Goal: Transaction & Acquisition: Book appointment/travel/reservation

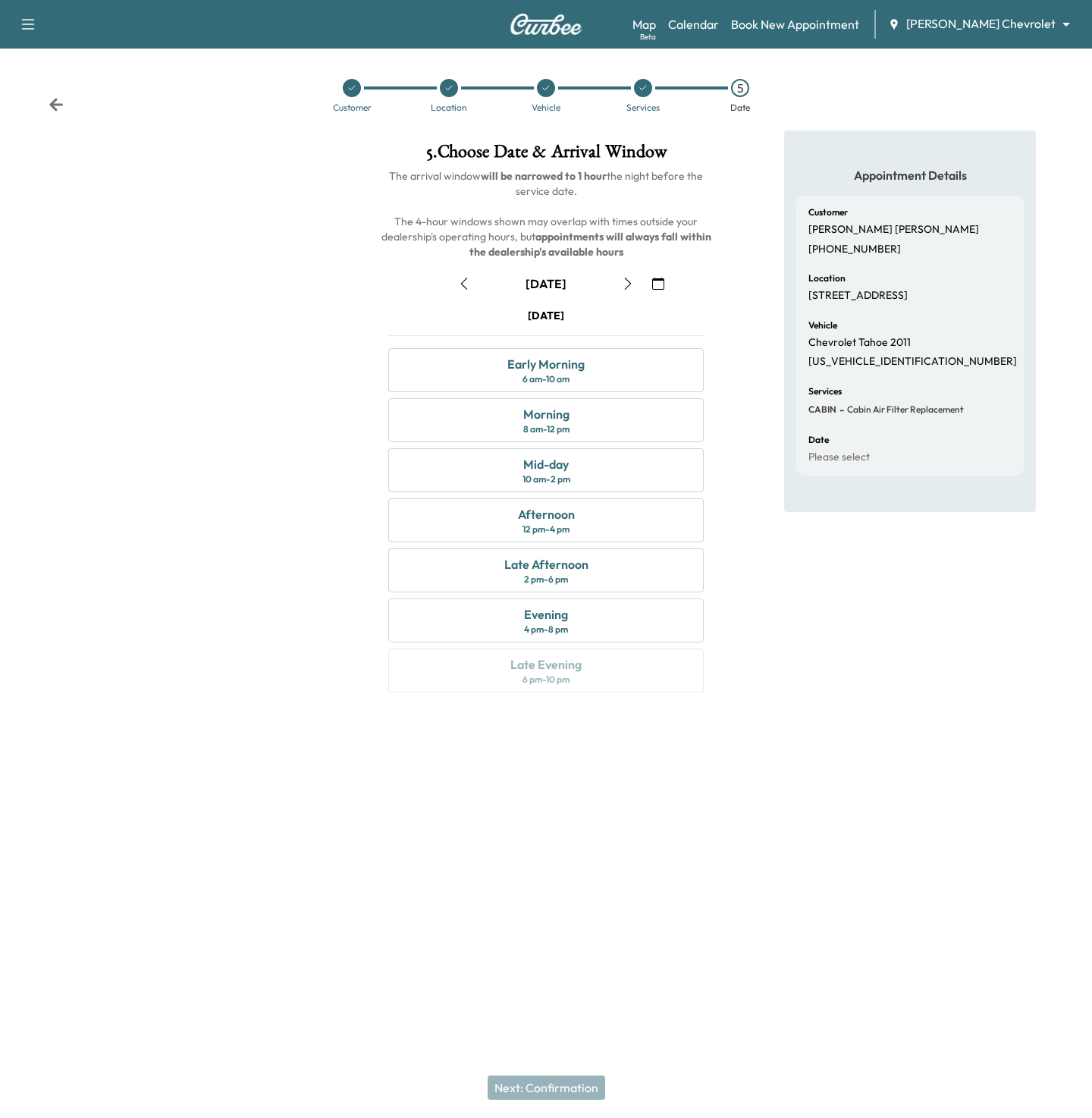
click at [1003, 19] on body "Support Log Out Map Beta Calendar Book New Appointment [PERSON_NAME] Chevrolet …" at bounding box center [546, 559] width 1092 height 1118
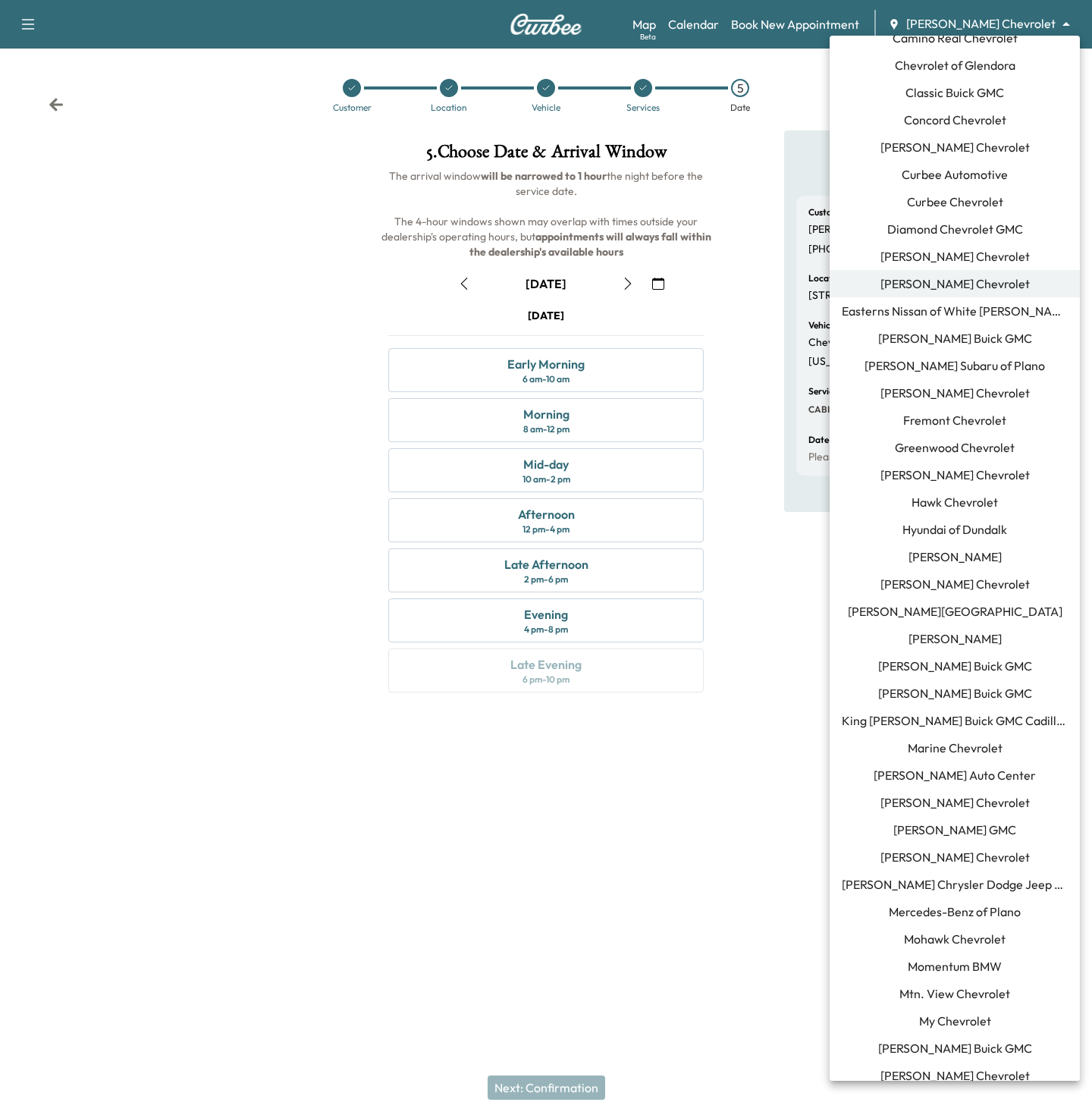
scroll to position [210, 0]
click at [951, 966] on span "Momentum BMW" at bounding box center [955, 964] width 94 height 18
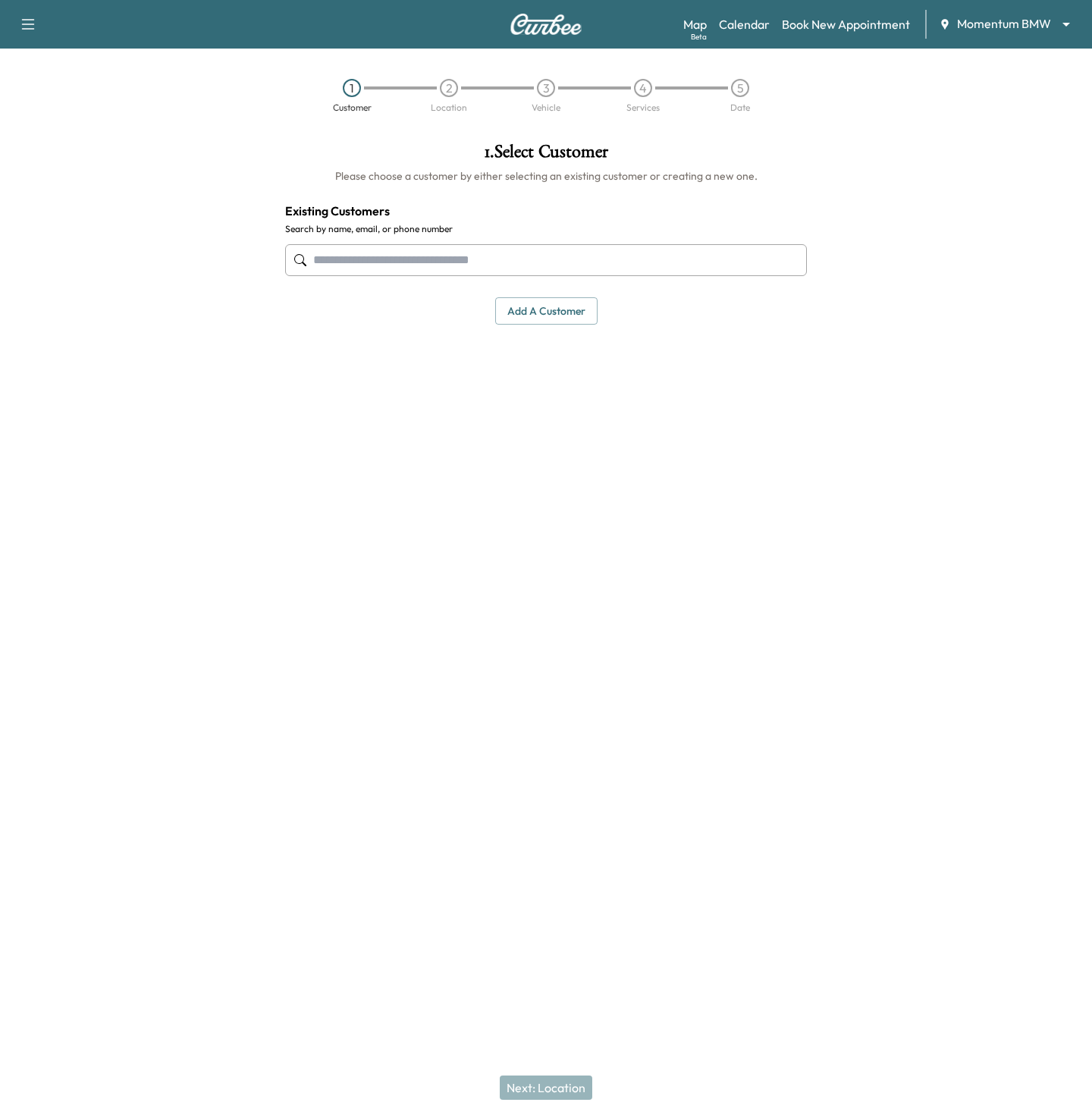
click at [472, 265] on input "text" at bounding box center [546, 260] width 522 height 32
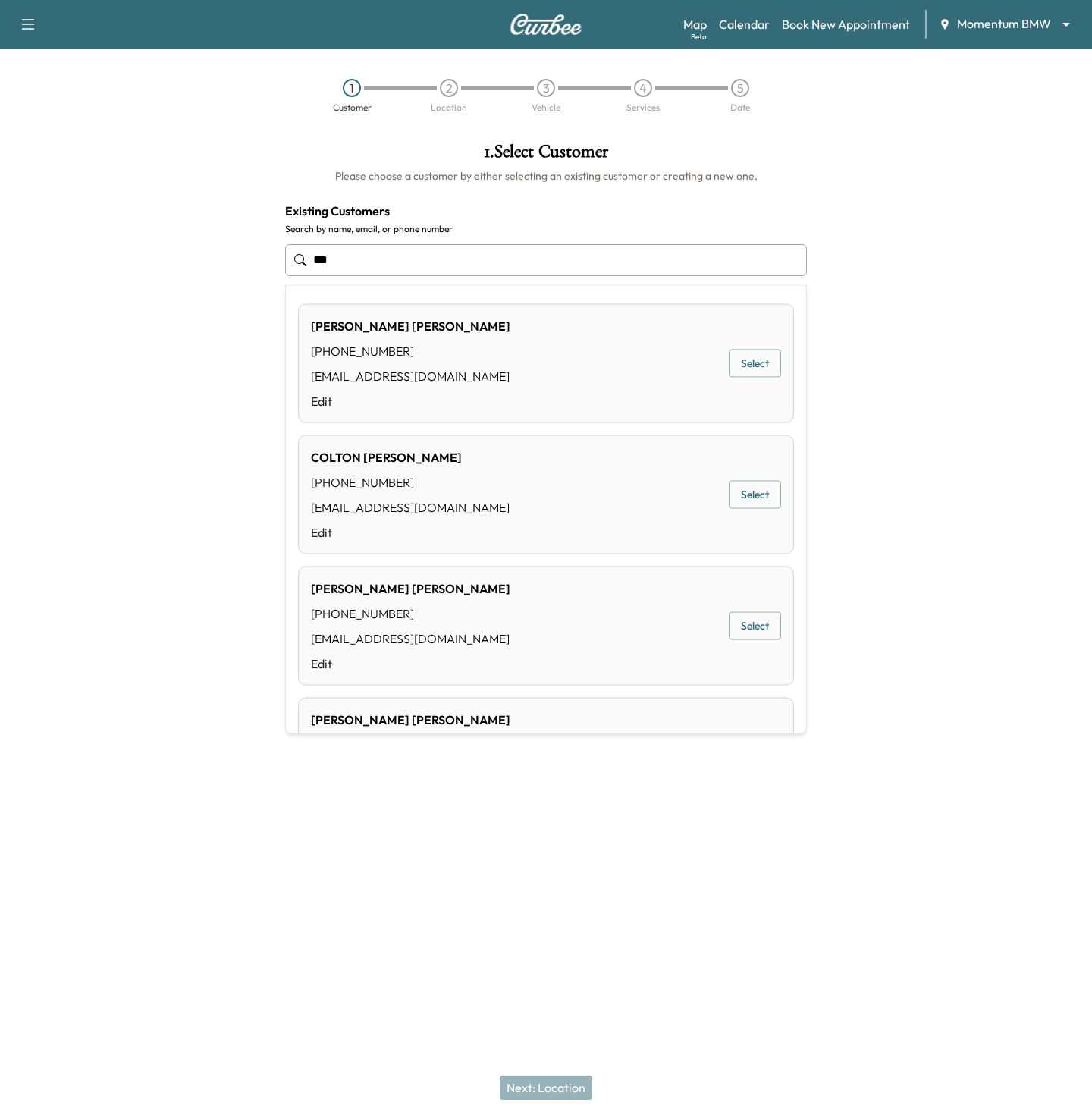
type input "****"
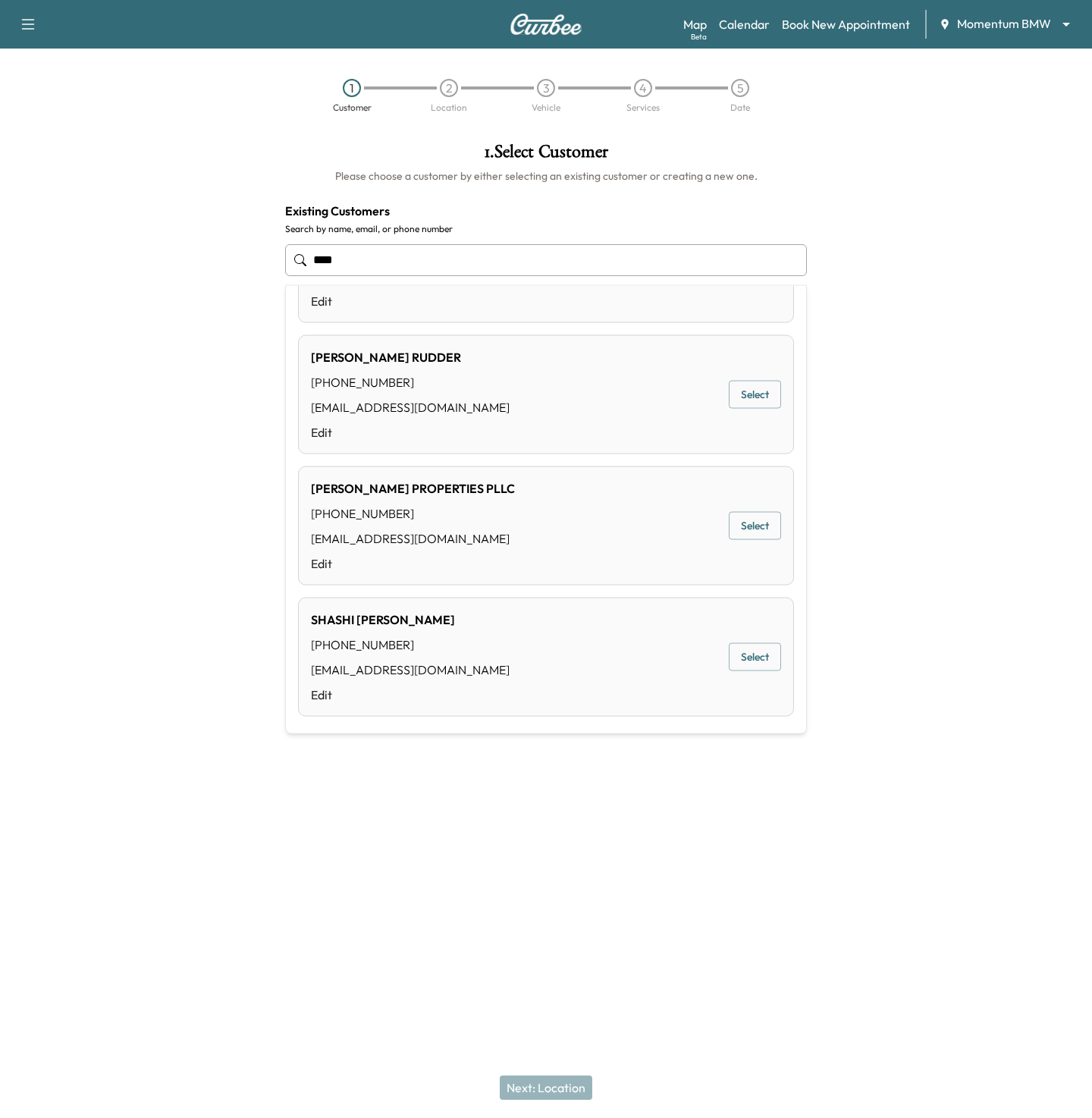
scroll to position [758, 0]
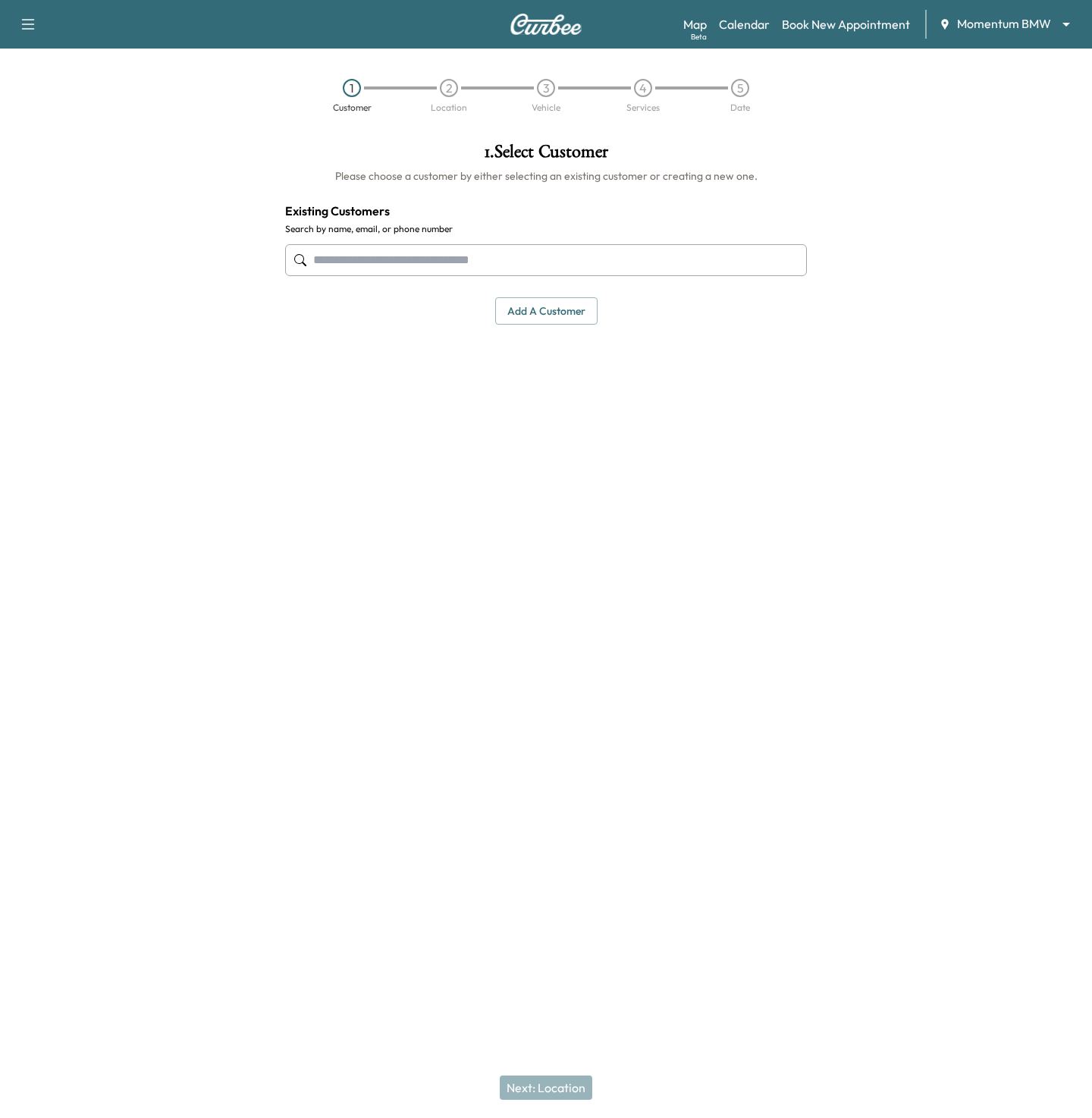
click at [549, 1092] on div "Next: Location" at bounding box center [546, 1088] width 1092 height 61
click at [538, 315] on button "Add a customer" at bounding box center [546, 311] width 102 height 28
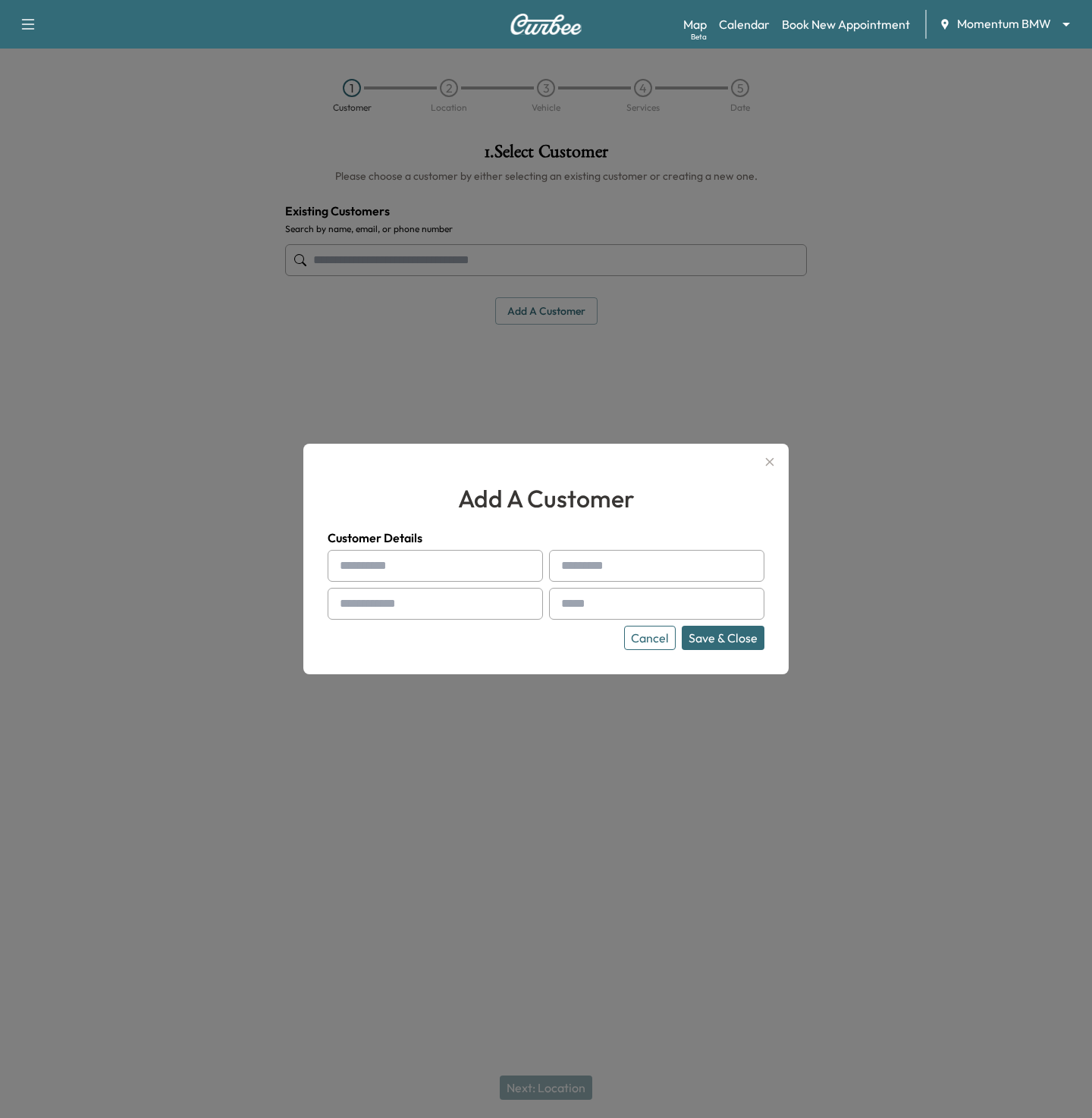
click at [428, 568] on input "text" at bounding box center [435, 565] width 216 height 32
type input "*****"
type input "****"
type input "**********"
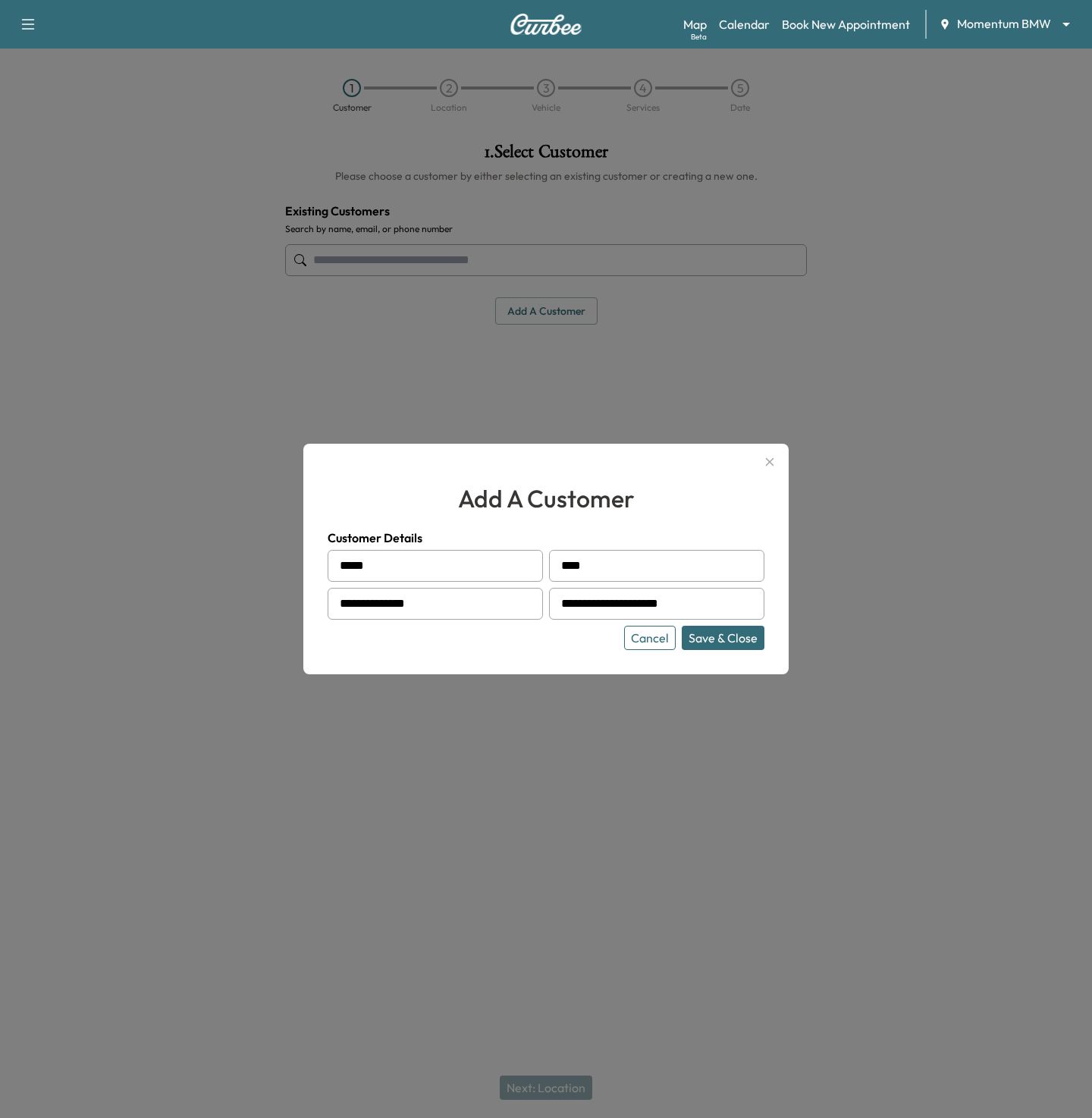
click at [682, 625] on button "Save & Close" at bounding box center [723, 637] width 82 height 24
type input "**********"
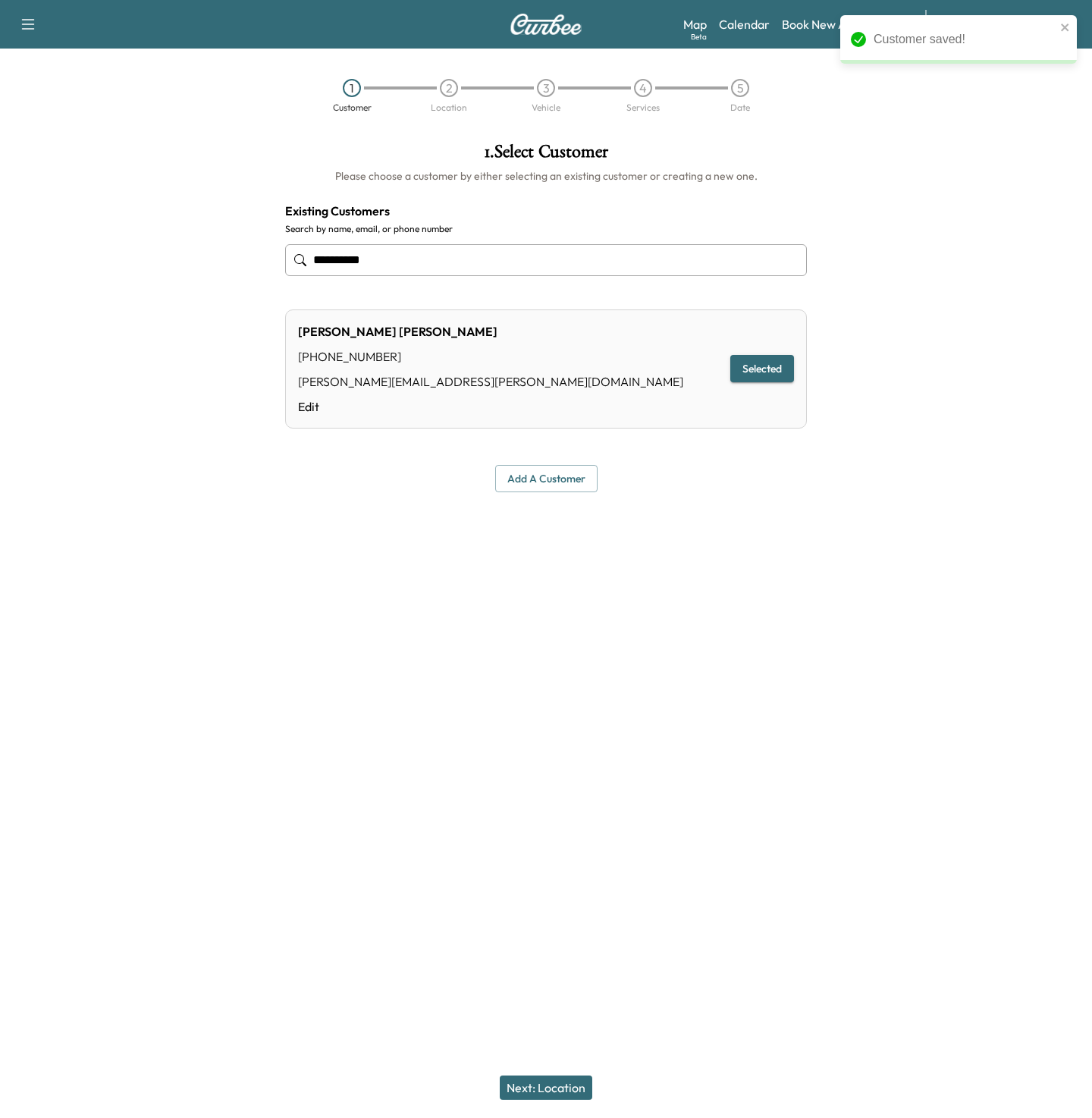
click at [575, 1086] on button "Next: Location" at bounding box center [546, 1087] width 93 height 24
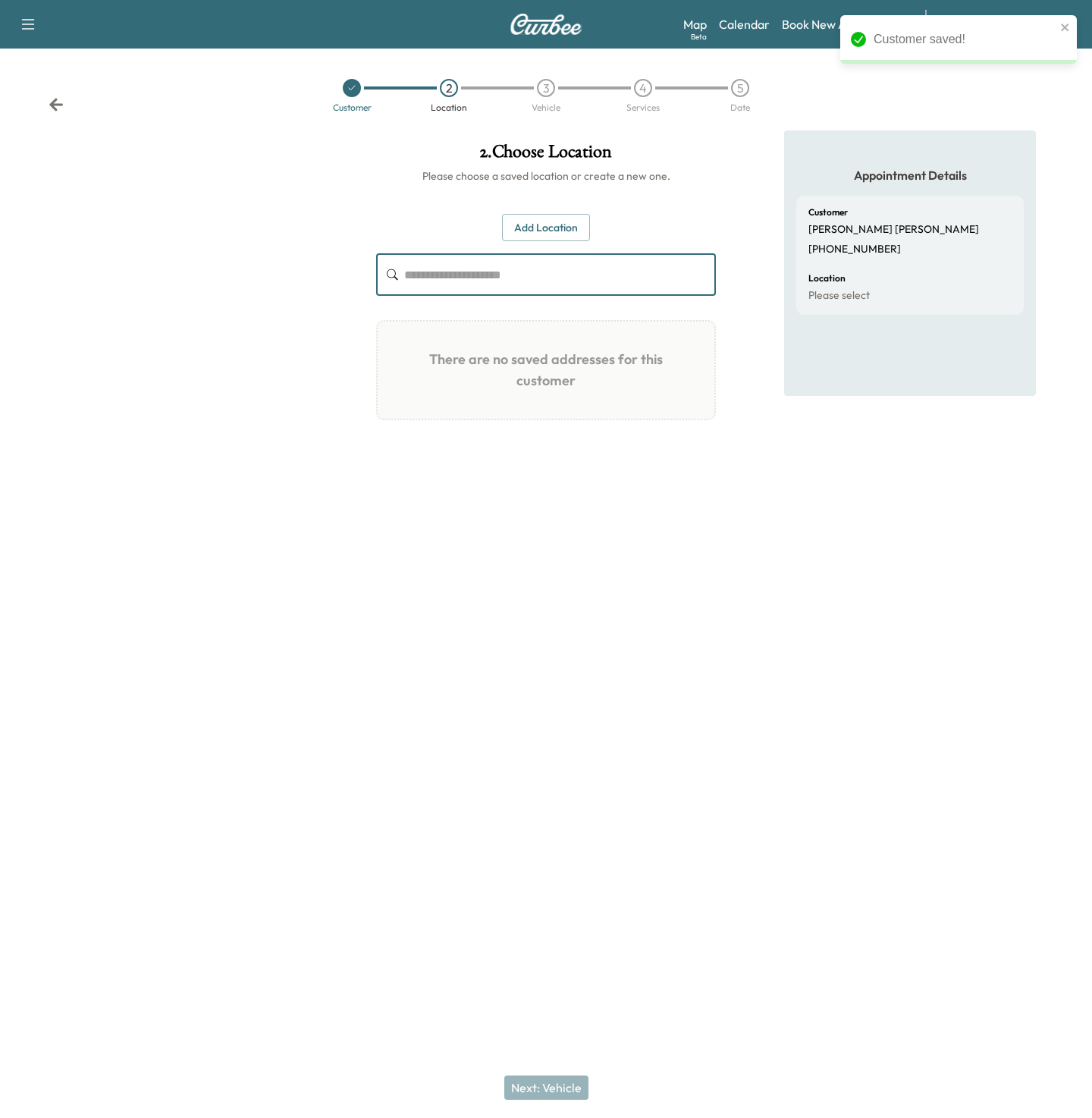
click at [433, 272] on input "text" at bounding box center [560, 274] width 312 height 42
click at [512, 232] on button "Add Location" at bounding box center [546, 228] width 88 height 28
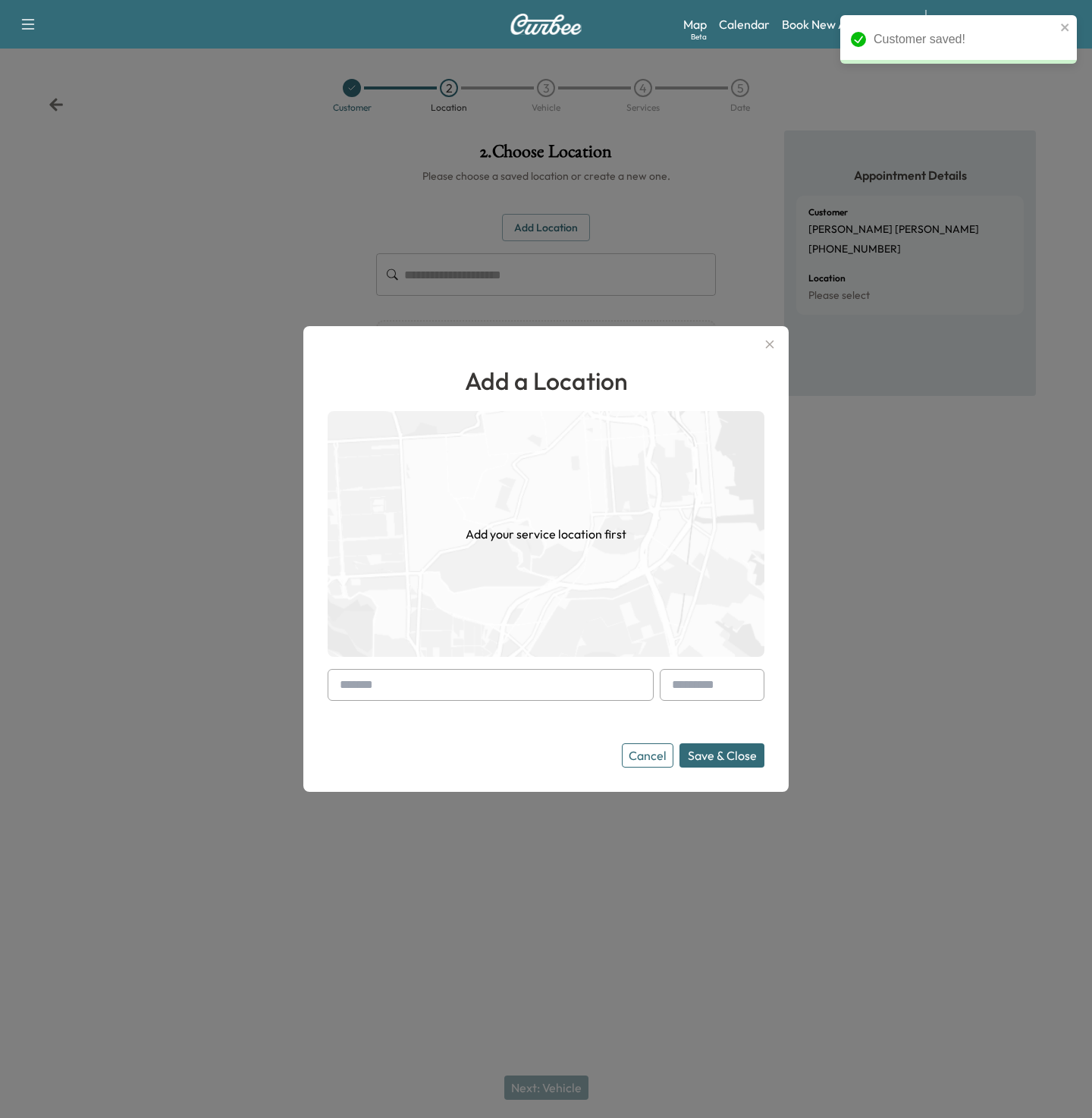
click at [446, 685] on input "text" at bounding box center [490, 684] width 326 height 32
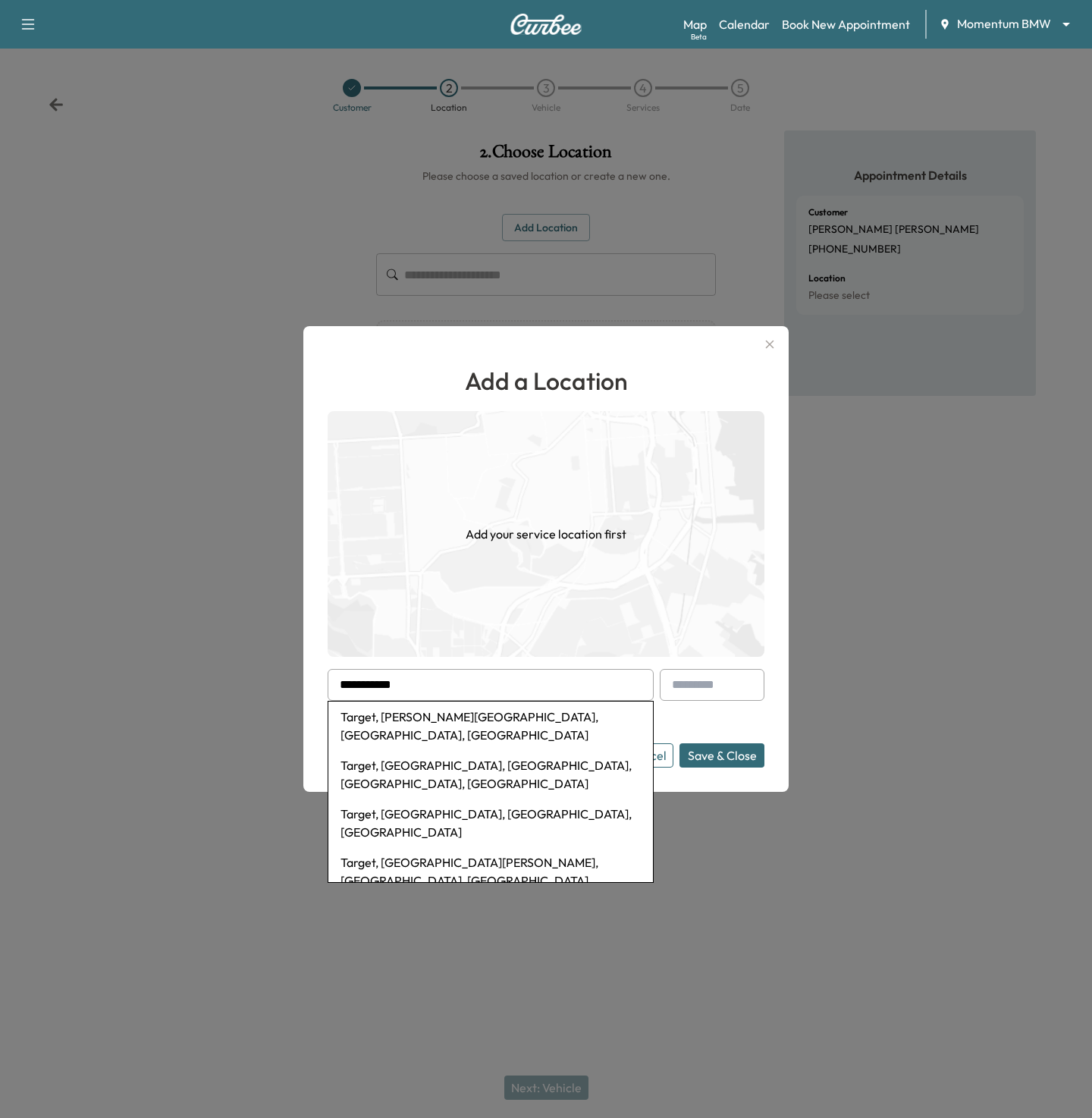
click at [471, 716] on li "Target, [PERSON_NAME][GEOGRAPHIC_DATA], [GEOGRAPHIC_DATA], [GEOGRAPHIC_DATA]" at bounding box center [490, 725] width 324 height 49
type input "**********"
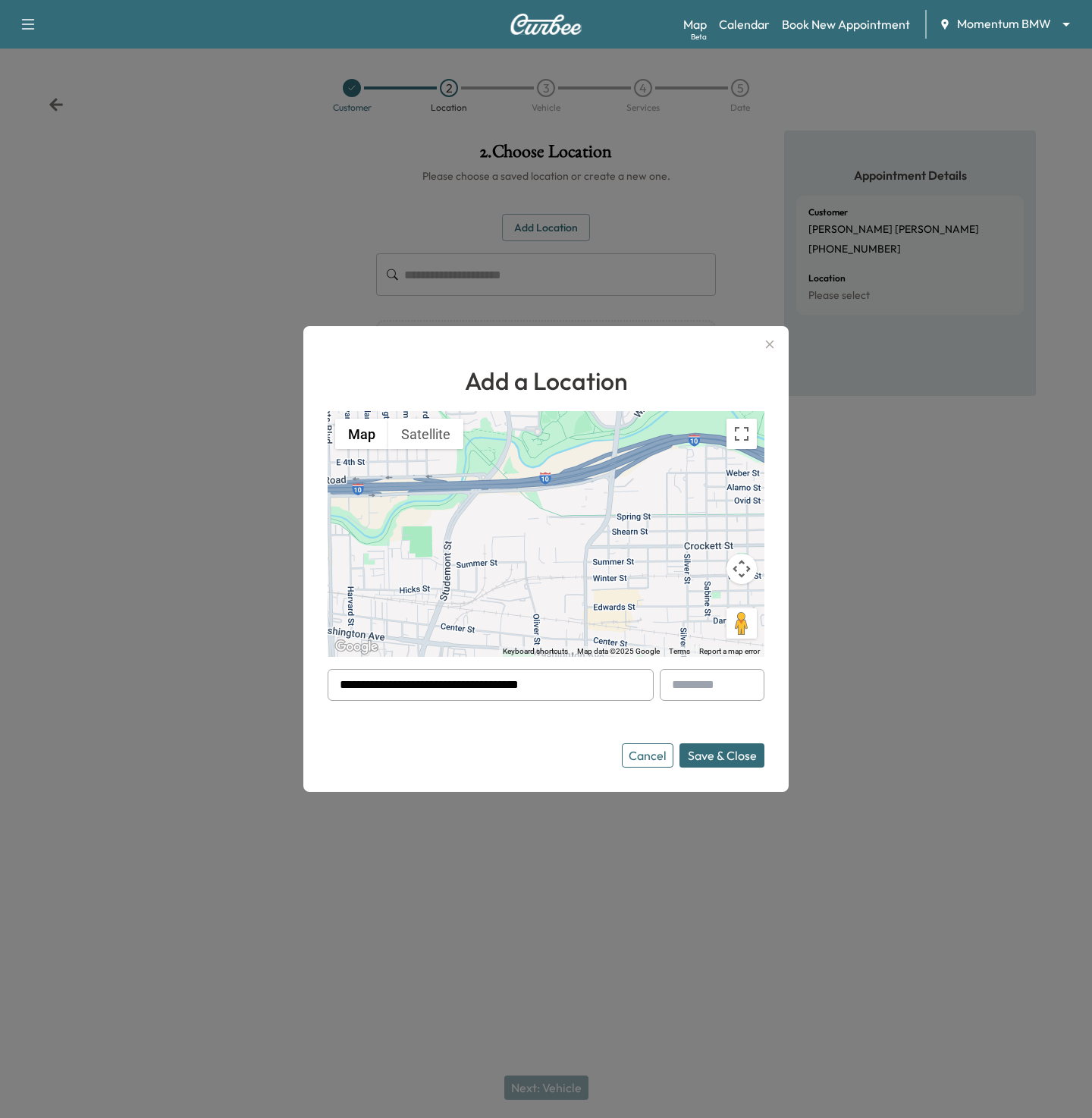
click at [685, 750] on button "Save & Close" at bounding box center [722, 755] width 85 height 24
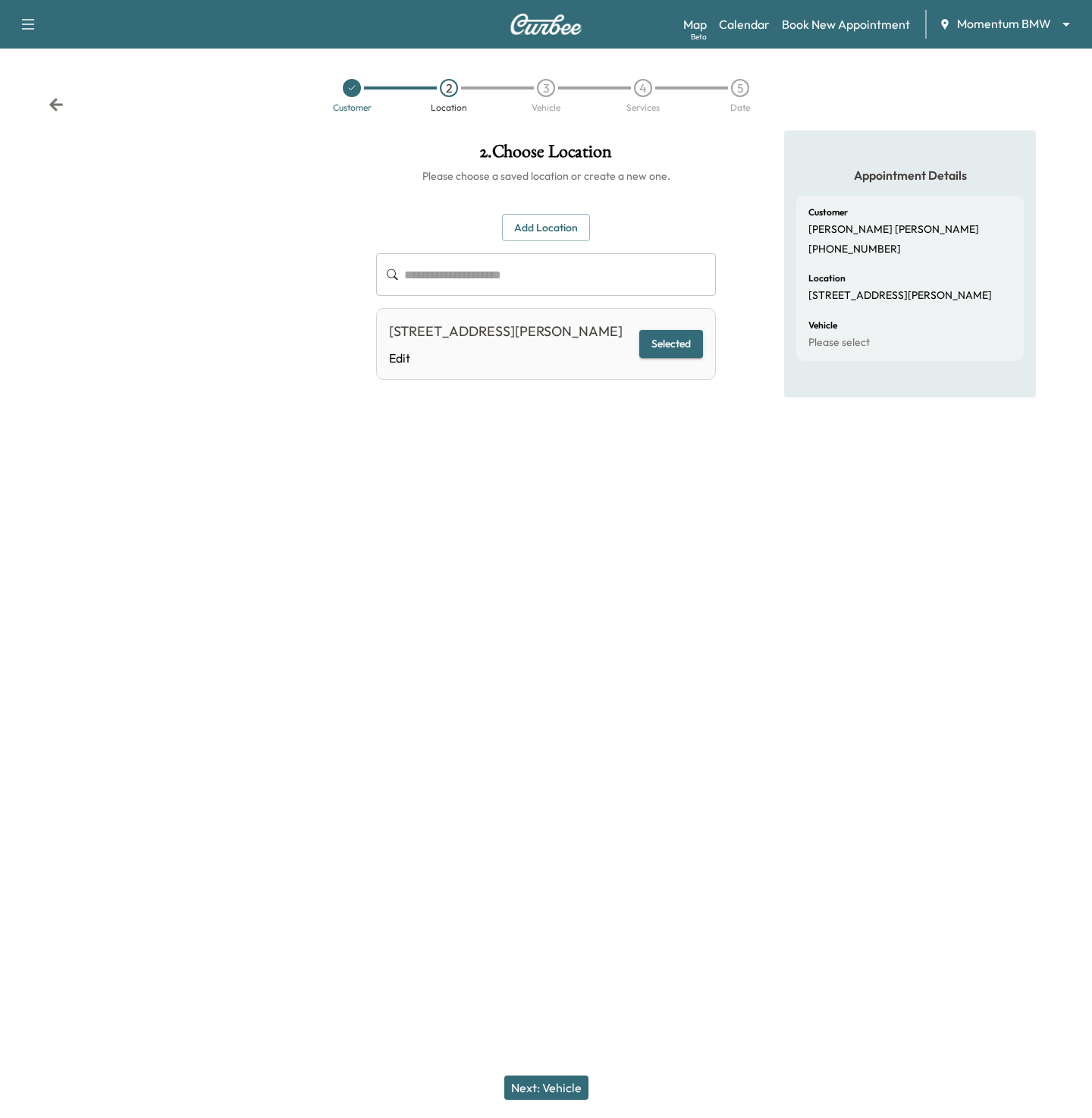
click at [547, 1082] on button "Next: Vehicle" at bounding box center [546, 1087] width 84 height 24
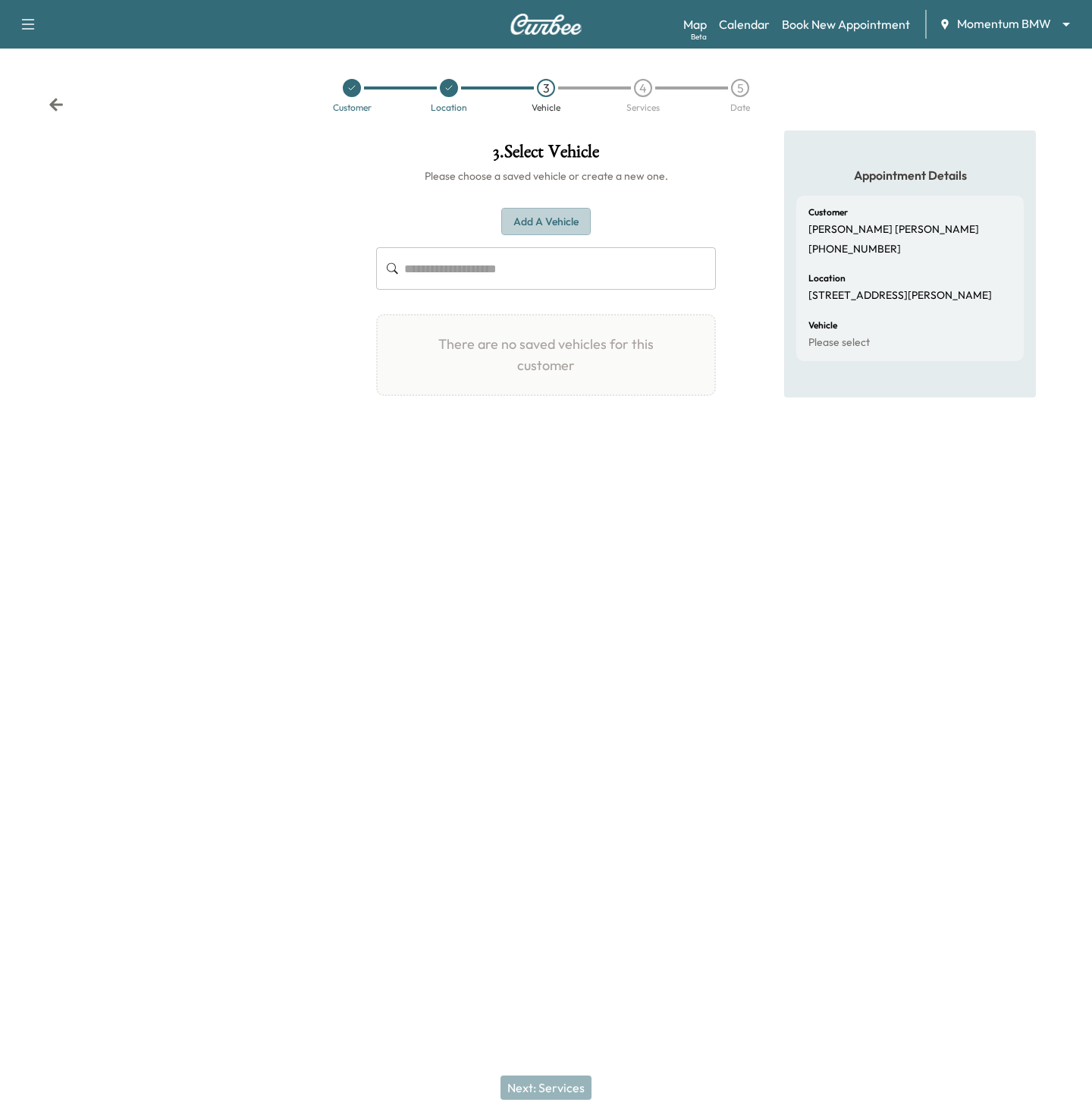
click at [532, 227] on button "Add a Vehicle" at bounding box center [546, 221] width 89 height 28
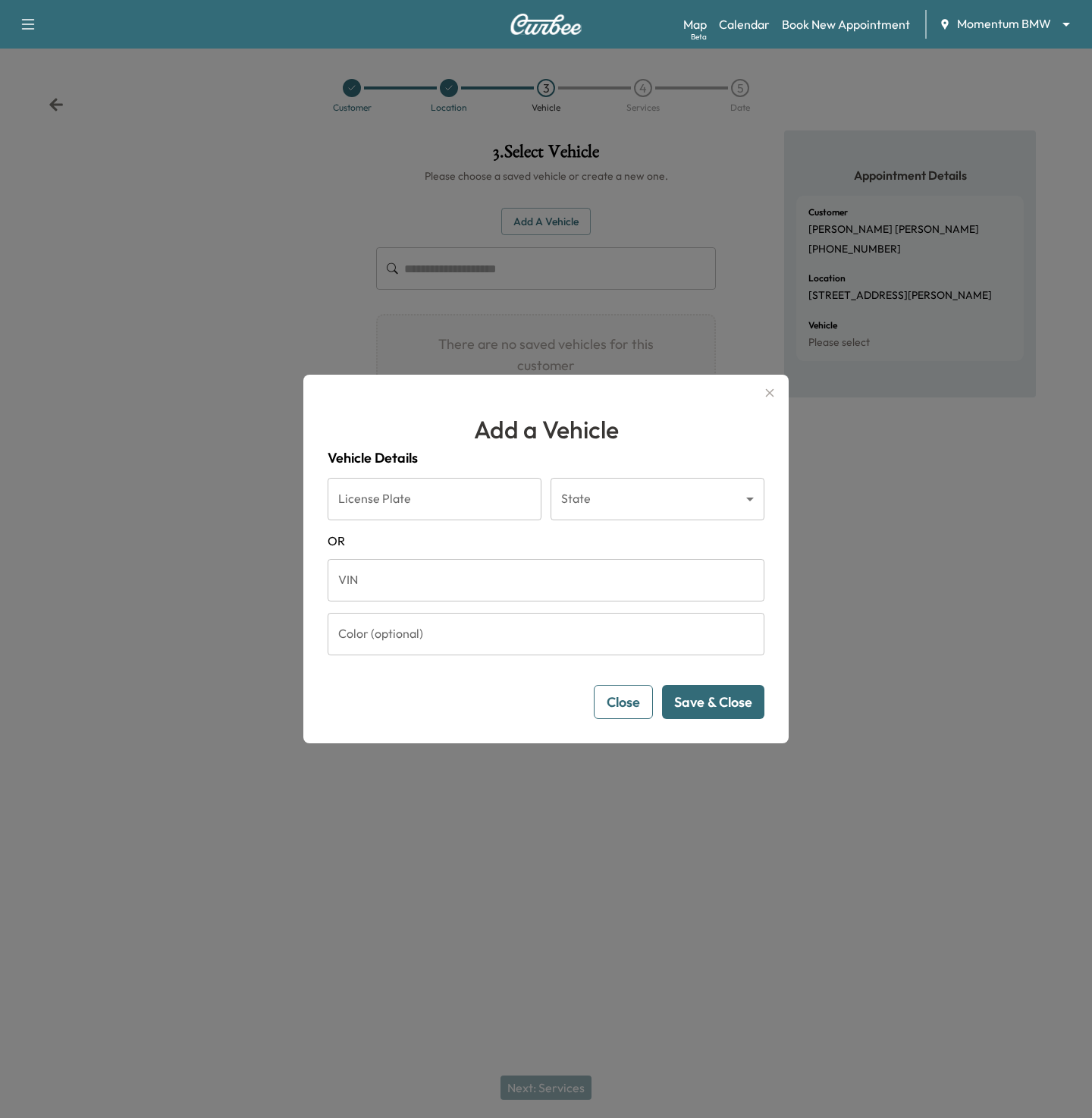
click at [397, 567] on input "VIN" at bounding box center [546, 580] width 437 height 42
paste input "**********"
type input "**********"
click at [737, 700] on button "Save & Close" at bounding box center [713, 701] width 102 height 34
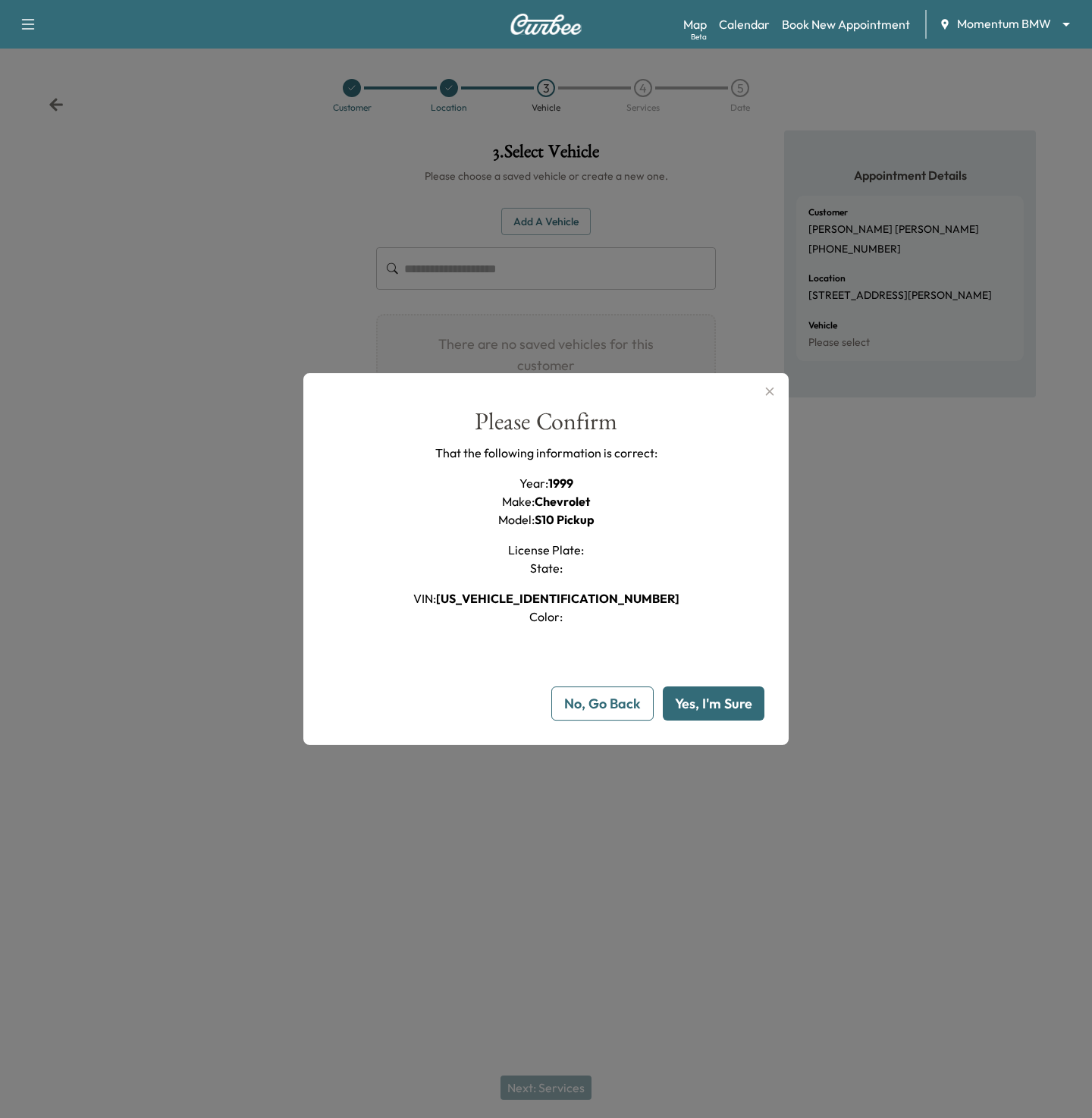
click at [737, 700] on button "Yes, I'm Sure" at bounding box center [713, 703] width 101 height 34
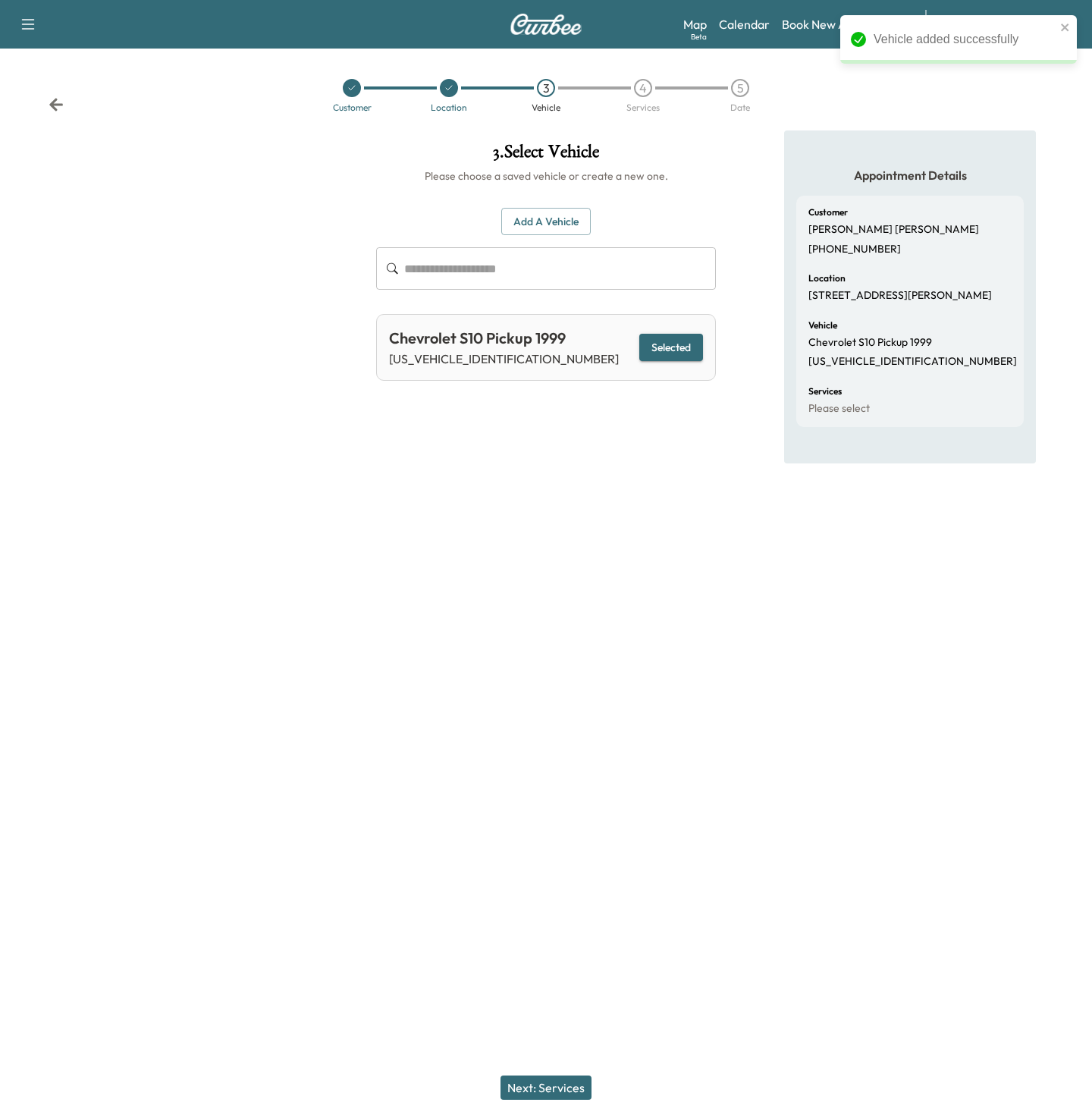
click at [548, 1089] on button "Next: Services" at bounding box center [546, 1087] width 91 height 24
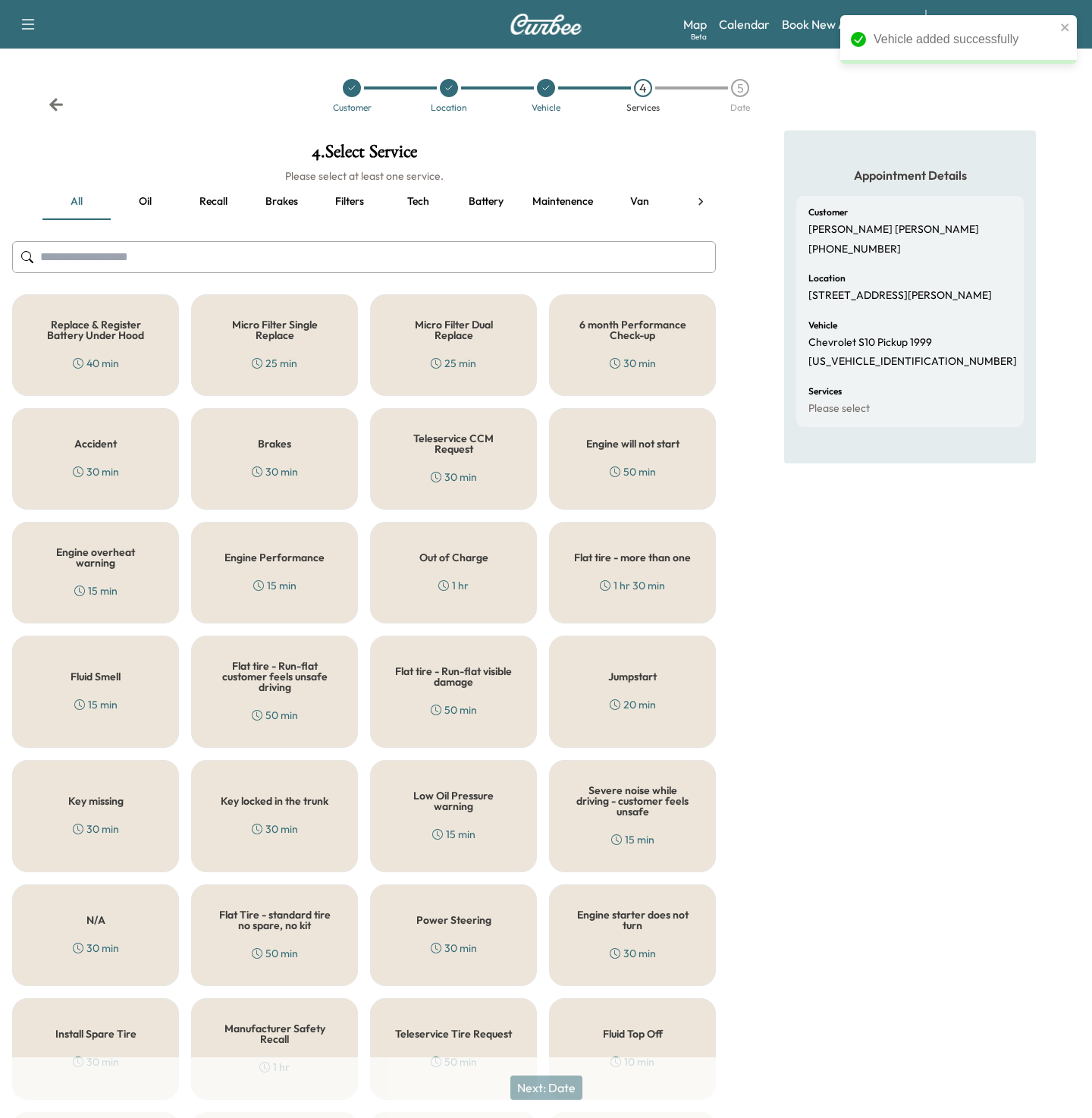
click at [494, 356] on div "Micro Filter Dual Replace 25 min" at bounding box center [453, 344] width 167 height 101
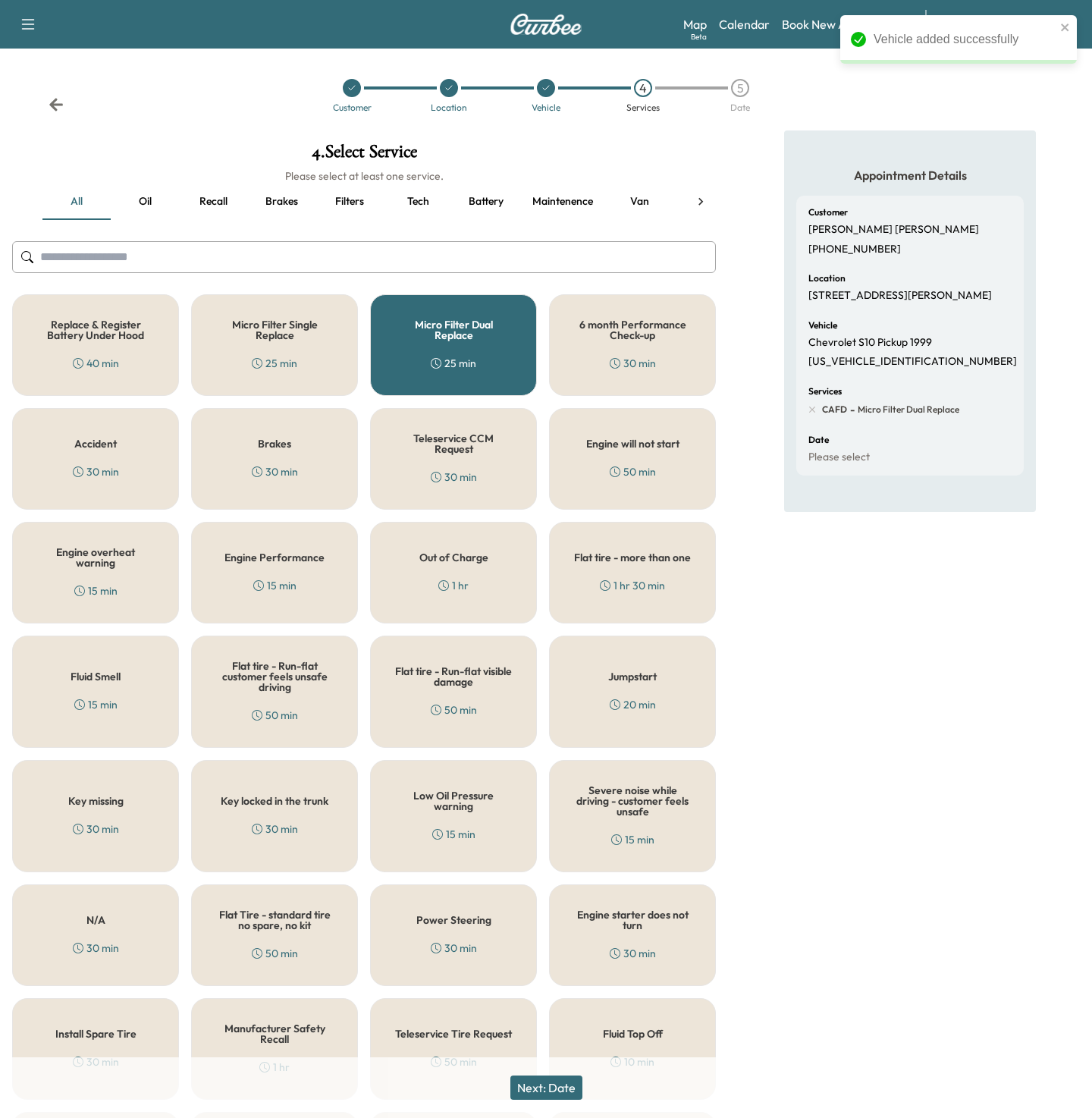
click at [524, 1090] on button "Next: Date" at bounding box center [546, 1087] width 72 height 24
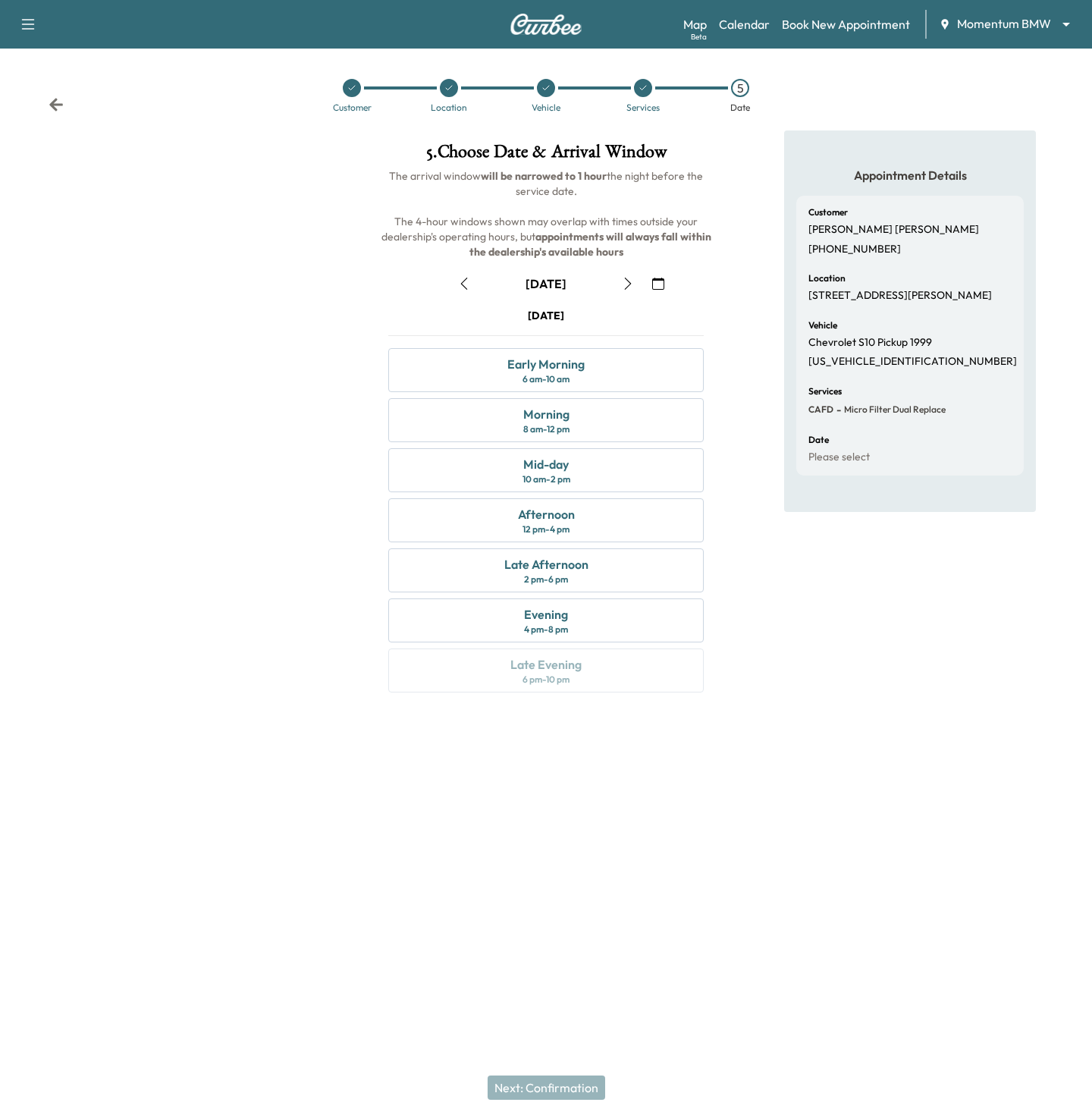
click at [642, 283] on div "[DATE]" at bounding box center [546, 283] width 340 height 24
click at [653, 283] on icon "button" at bounding box center [658, 283] width 12 height 12
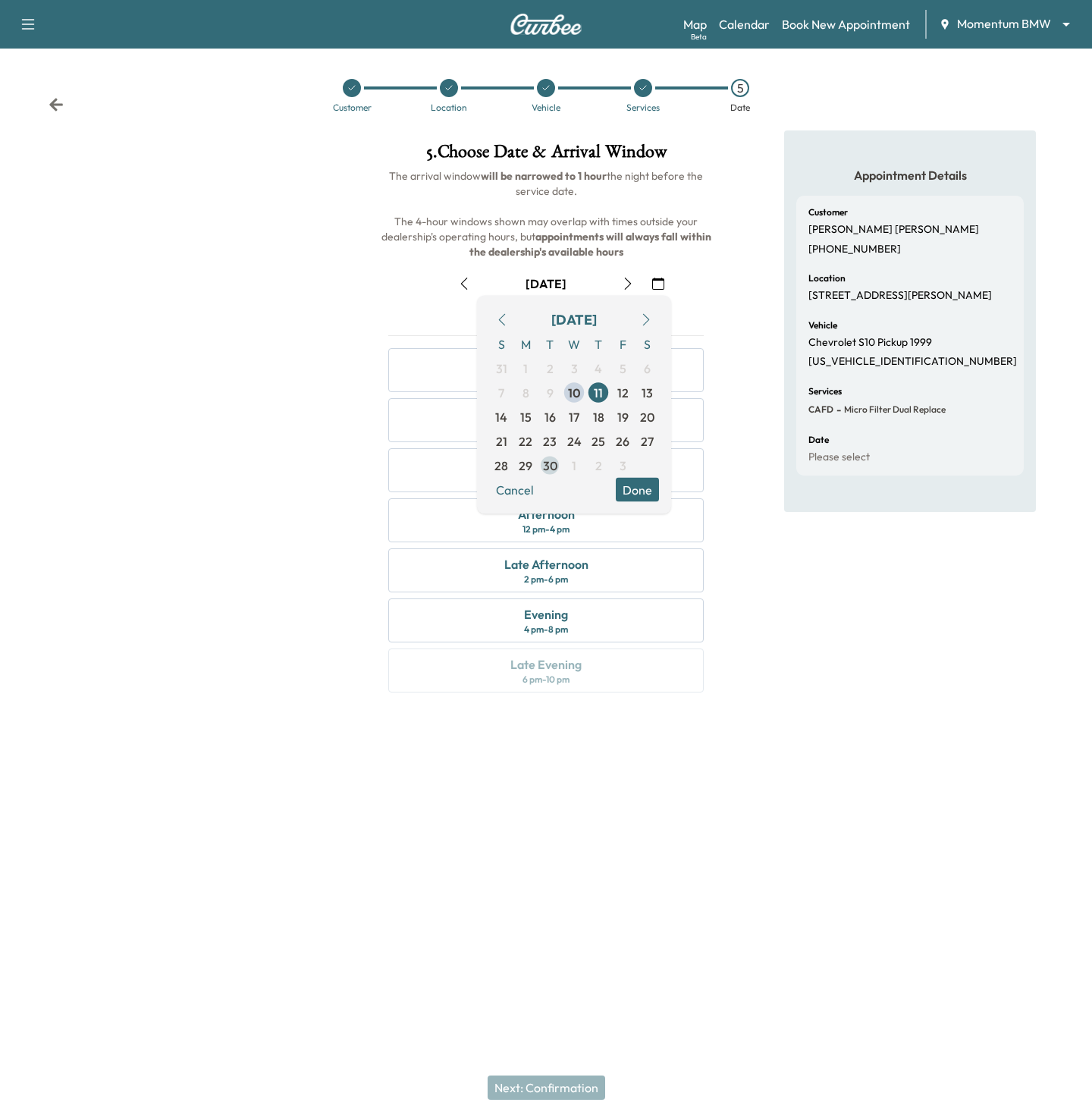
click at [548, 454] on span "30" at bounding box center [550, 466] width 24 height 24
click at [639, 489] on button "Done" at bounding box center [637, 490] width 43 height 24
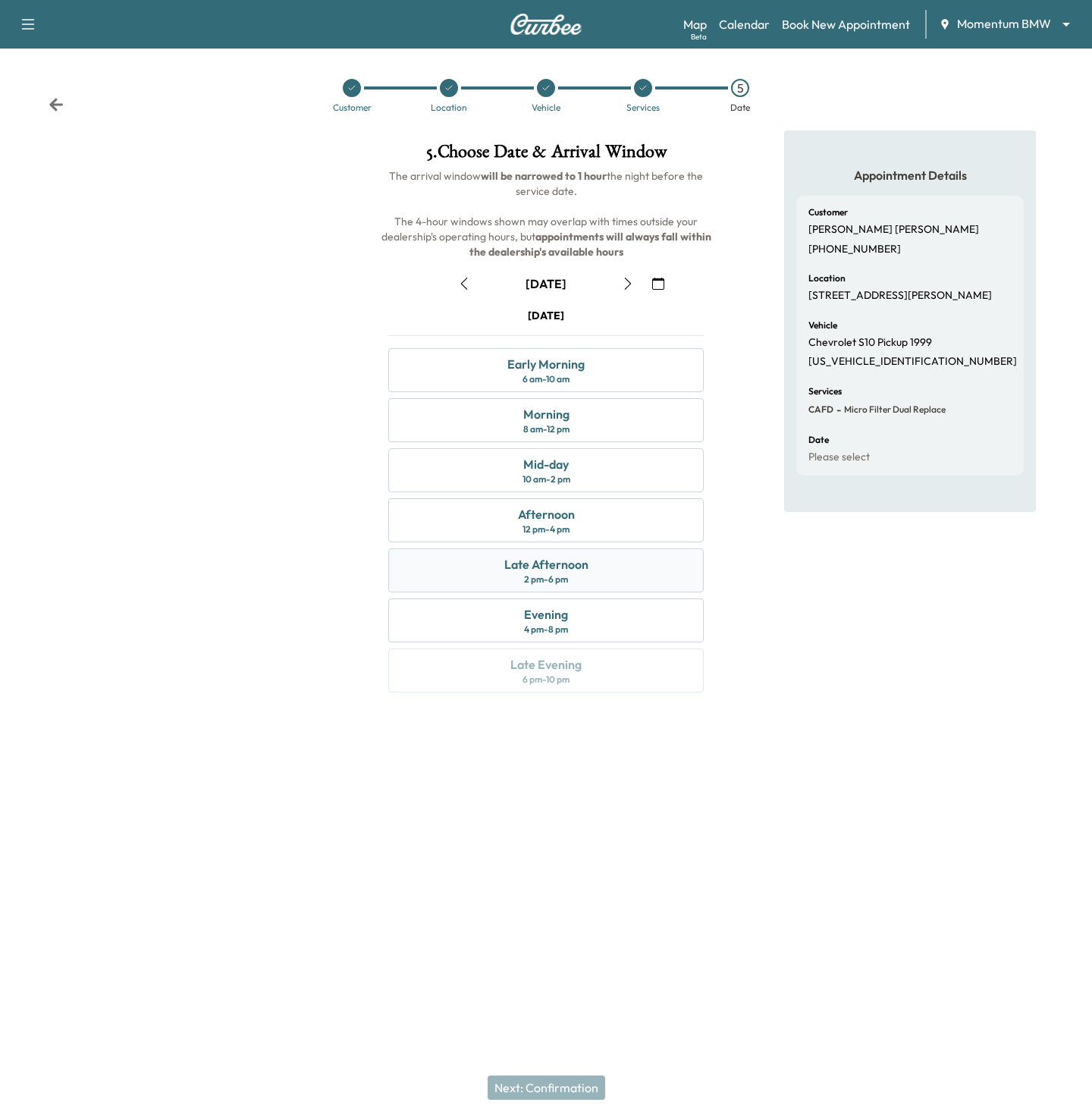
click at [633, 571] on div "Late Afternoon 2 pm - 6 pm" at bounding box center [546, 569] width 316 height 44
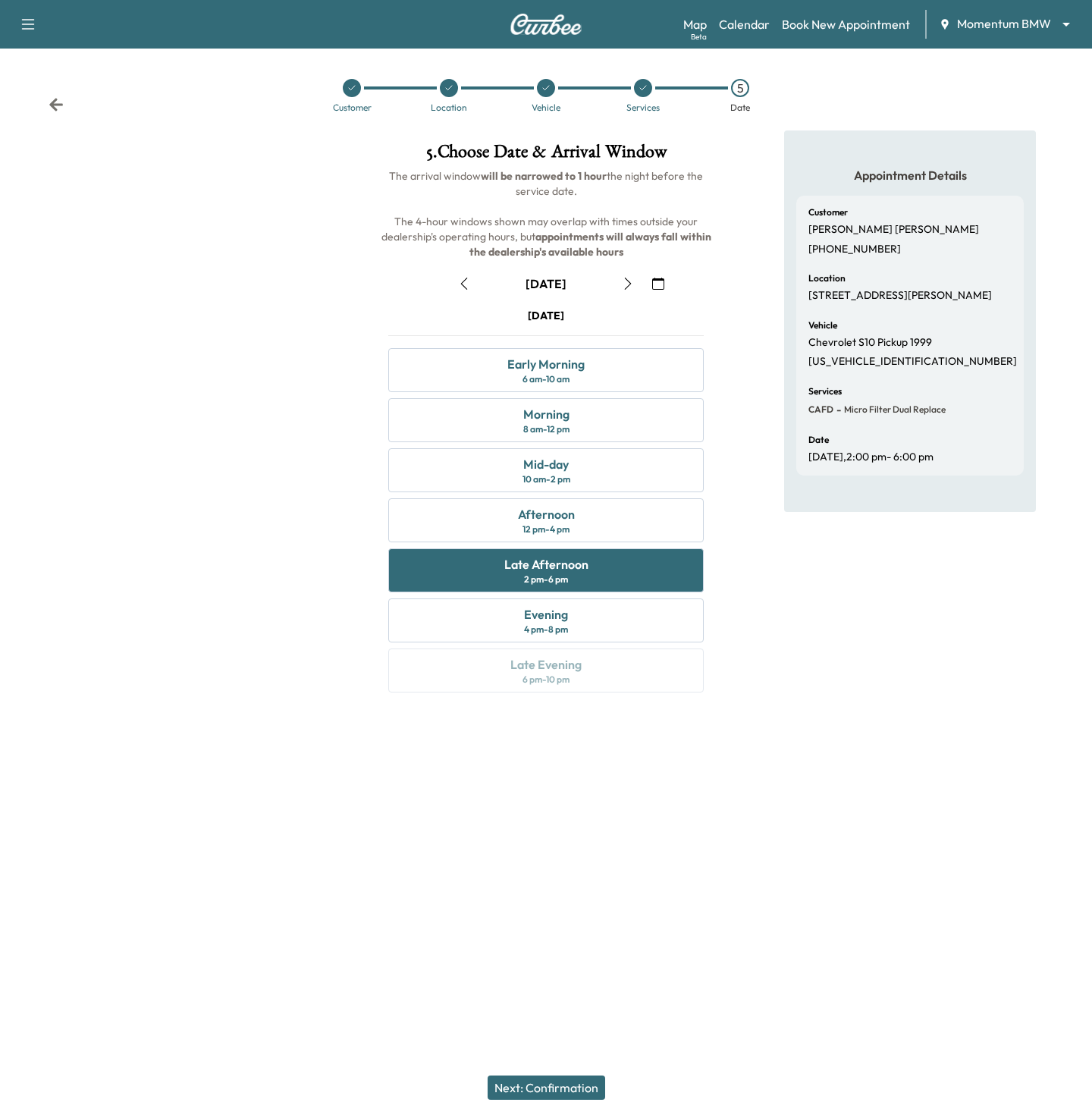
click at [548, 1082] on button "Next: Confirmation" at bounding box center [546, 1087] width 117 height 24
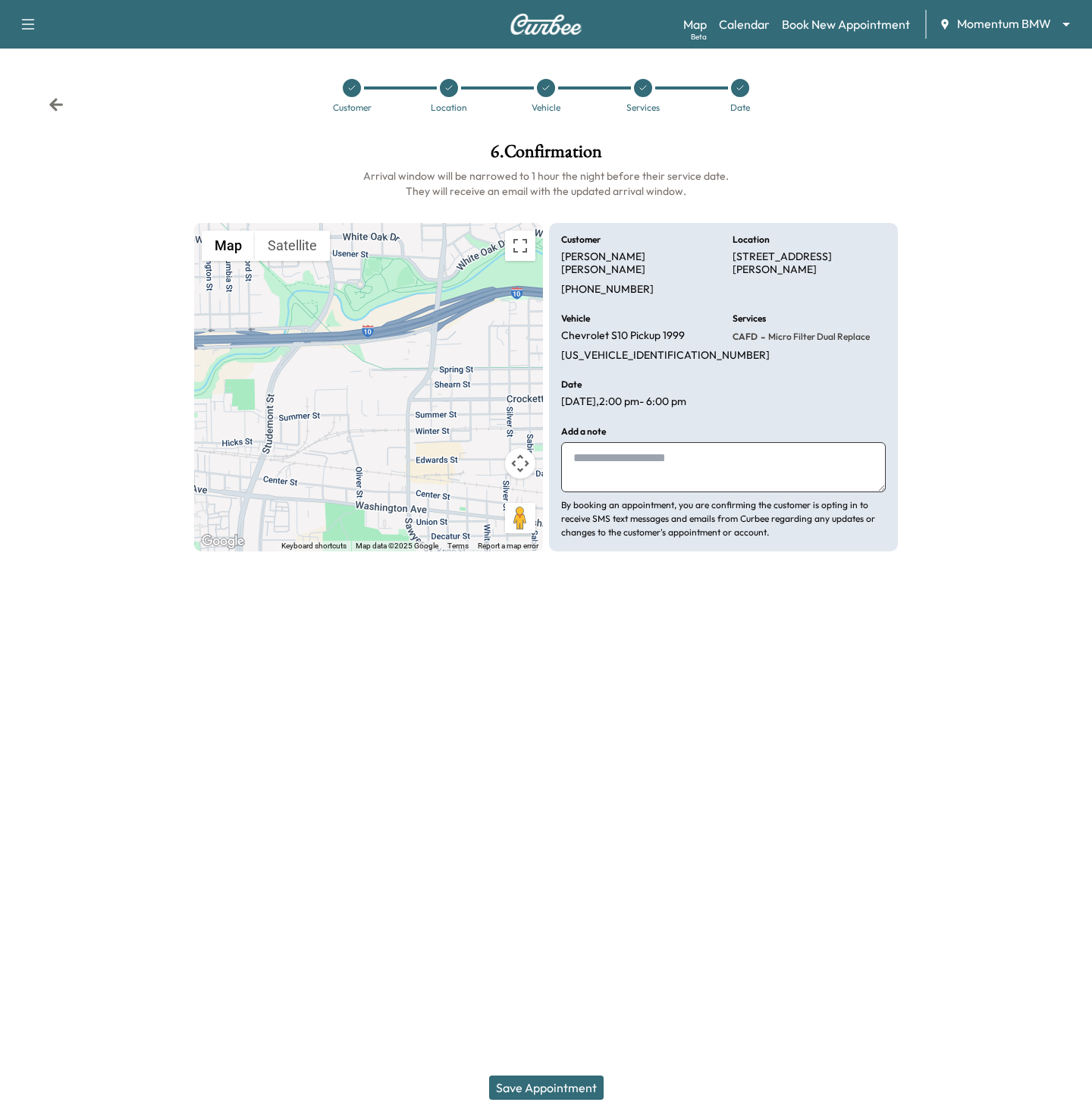
click at [548, 1082] on button "Save Appointment" at bounding box center [546, 1087] width 114 height 24
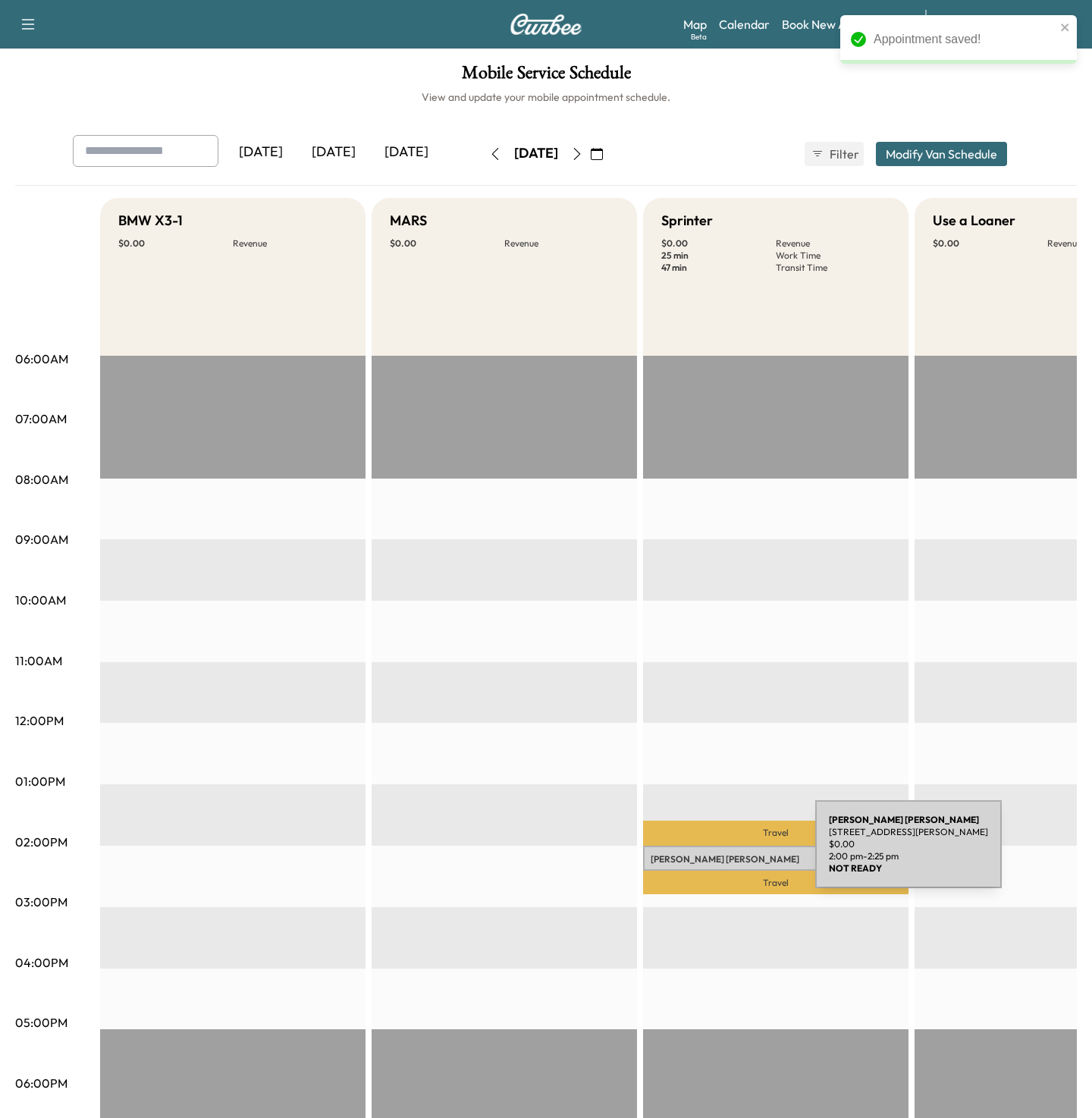
click at [701, 853] on p "[PERSON_NAME]" at bounding box center [776, 858] width 250 height 12
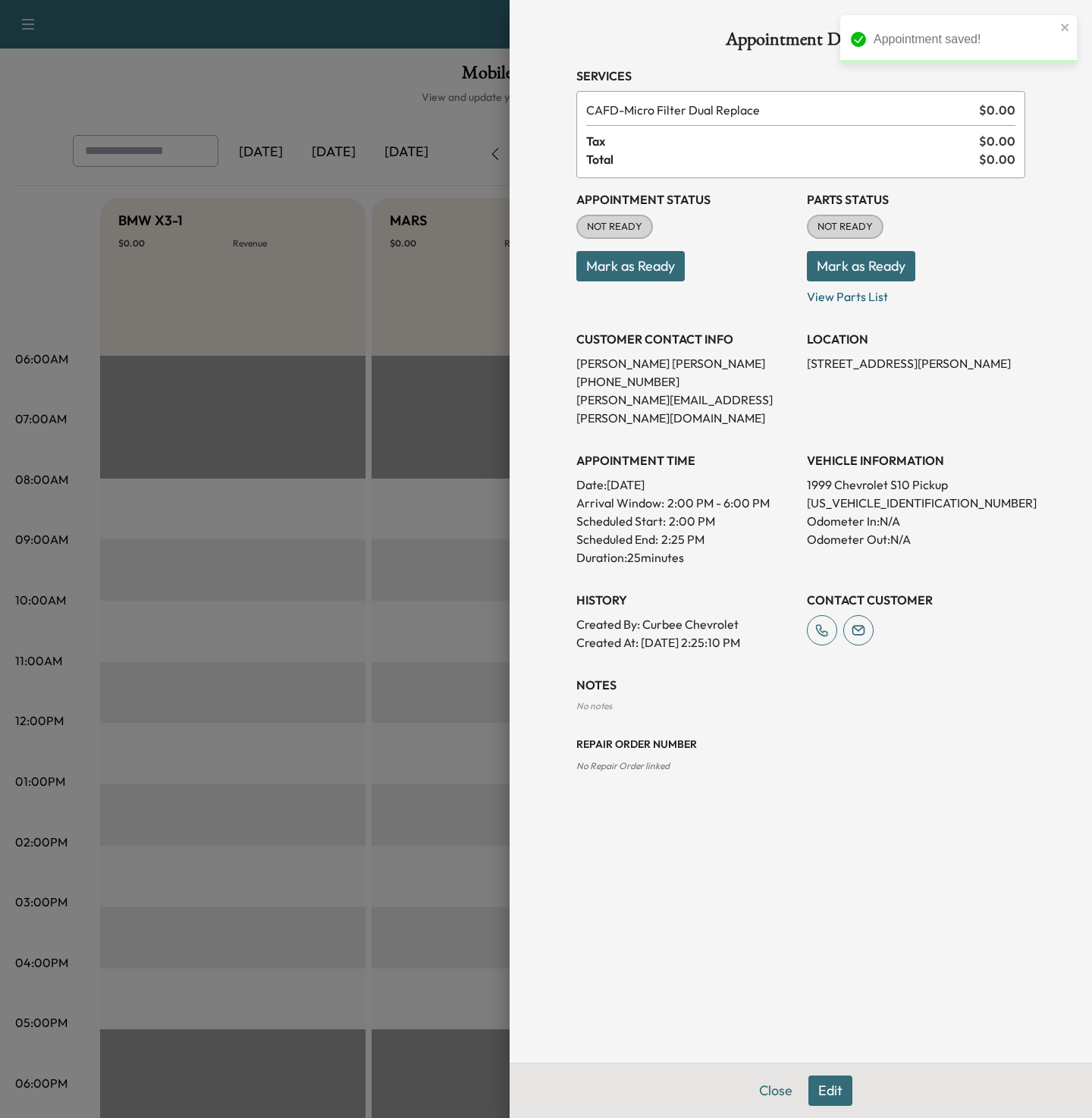
click at [825, 1089] on button "Edit" at bounding box center [830, 1090] width 44 height 30
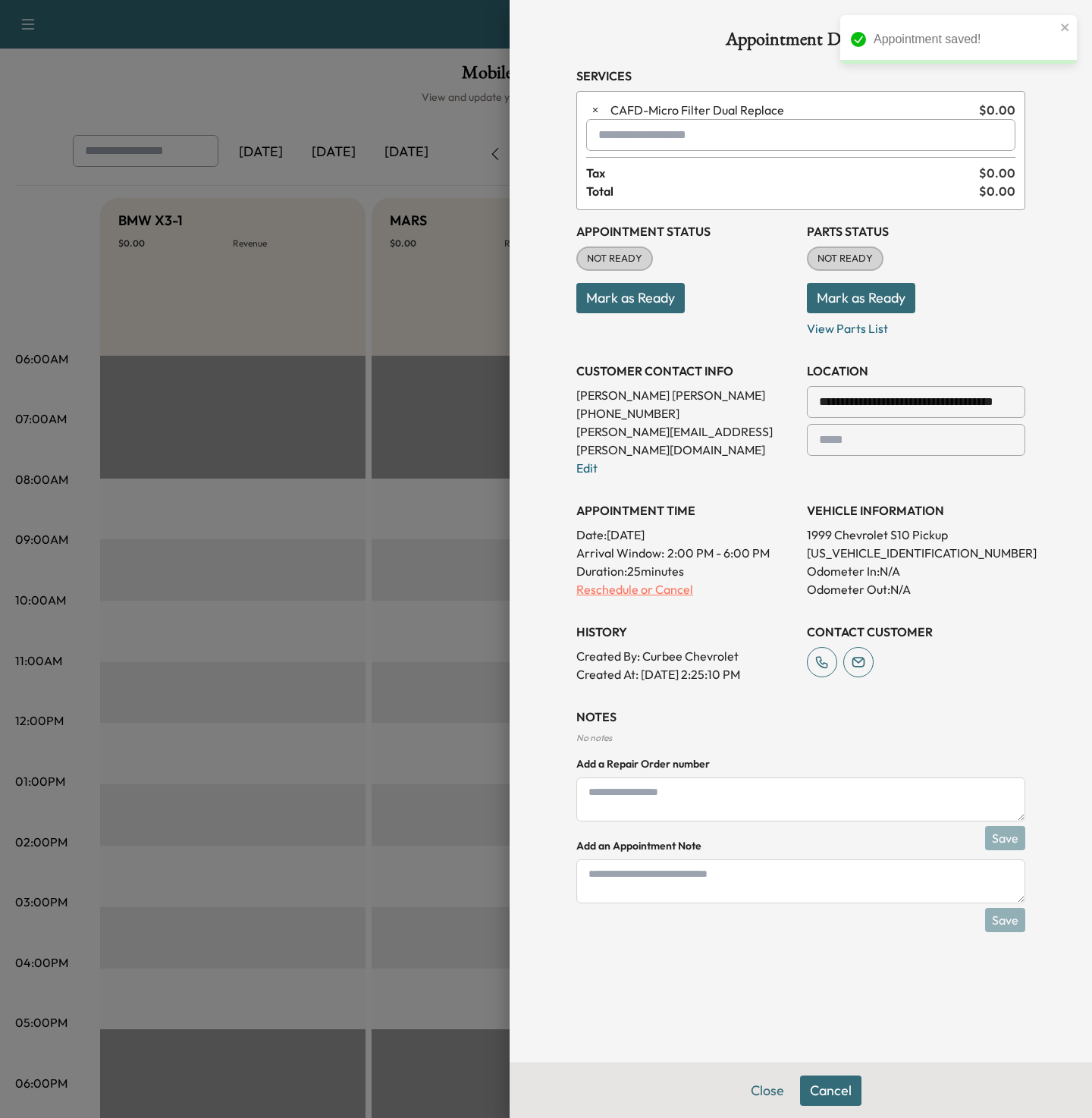
click at [666, 580] on p "Reschedule or Cancel" at bounding box center [685, 589] width 218 height 18
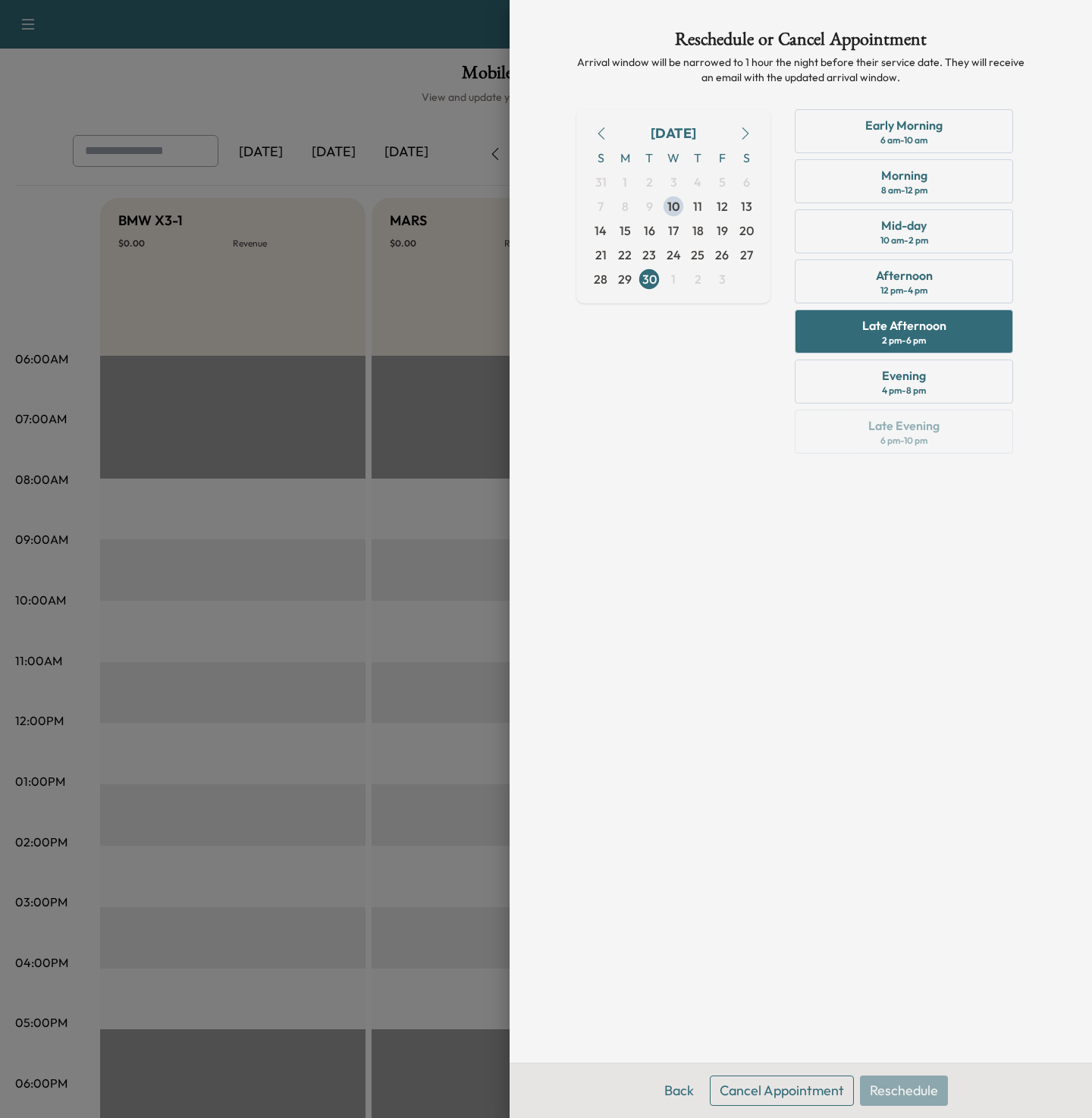
click at [762, 1107] on div "Back Cancel Appointment Reschedule" at bounding box center [800, 1089] width 582 height 55
click at [758, 1086] on button "Cancel Appointment" at bounding box center [782, 1090] width 144 height 30
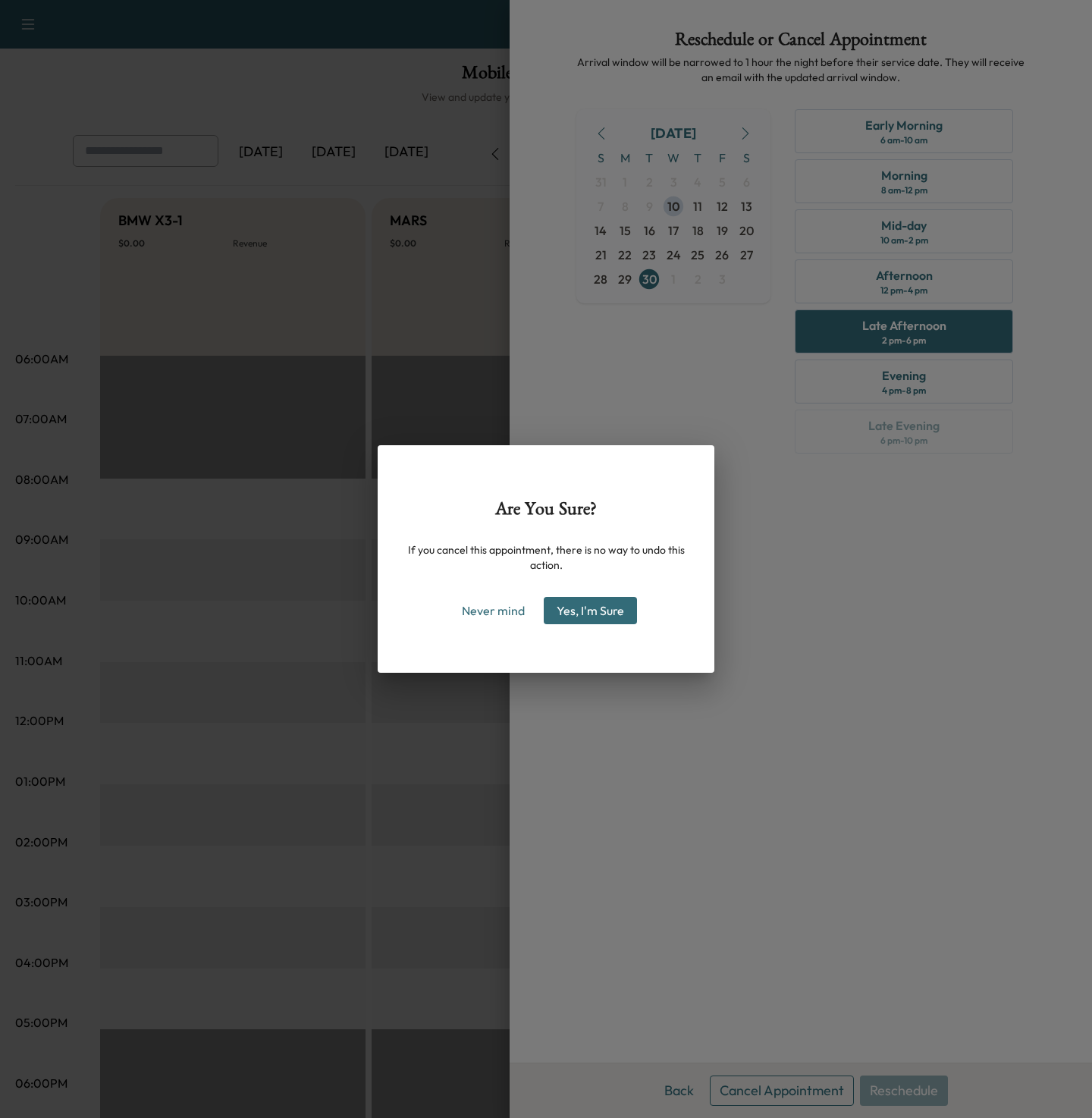
click at [579, 597] on button "Yes, I'm Sure" at bounding box center [590, 610] width 93 height 27
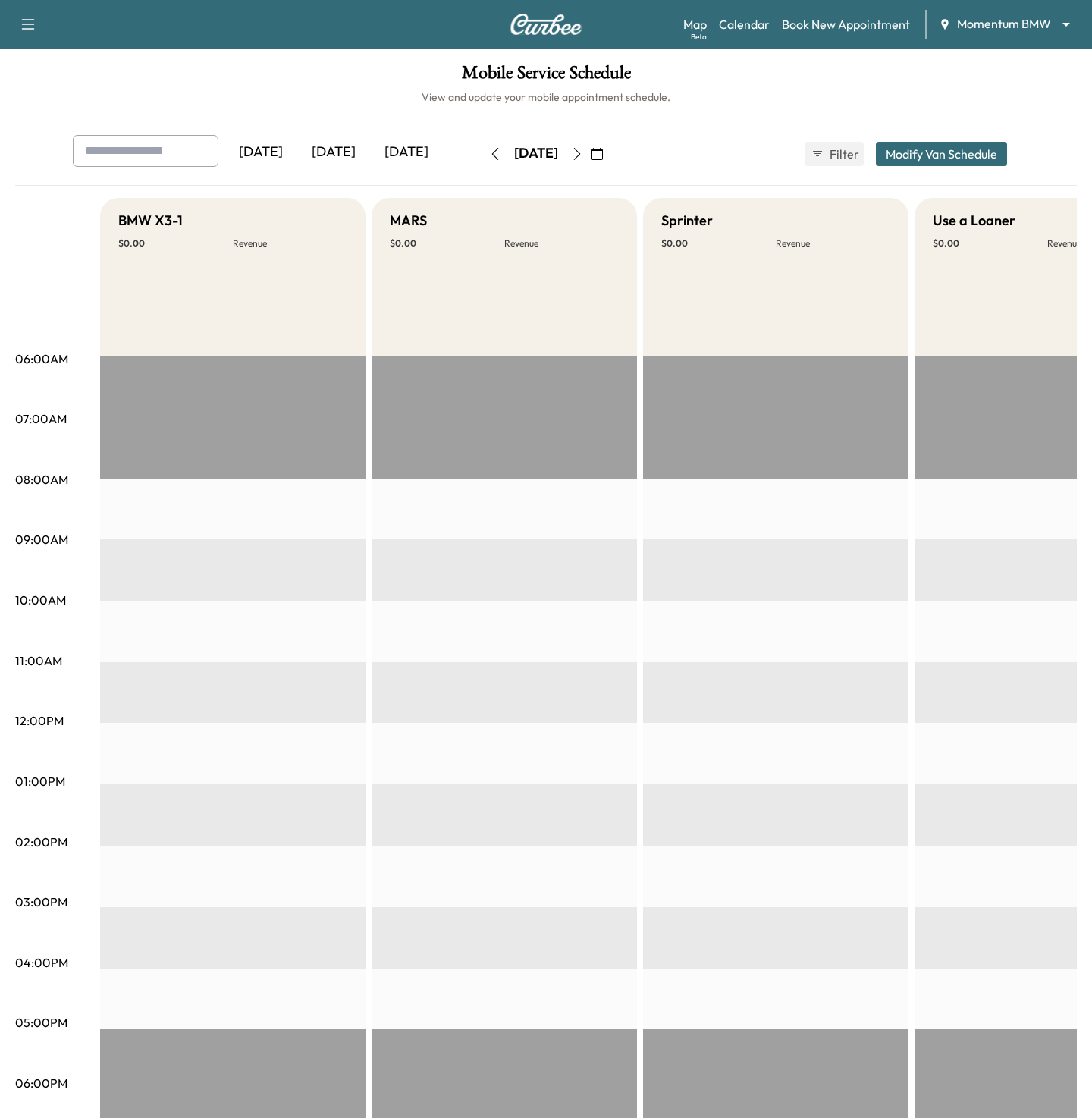
click at [1026, 21] on body "Appointment canceled Support Log Out Map Beta Calendar Book New Appointment Mom…" at bounding box center [546, 559] width 1092 height 1118
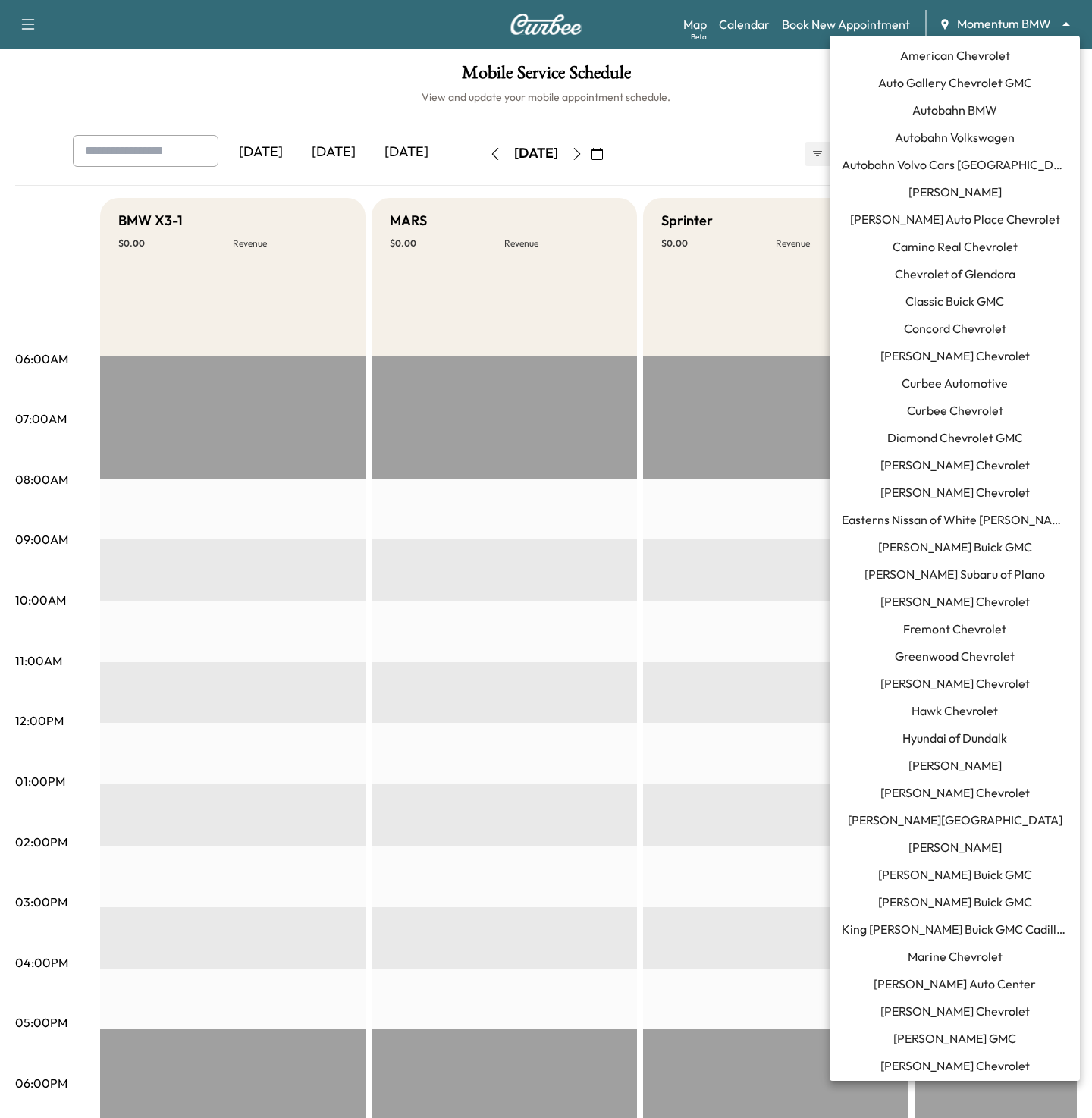
scroll to position [616, 0]
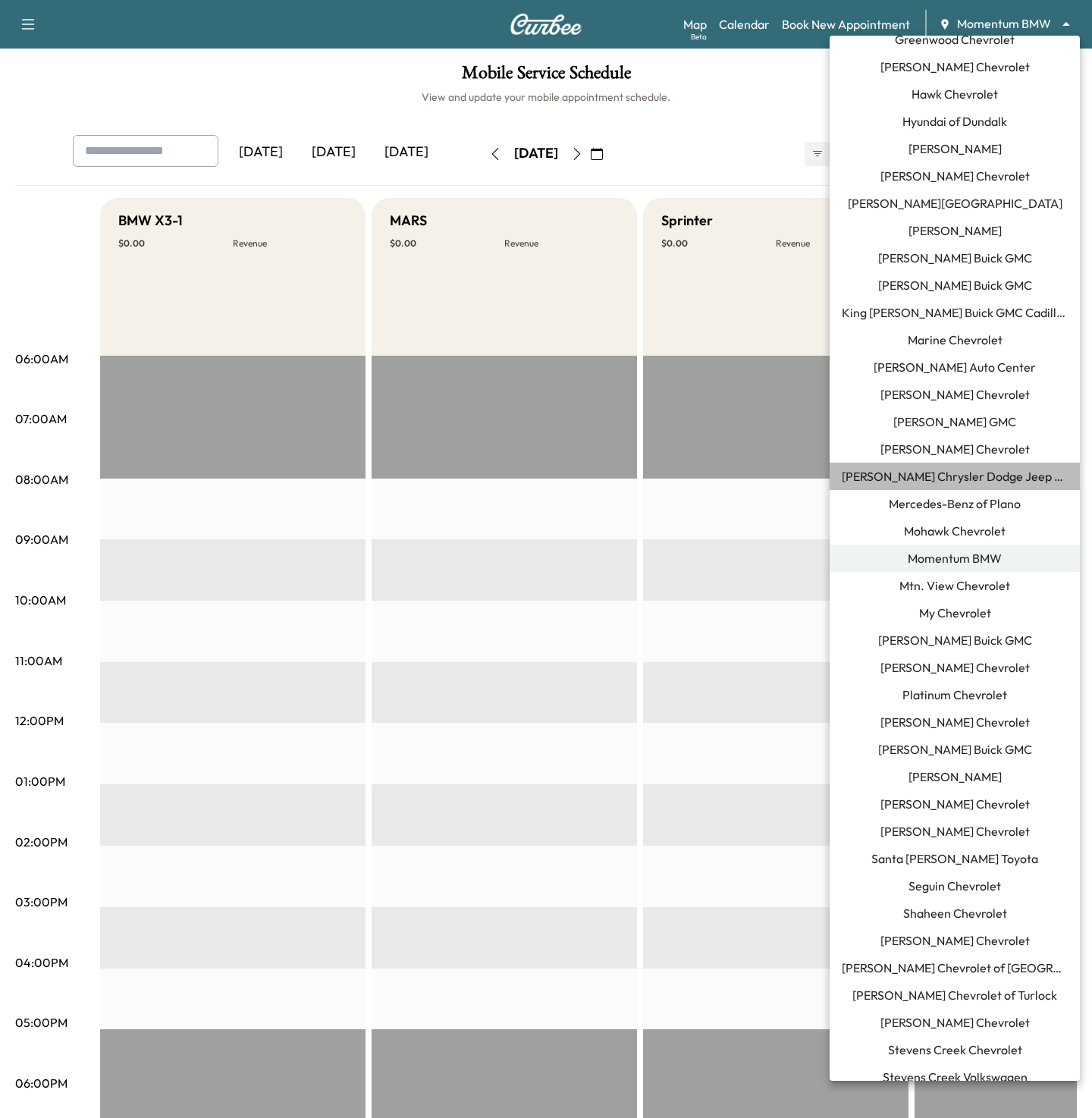
click at [909, 473] on span "[PERSON_NAME] Chrysler Dodge Jeep RAM of [GEOGRAPHIC_DATA]" at bounding box center [955, 476] width 226 height 18
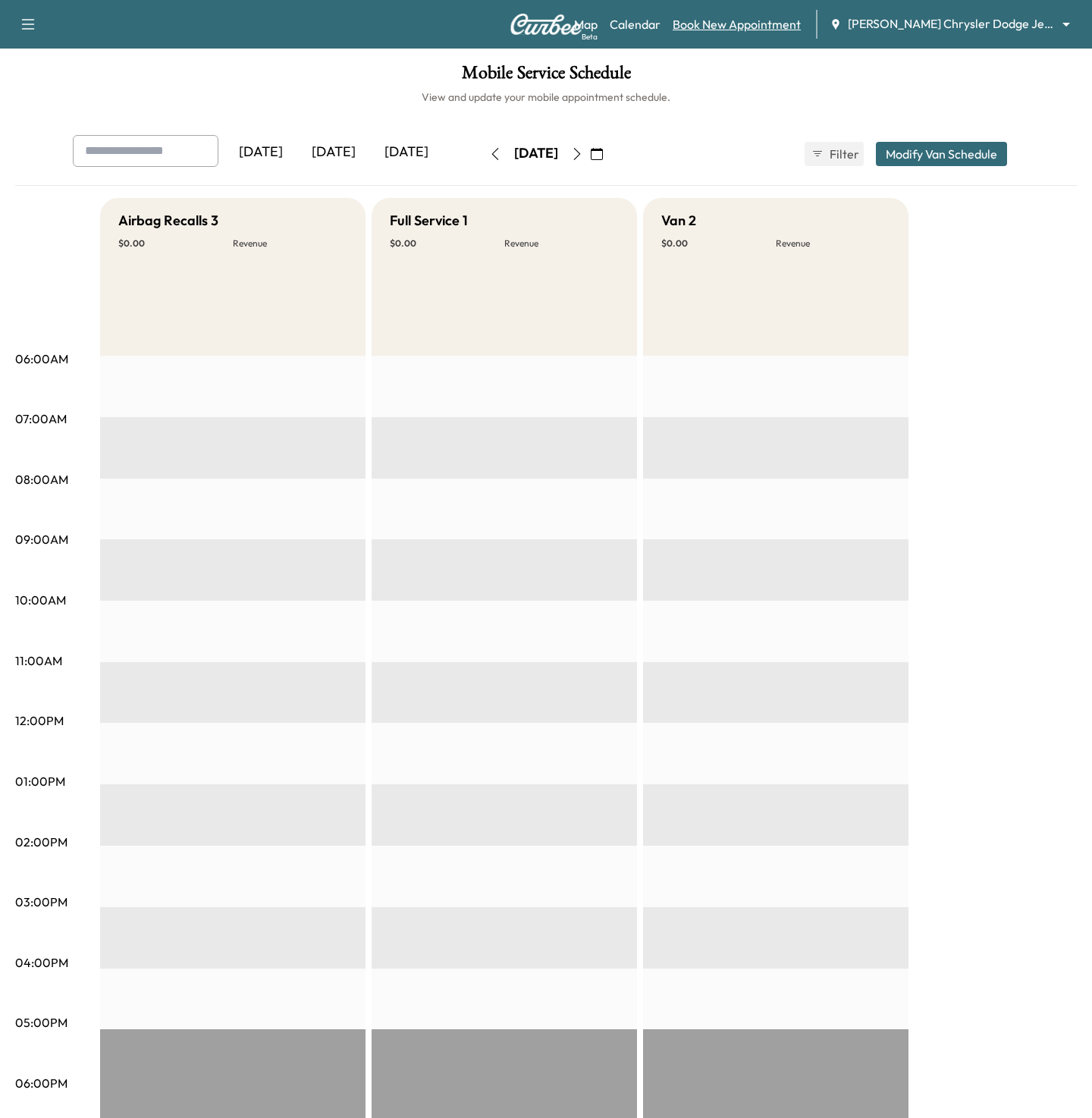
click at [689, 22] on link "Book New Appointment" at bounding box center [737, 24] width 128 height 18
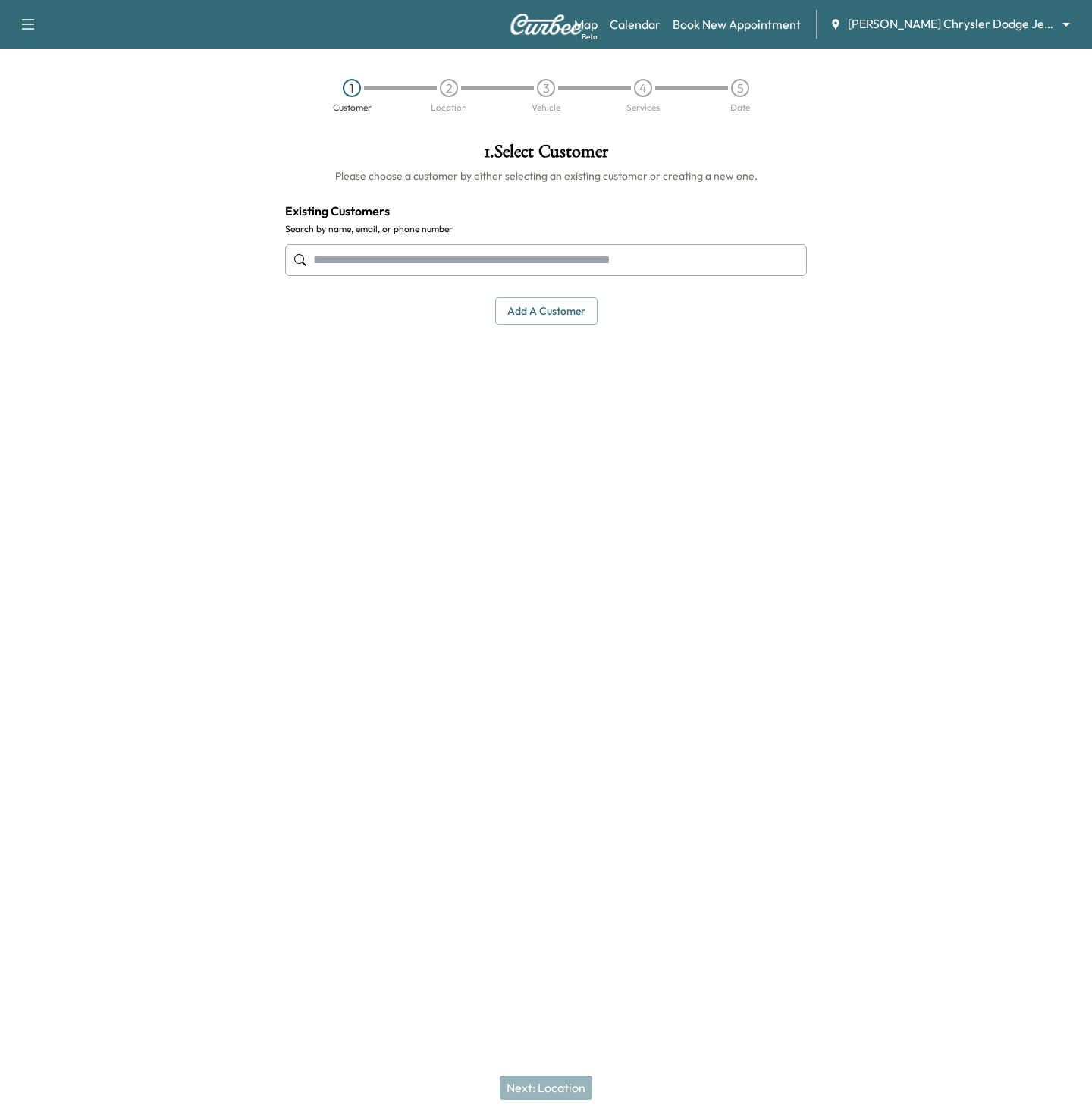
click at [465, 262] on input "text" at bounding box center [546, 260] width 522 height 32
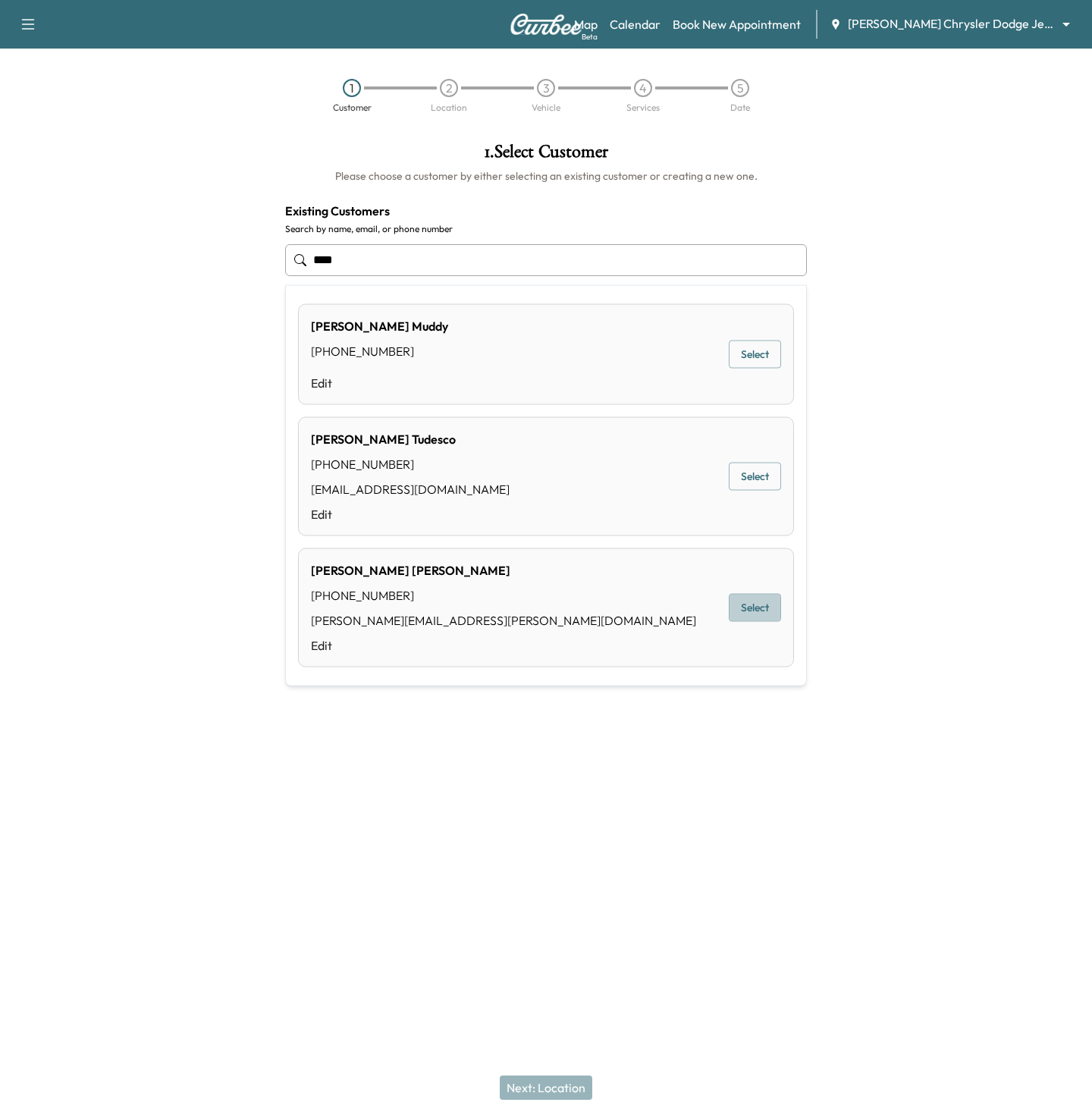
click at [746, 616] on button "Select" at bounding box center [755, 607] width 53 height 28
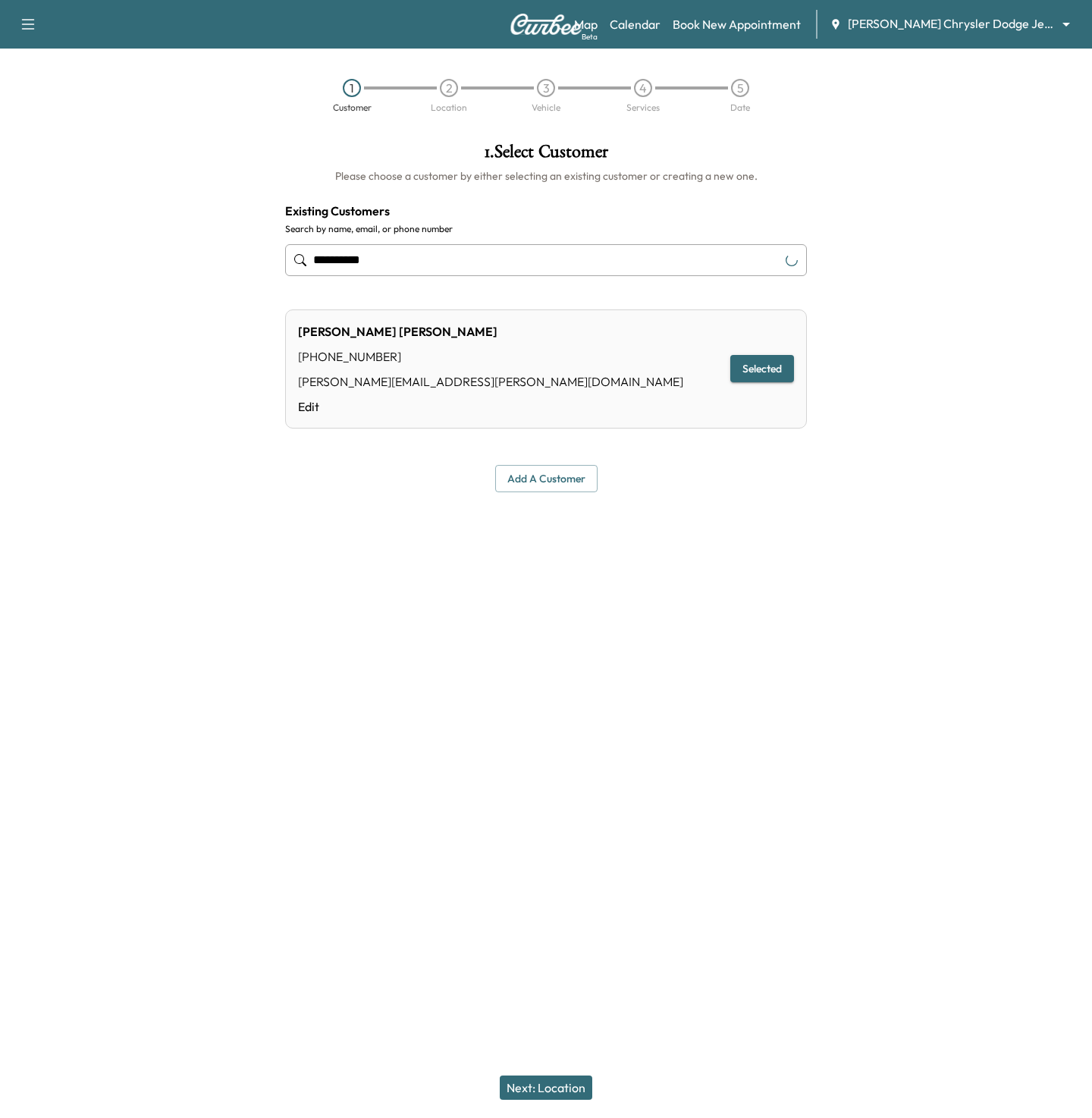
type input "**********"
click at [552, 1088] on button "Next: Location" at bounding box center [546, 1087] width 93 height 24
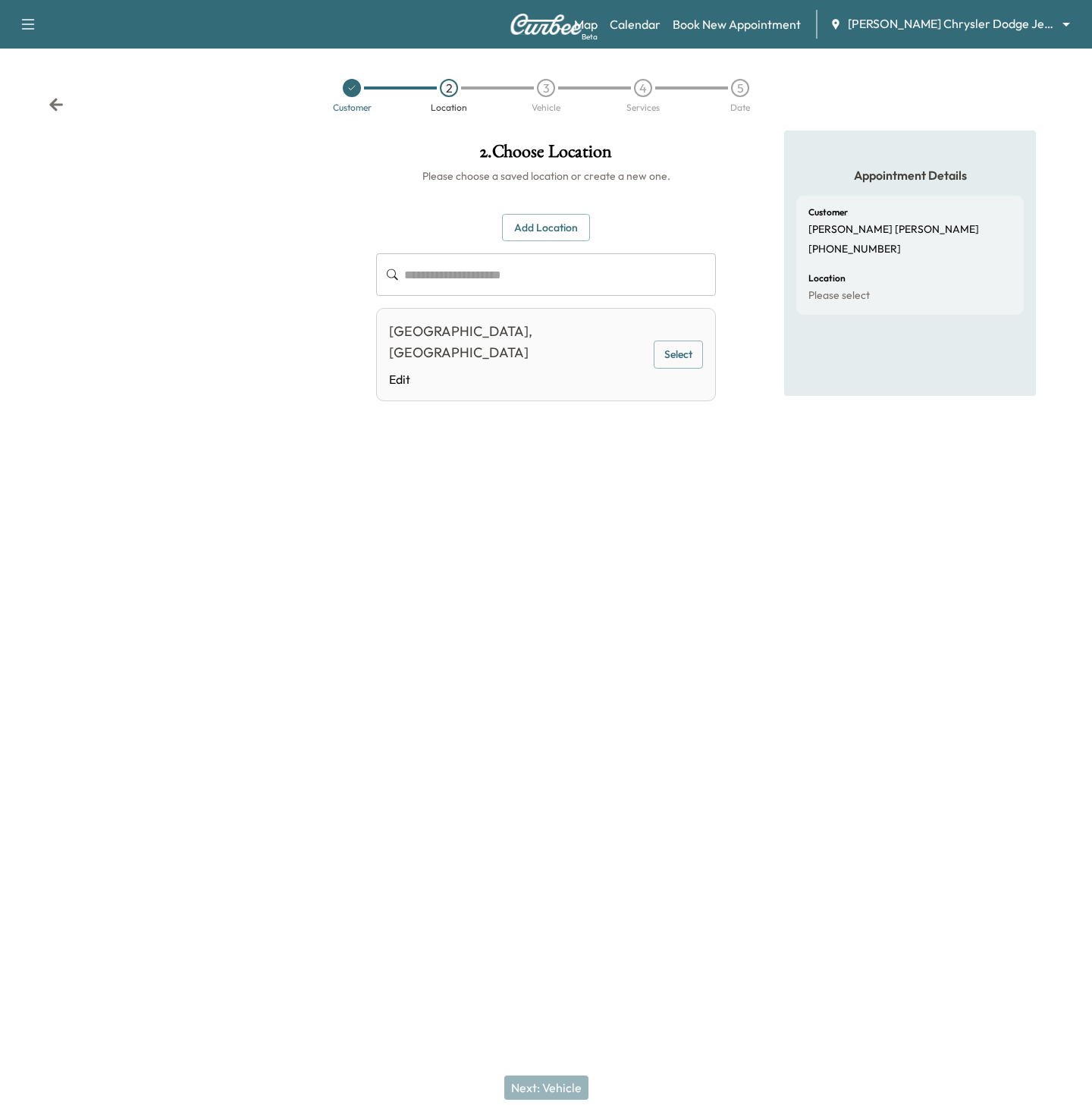
click at [665, 342] on button "Select" at bounding box center [678, 354] width 50 height 28
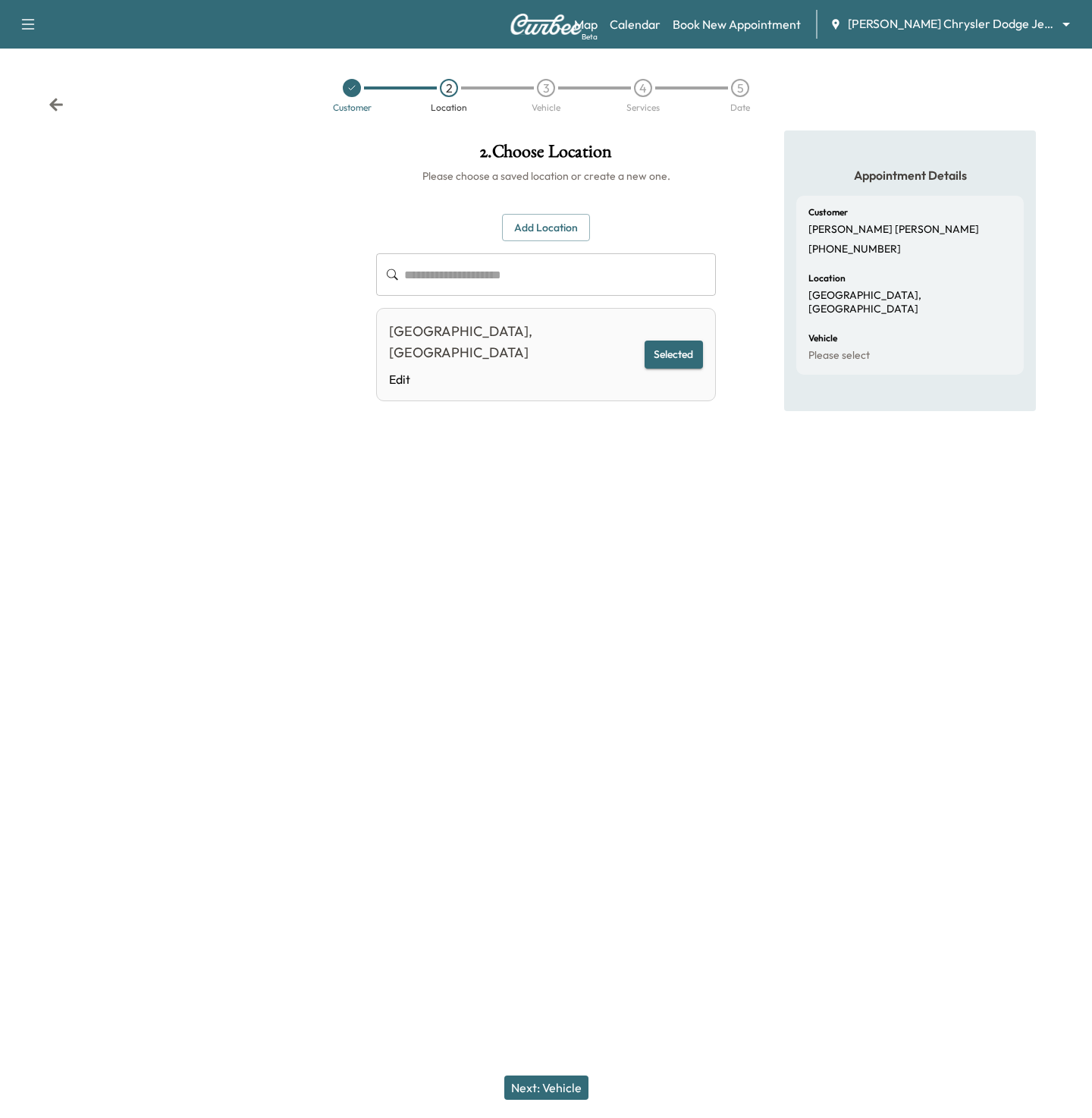
click at [550, 1095] on button "Next: Vehicle" at bounding box center [546, 1087] width 84 height 24
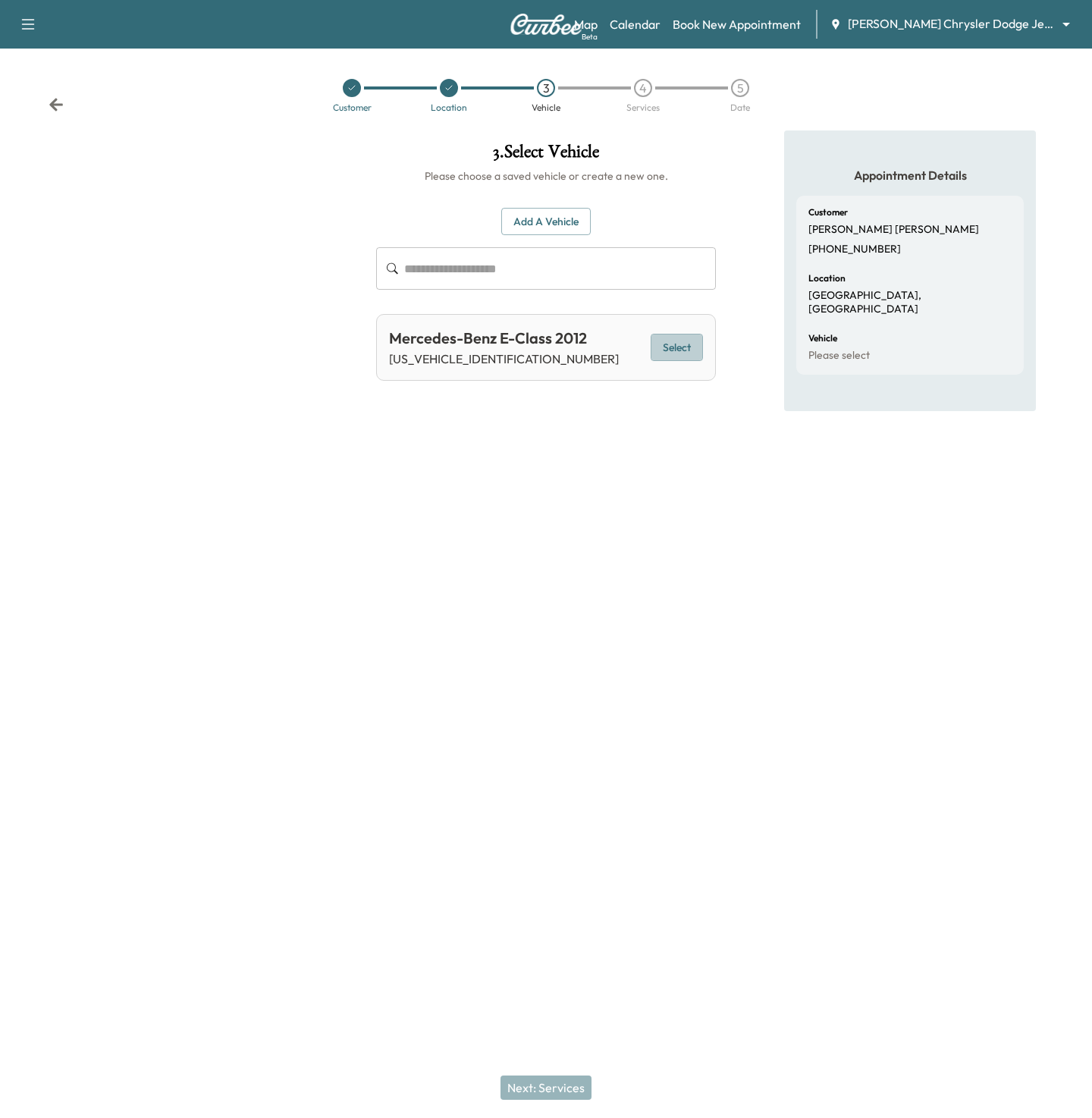
click at [669, 351] on button "Select" at bounding box center [677, 347] width 53 height 28
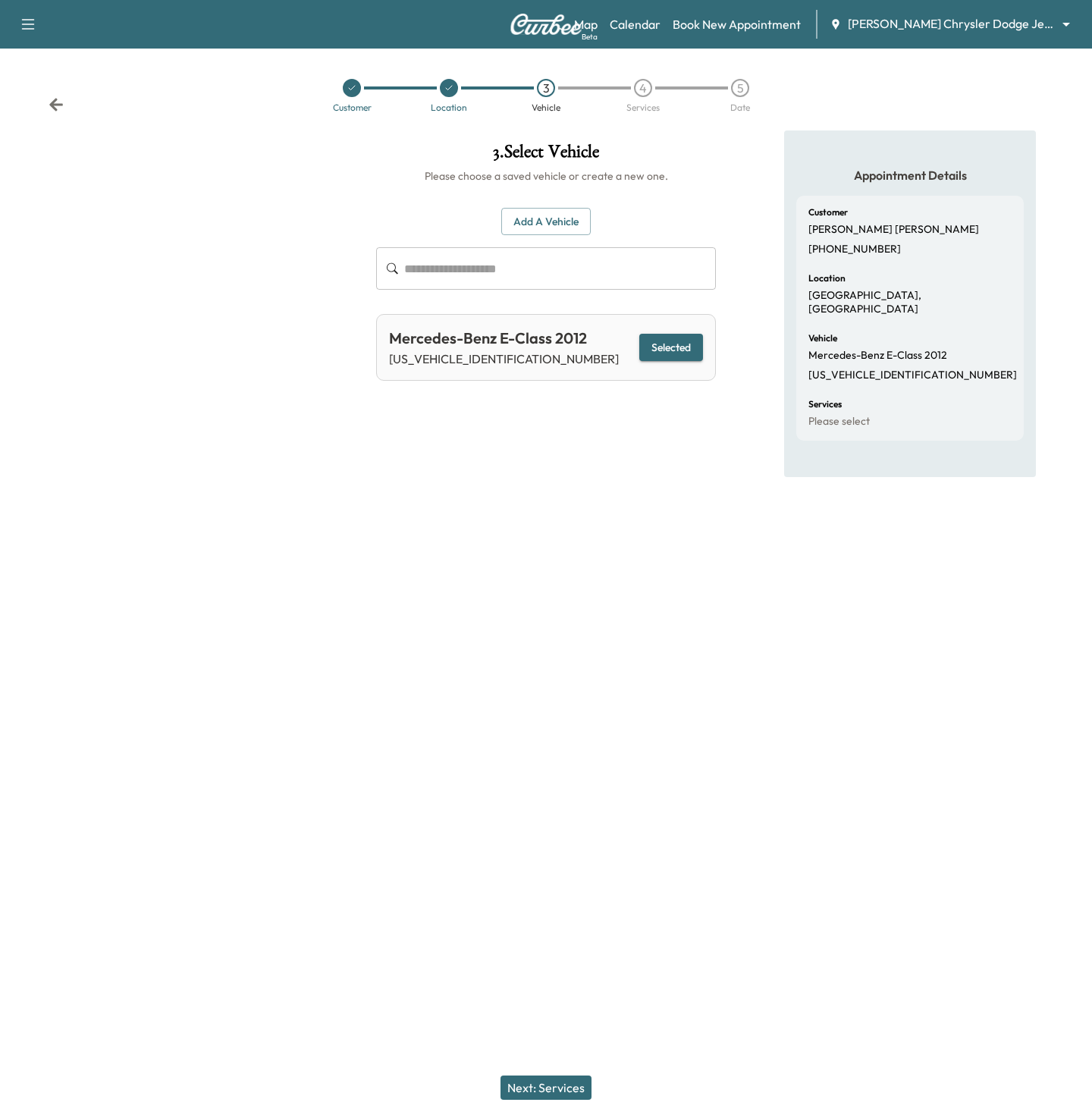
click at [518, 1084] on button "Next: Services" at bounding box center [546, 1087] width 91 height 24
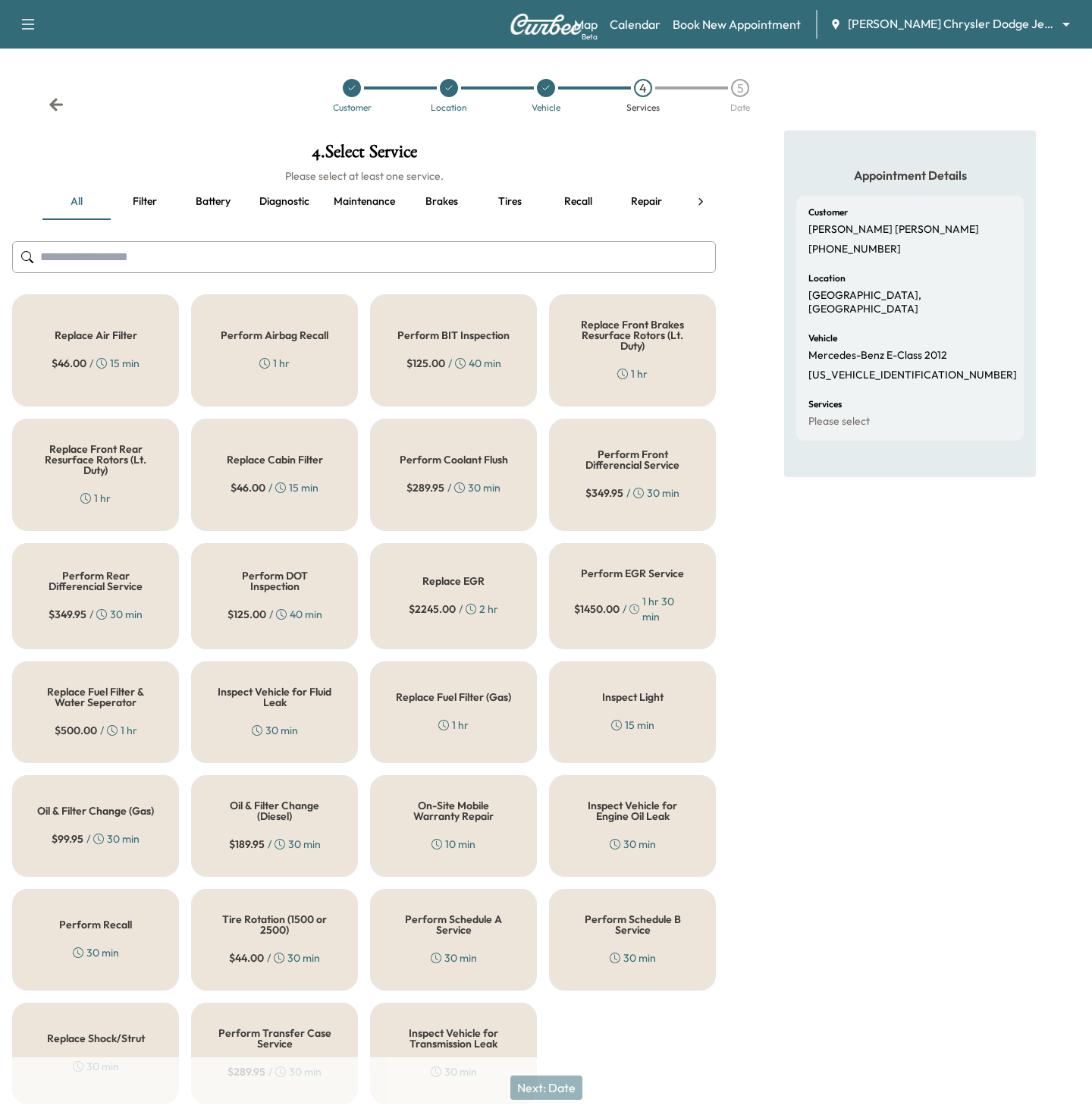
click at [459, 457] on h5 "Perform Coolant Flush" at bounding box center [454, 459] width 109 height 10
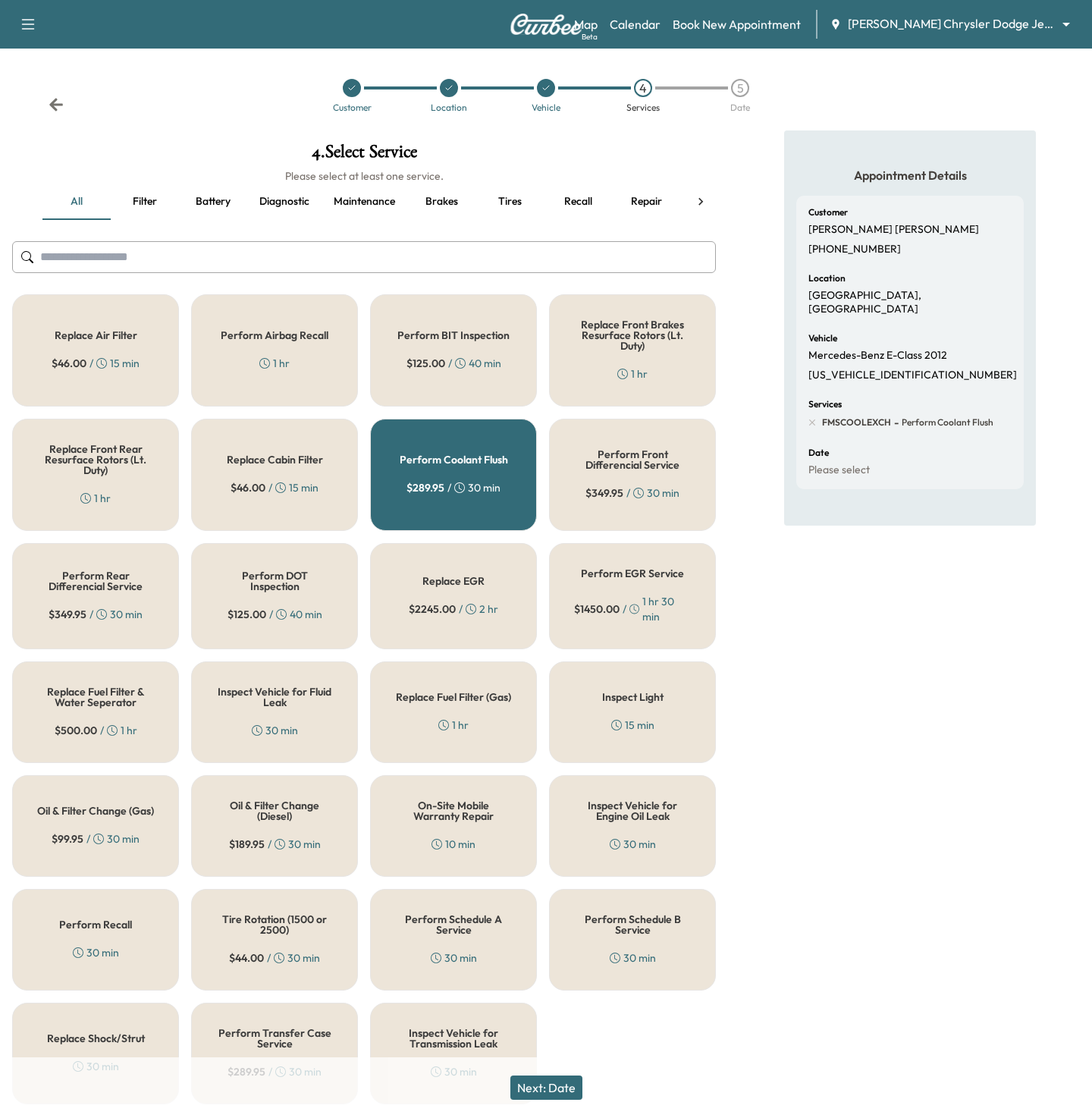
click at [524, 1104] on div "Next: Date" at bounding box center [546, 1088] width 1092 height 61
click at [518, 1078] on button "Next: Date" at bounding box center [546, 1087] width 72 height 24
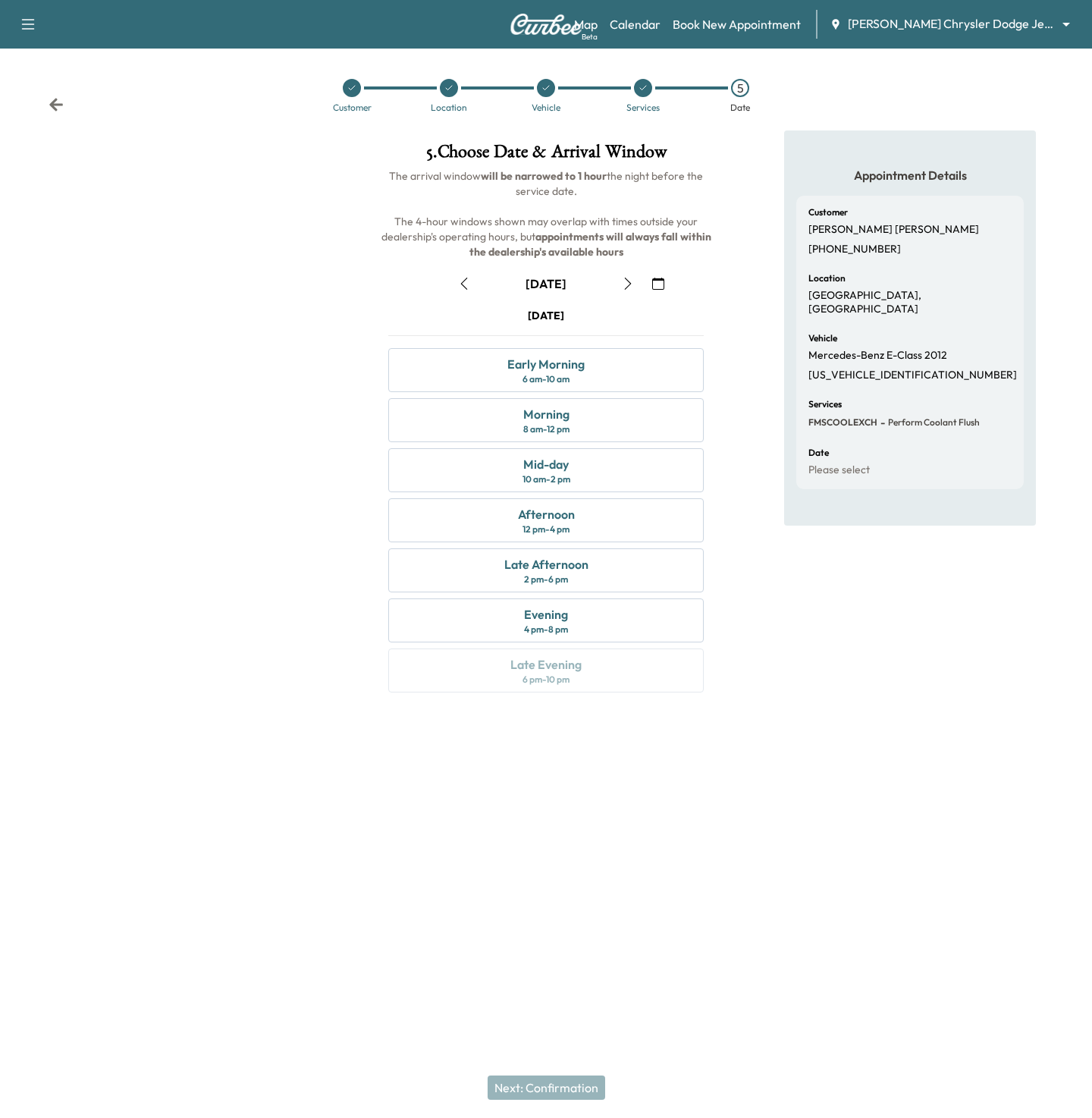
click at [653, 283] on icon "button" at bounding box center [658, 283] width 12 height 12
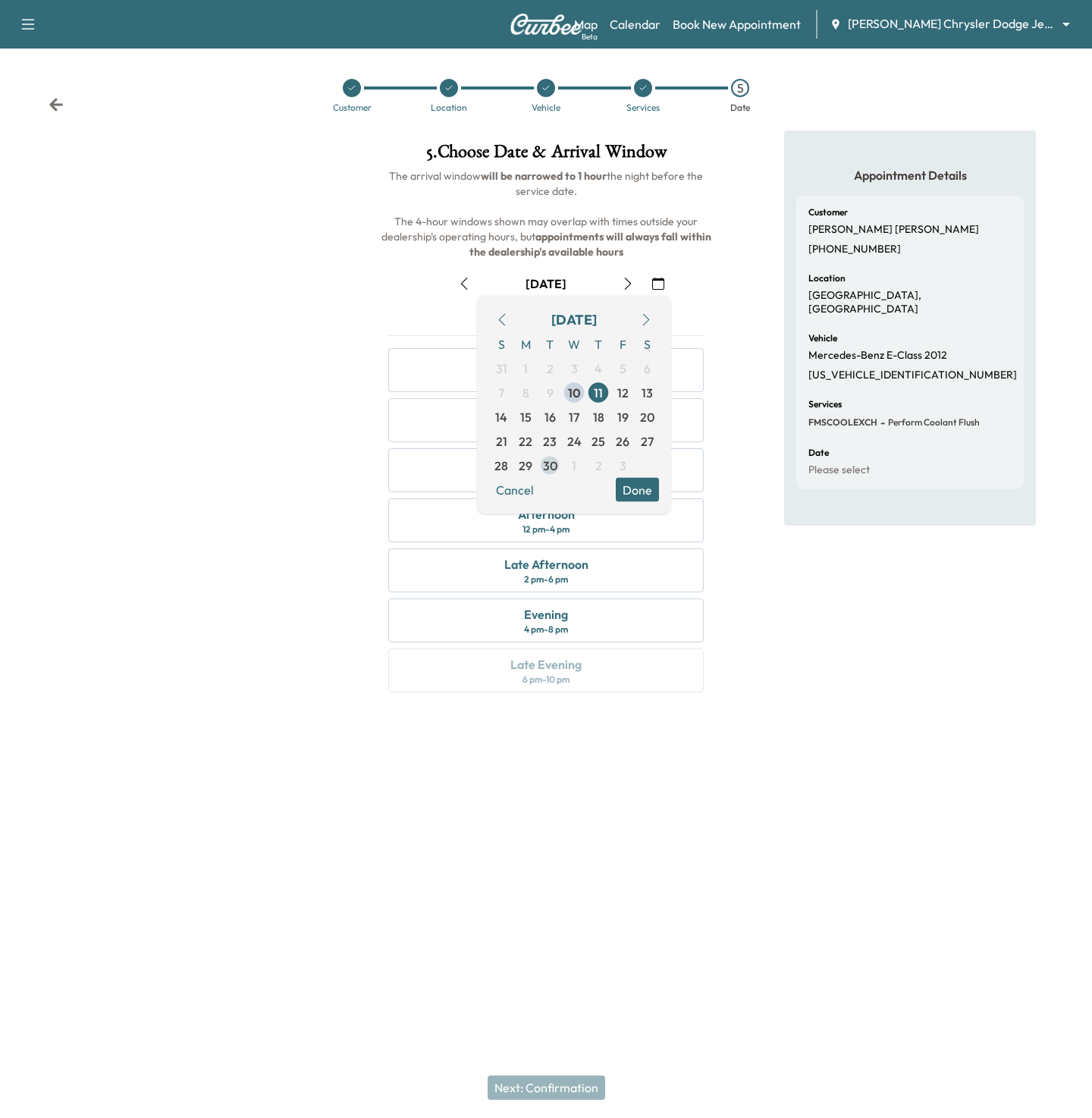
click at [550, 464] on span "30" at bounding box center [550, 466] width 14 height 18
click at [631, 493] on button "Done" at bounding box center [637, 490] width 43 height 24
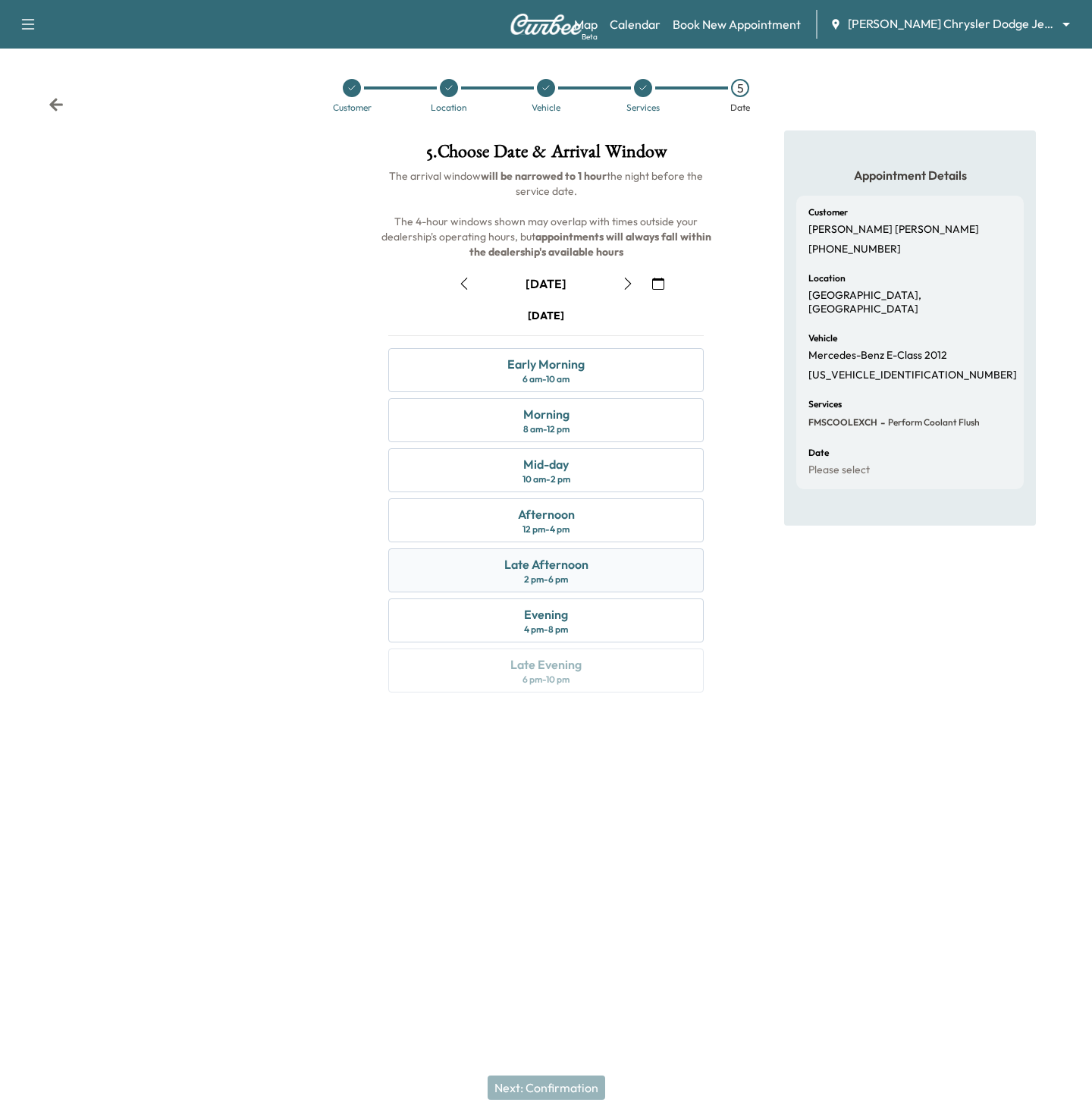
click at [612, 557] on div "Late Afternoon 2 pm - 6 pm" at bounding box center [546, 569] width 316 height 44
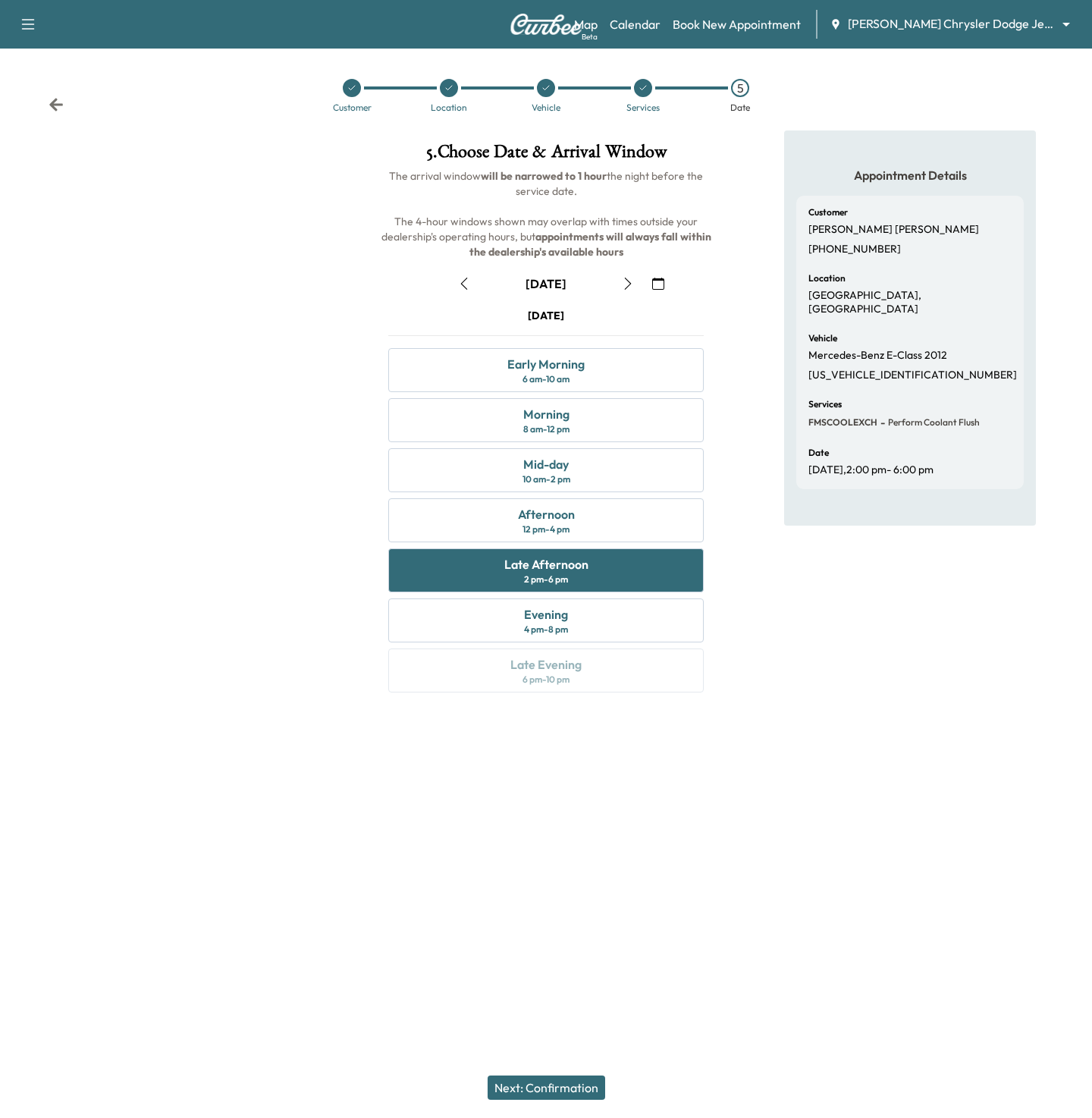
click at [537, 1080] on button "Next: Confirmation" at bounding box center [546, 1087] width 117 height 24
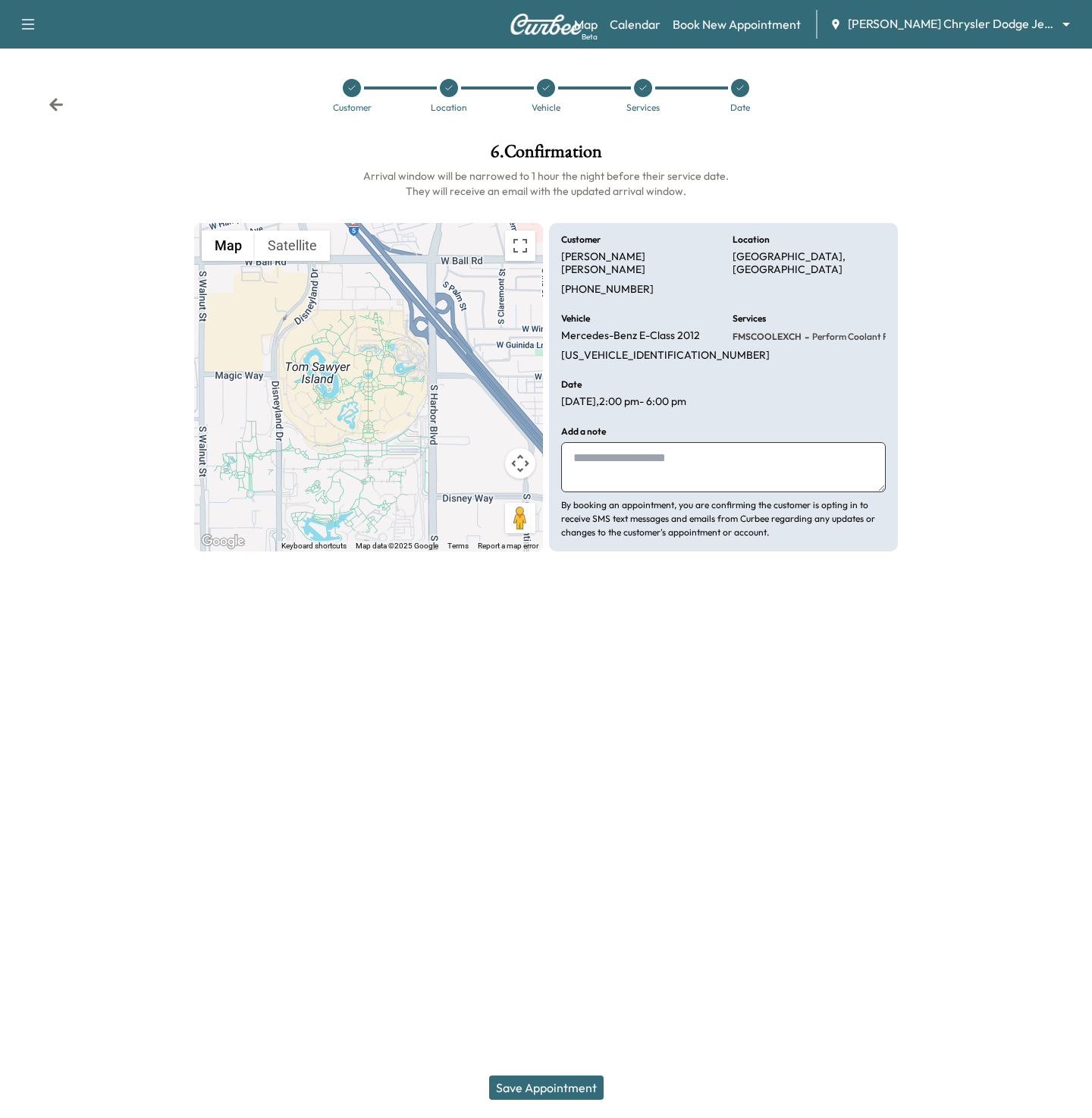
click at [538, 1080] on button "Save Appointment" at bounding box center [546, 1087] width 114 height 24
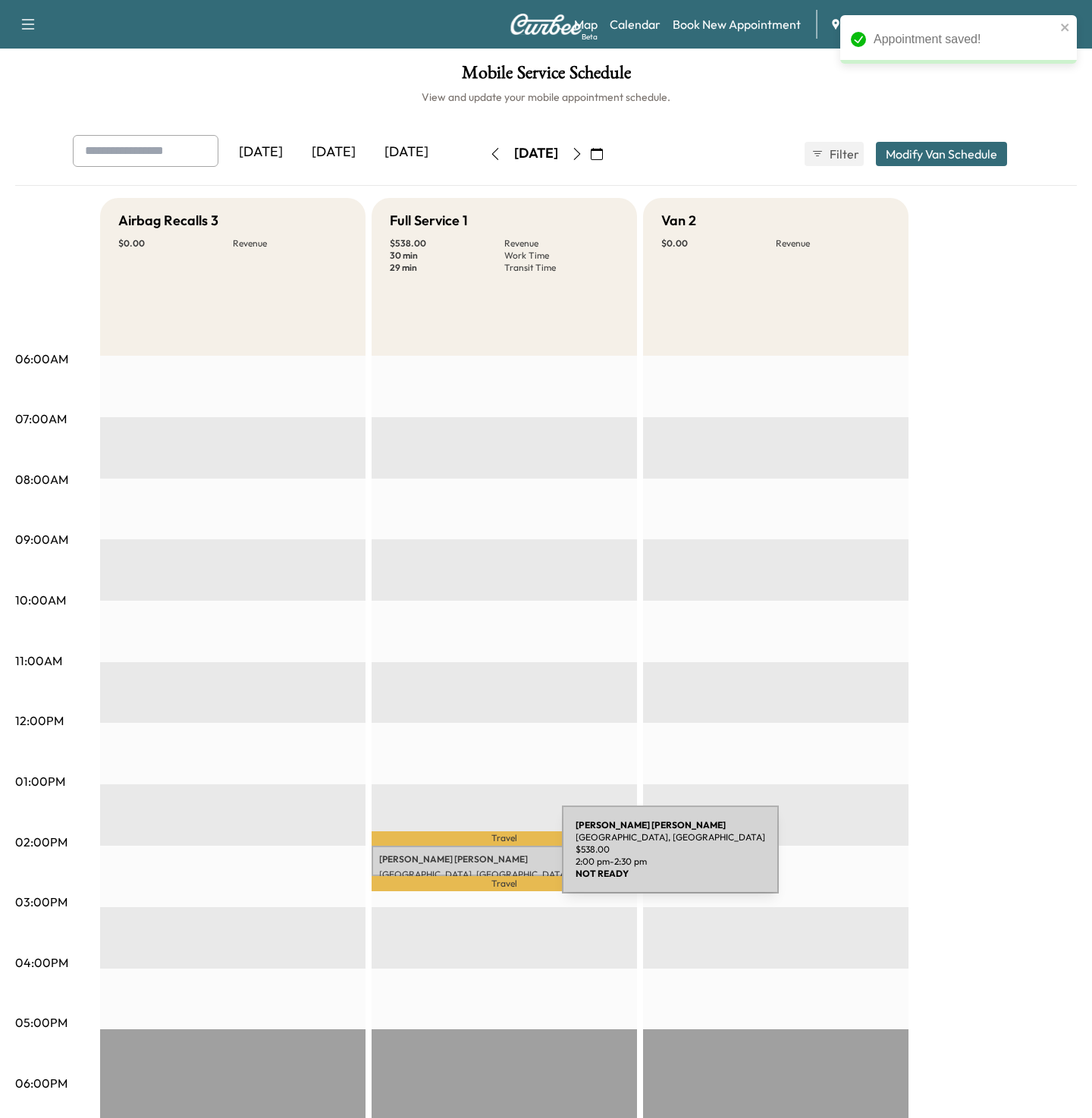
click at [448, 858] on p "[PERSON_NAME]" at bounding box center [504, 858] width 250 height 12
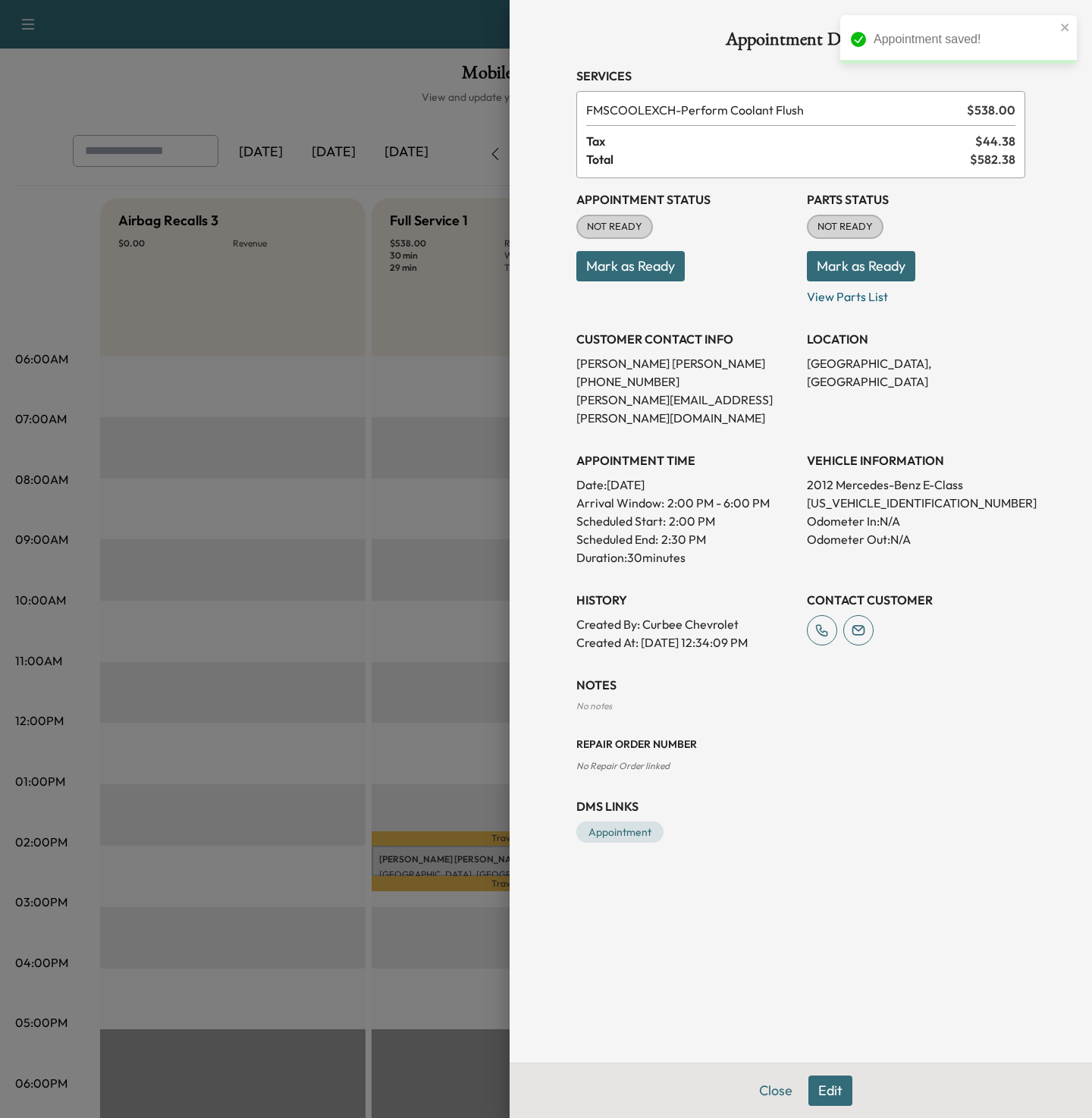
click at [816, 1092] on button "Edit" at bounding box center [830, 1090] width 44 height 30
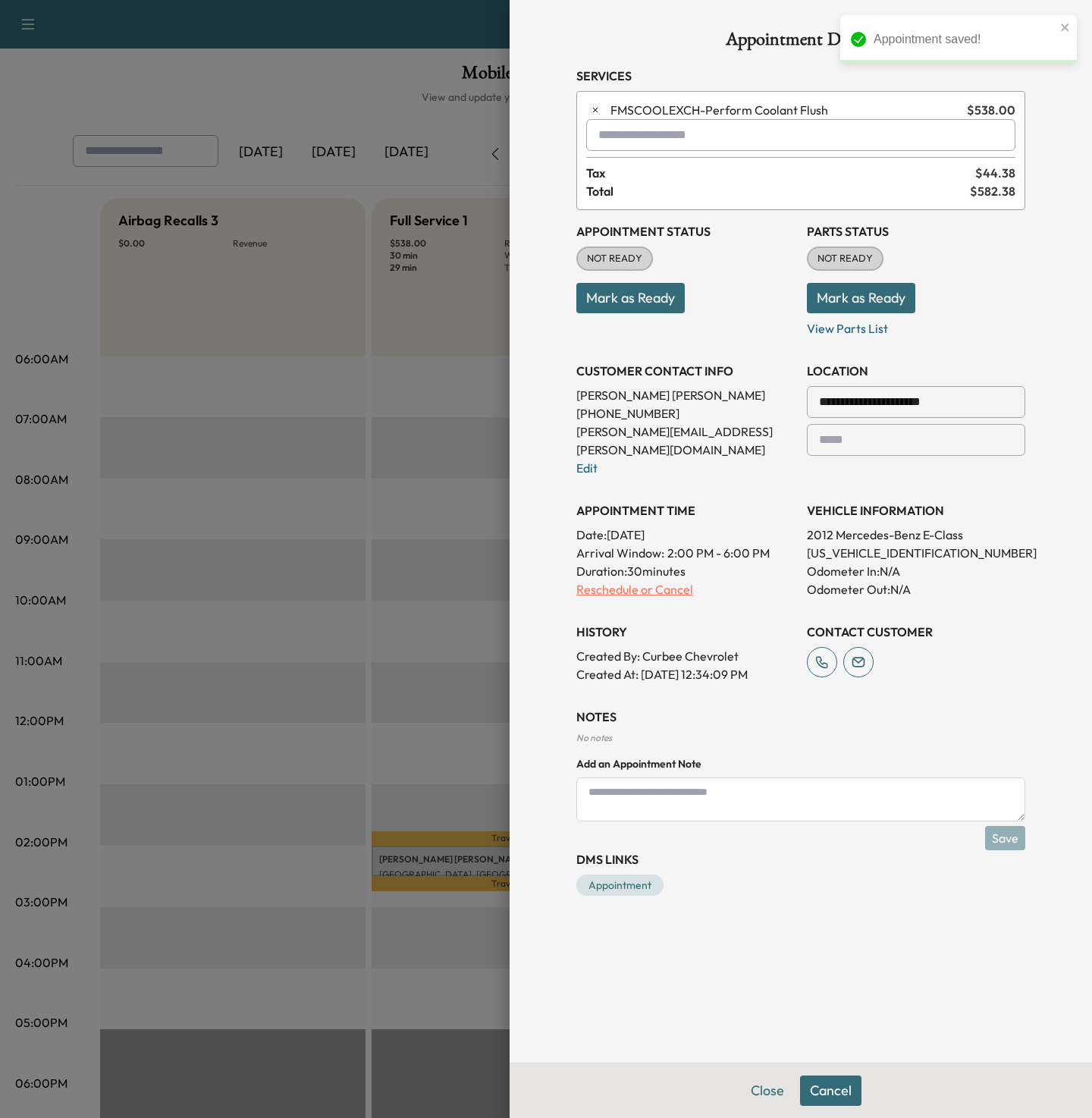
click at [673, 580] on p "Reschedule or Cancel" at bounding box center [685, 589] width 218 height 18
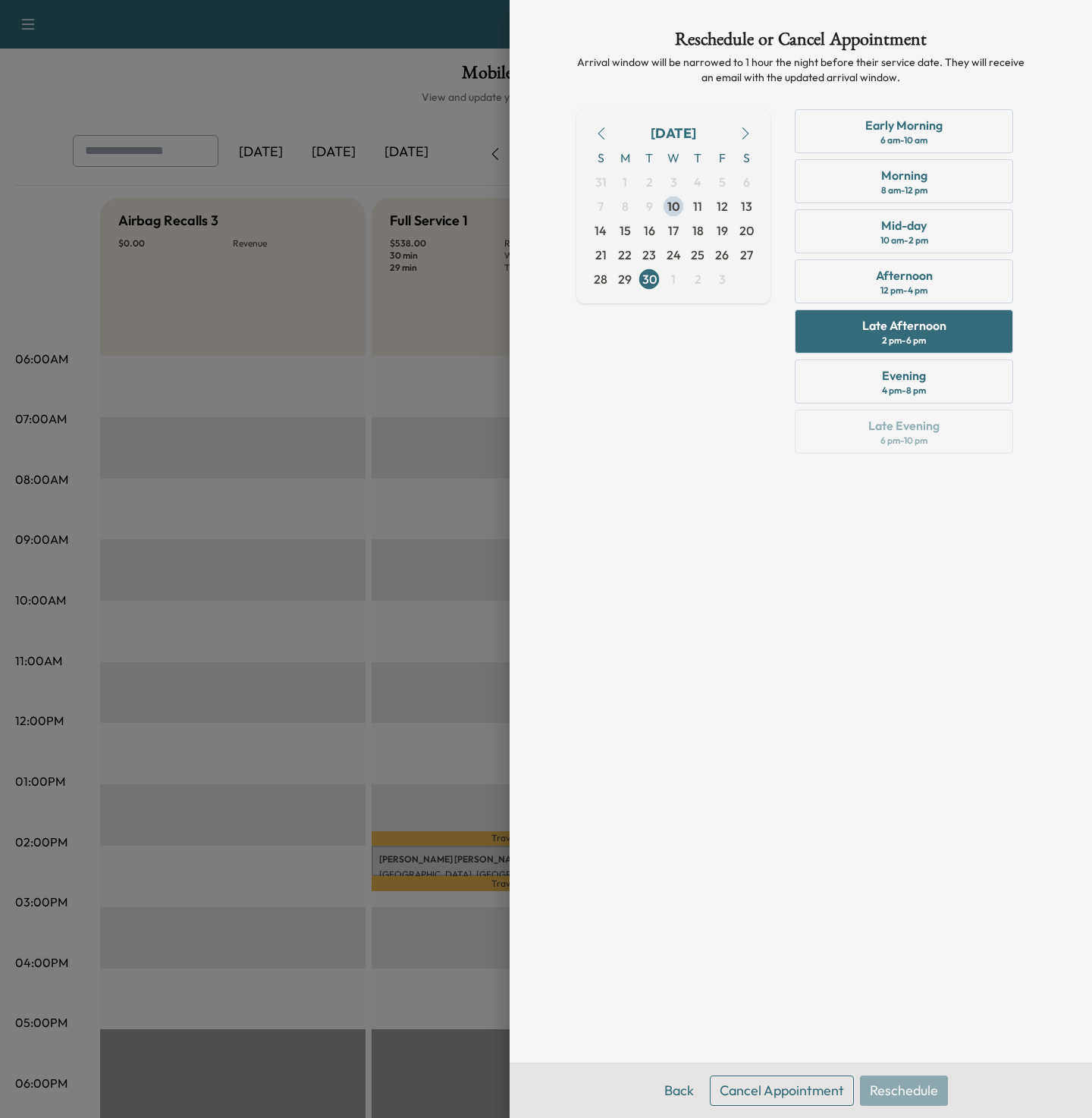
click at [748, 1096] on button "Cancel Appointment" at bounding box center [782, 1090] width 144 height 30
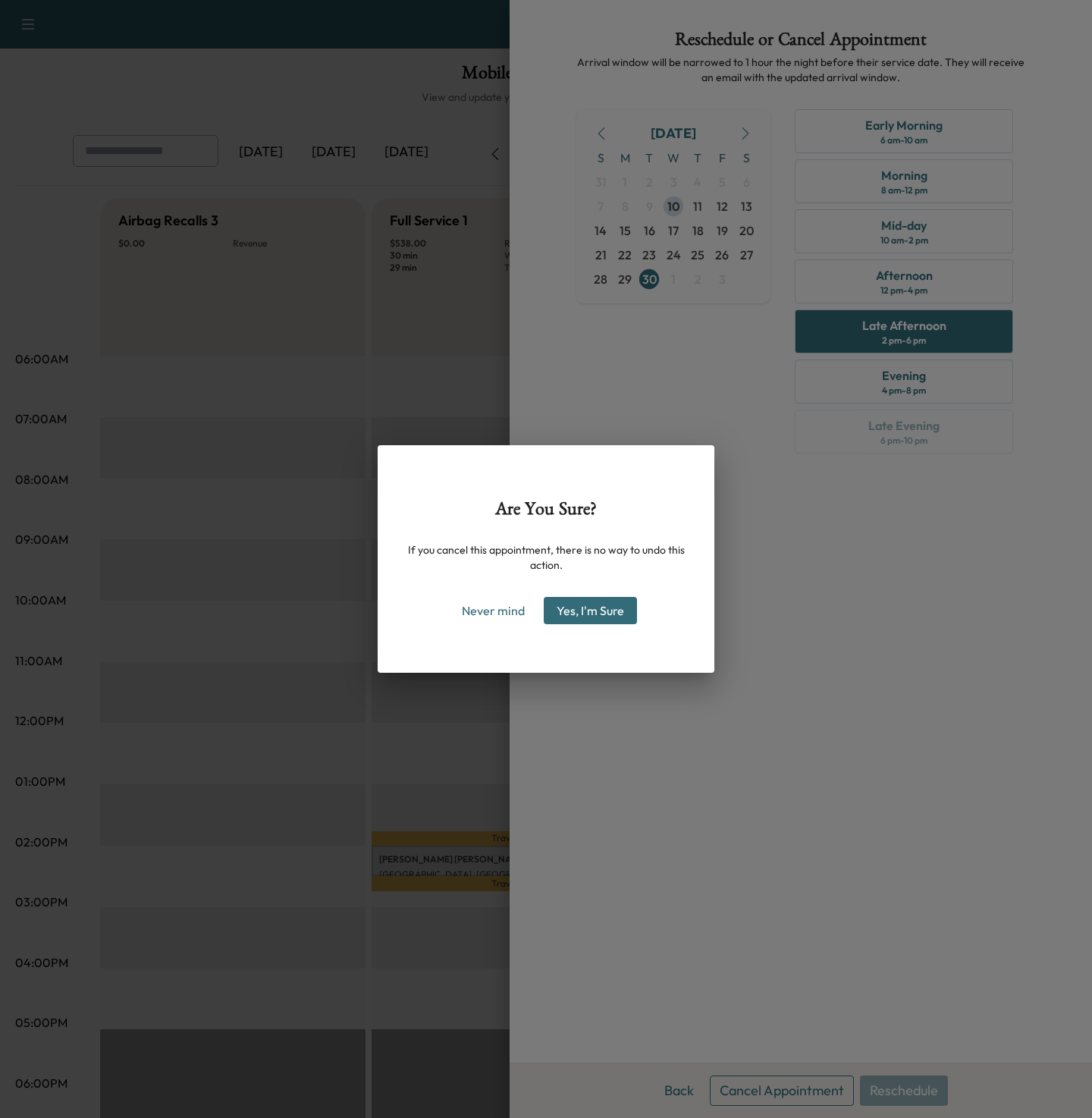
click at [578, 609] on button "Yes, I'm Sure" at bounding box center [590, 610] width 93 height 27
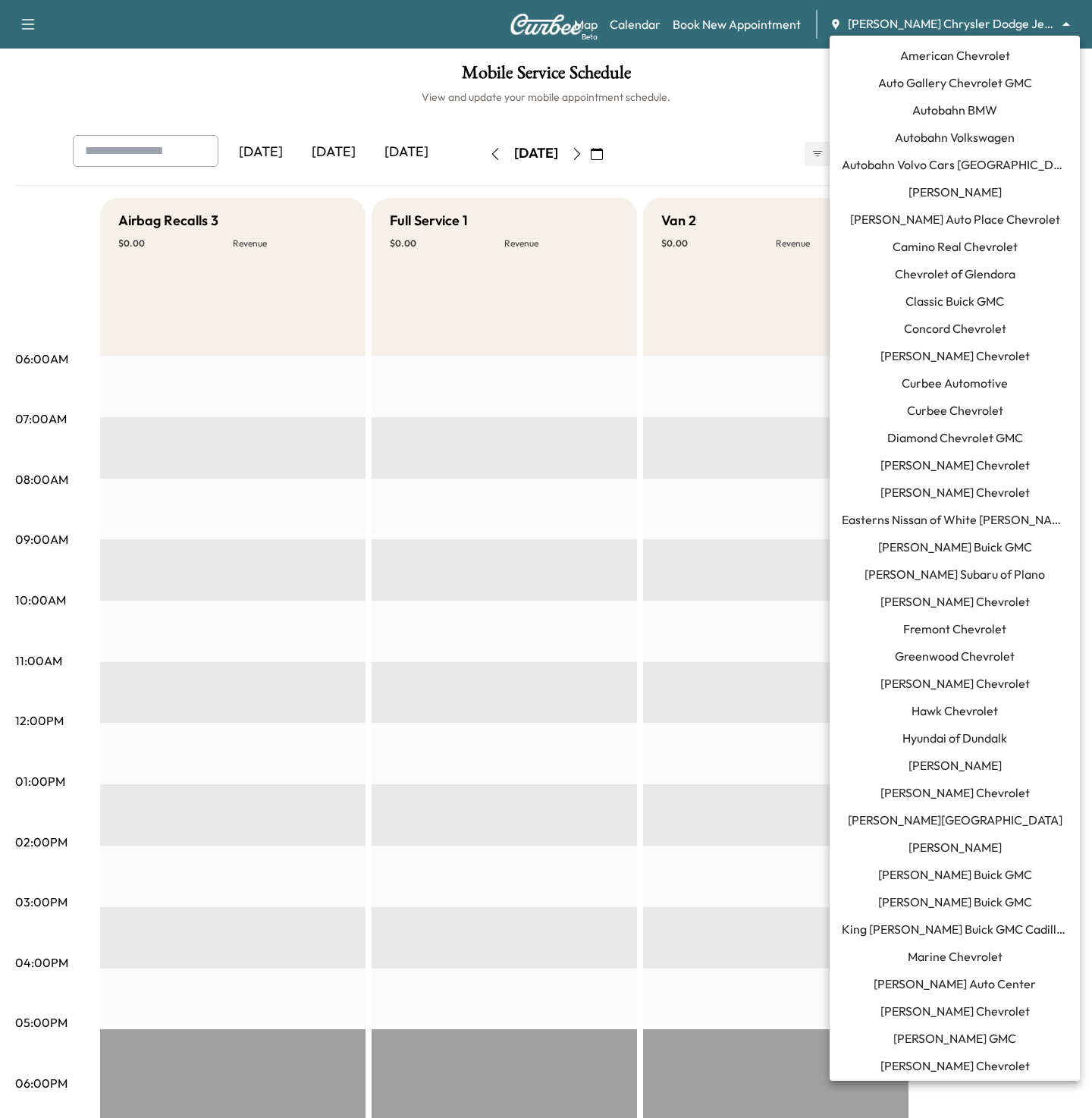
click at [939, 32] on body "Support Log Out Map Beta Calendar Book New Appointment [PERSON_NAME] Chrysler D…" at bounding box center [546, 559] width 1092 height 1118
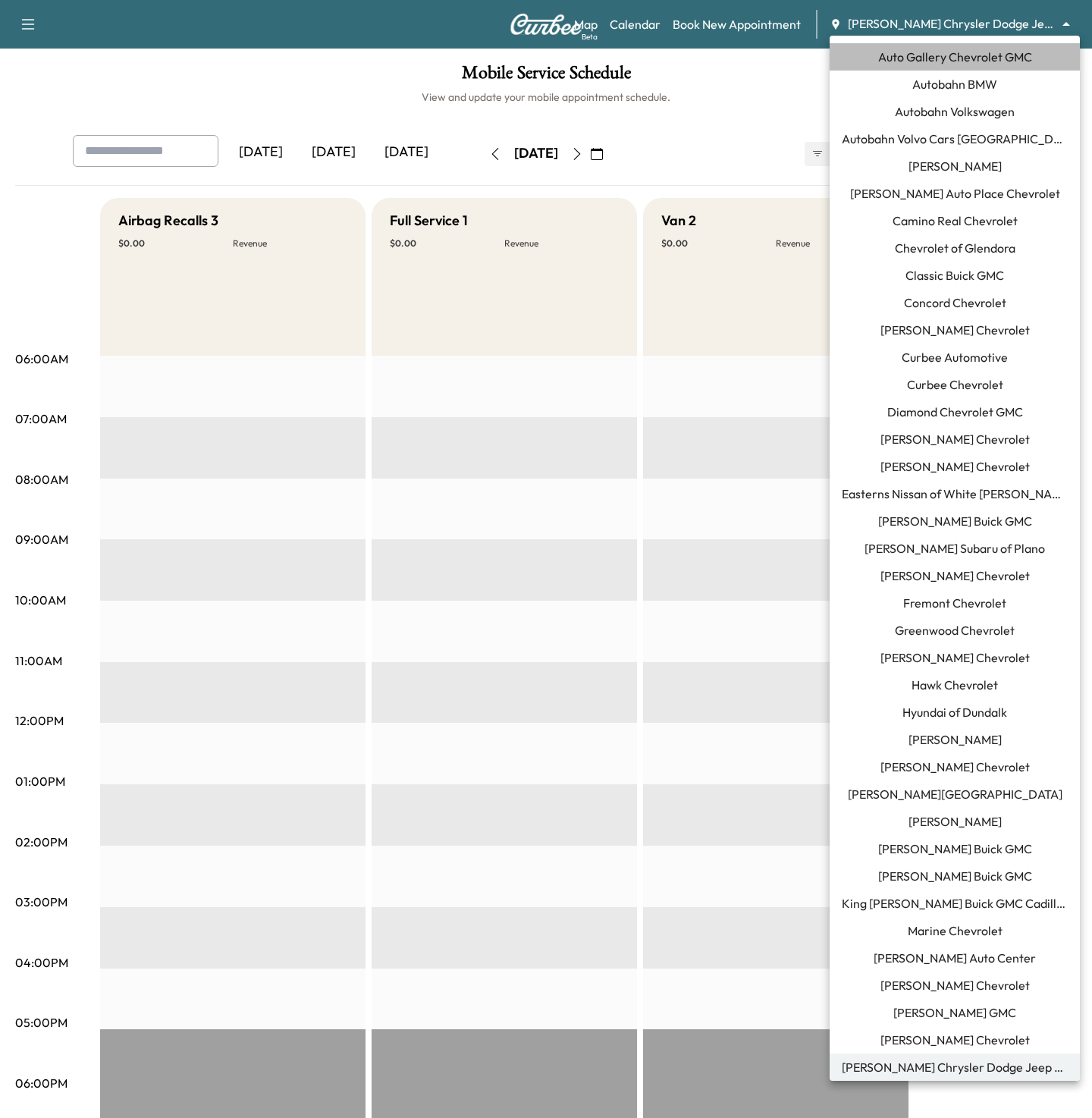
click at [929, 52] on span "Auto Gallery Chevrolet GMC" at bounding box center [955, 57] width 154 height 18
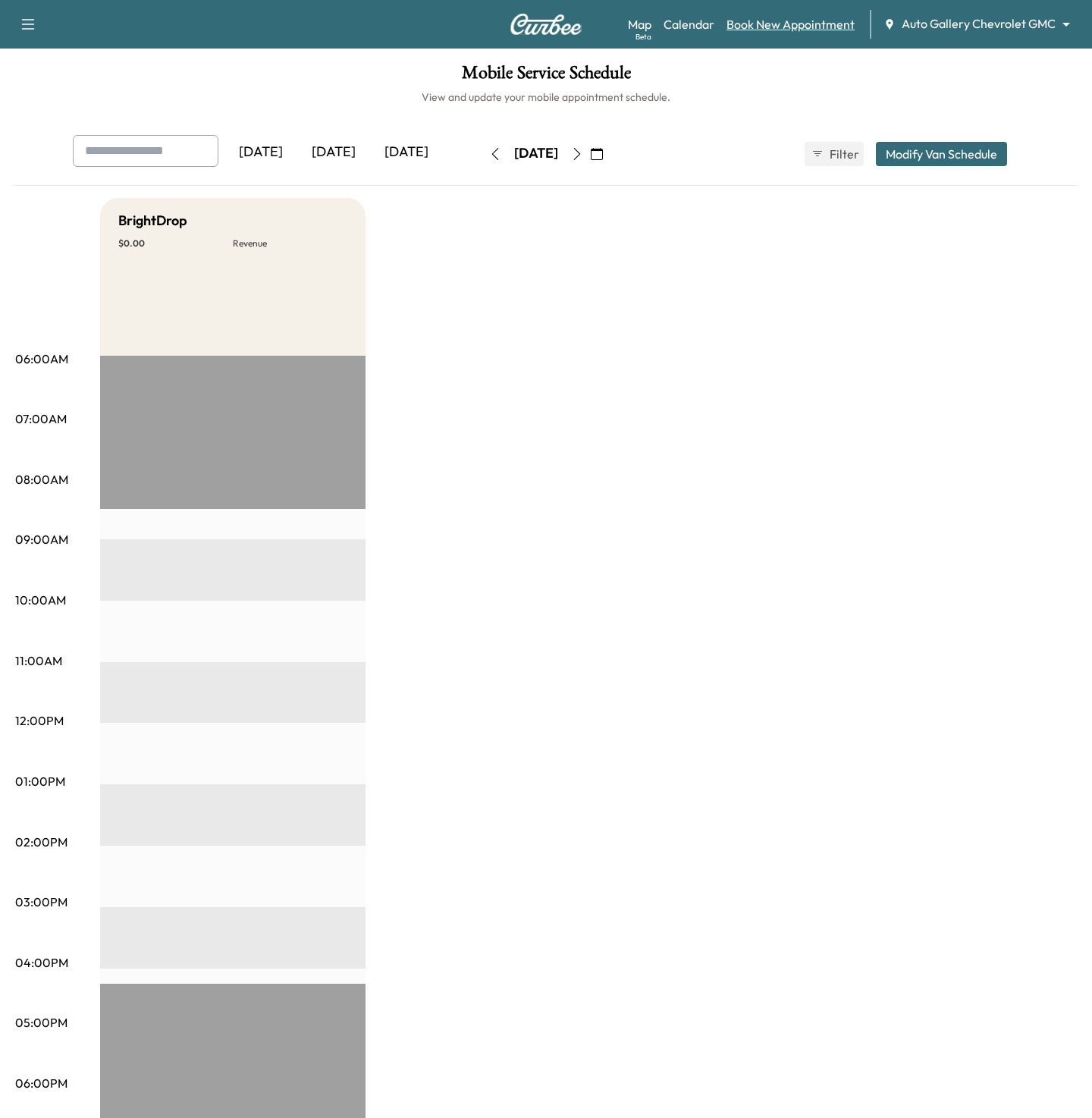
click at [829, 28] on link "Book New Appointment" at bounding box center [791, 24] width 128 height 18
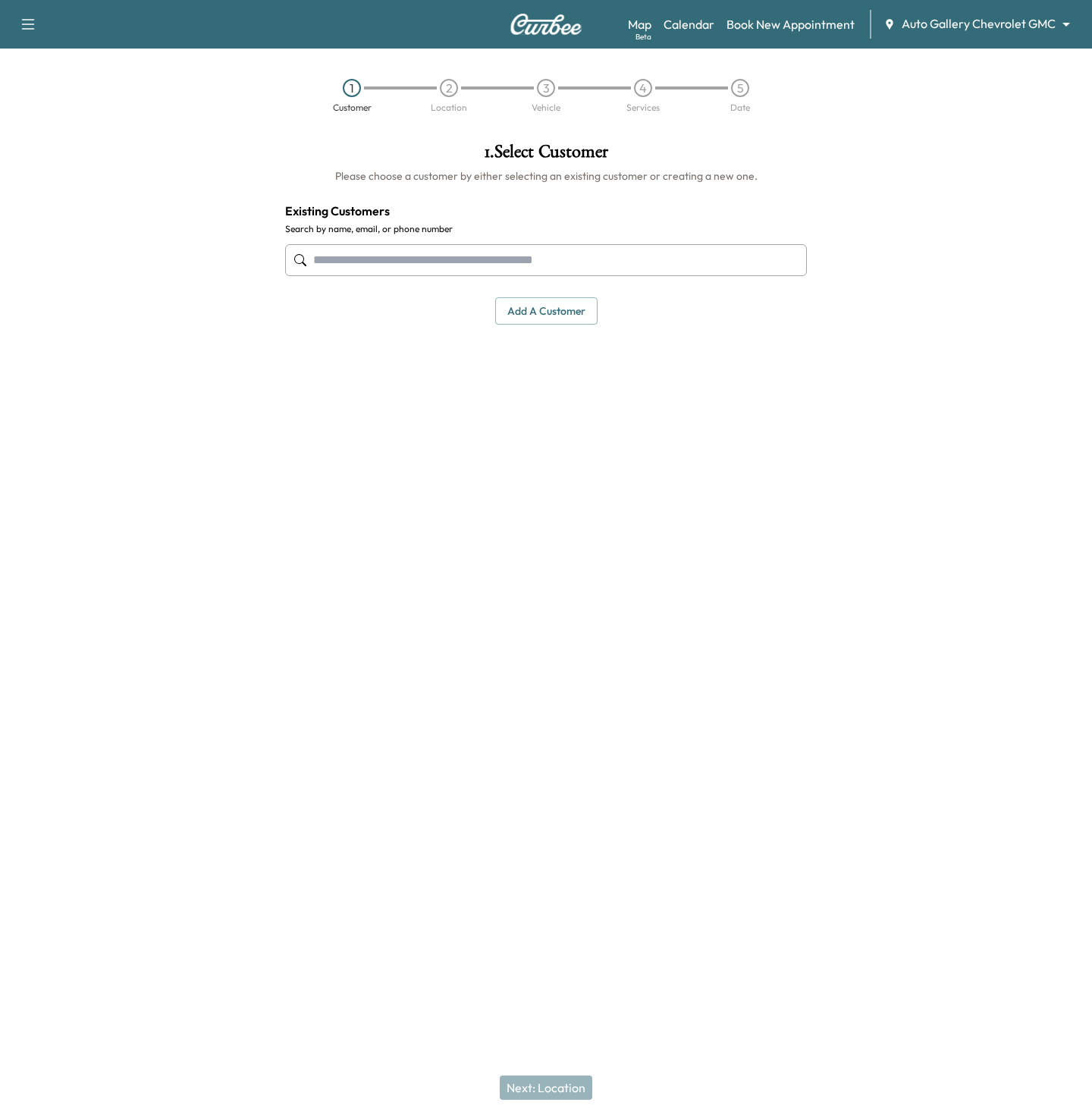
click at [605, 274] on input "text" at bounding box center [546, 260] width 522 height 32
type input "****"
click at [617, 619] on div "1 . Select Customer Please choose a customer by either selecting an existing cu…" at bounding box center [546, 410] width 546 height 559
click at [555, 311] on button "Add a customer" at bounding box center [546, 311] width 102 height 28
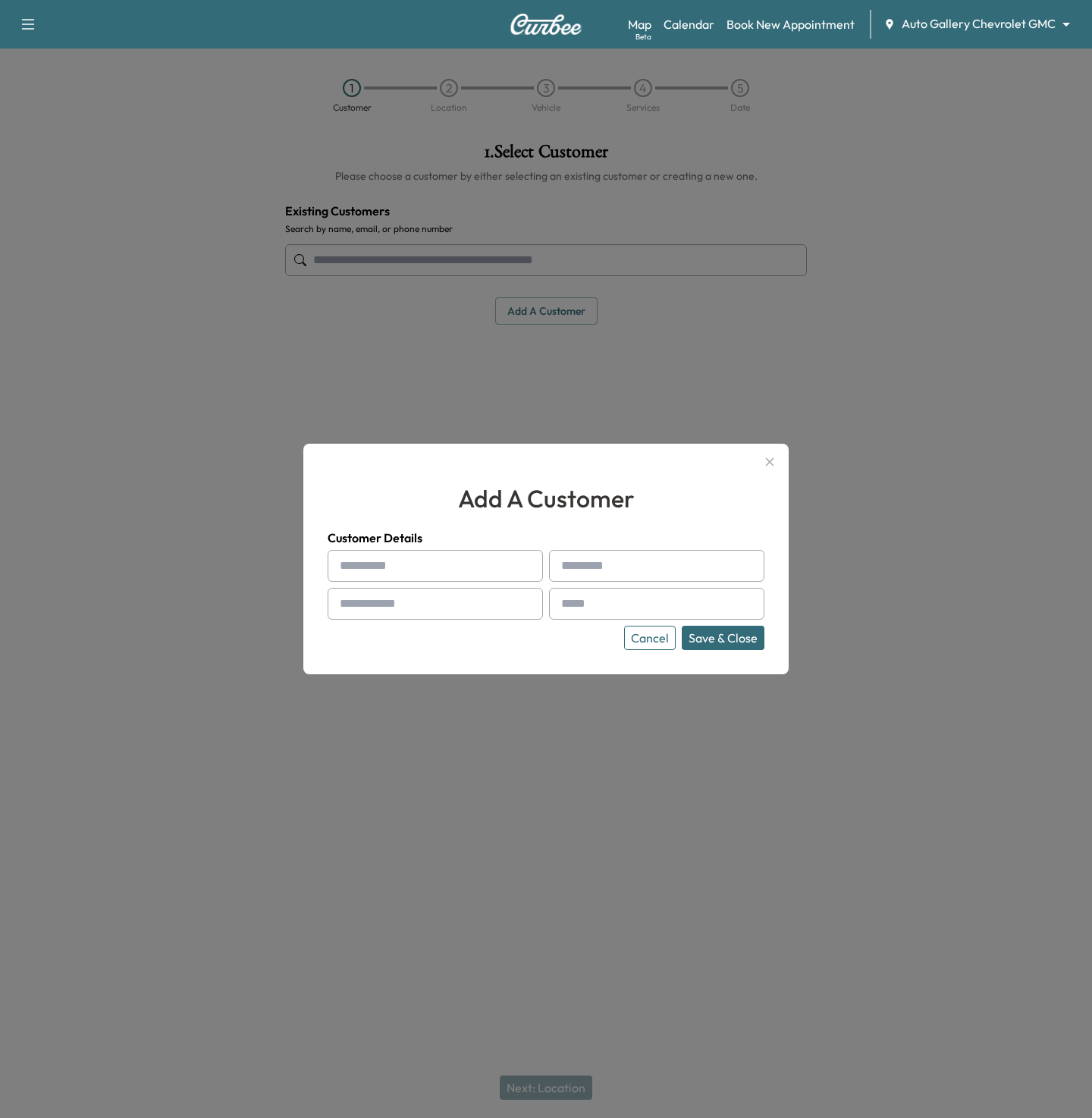
click at [389, 571] on input "text" at bounding box center [435, 565] width 216 height 32
type input "*****"
type input "****"
type input "**********"
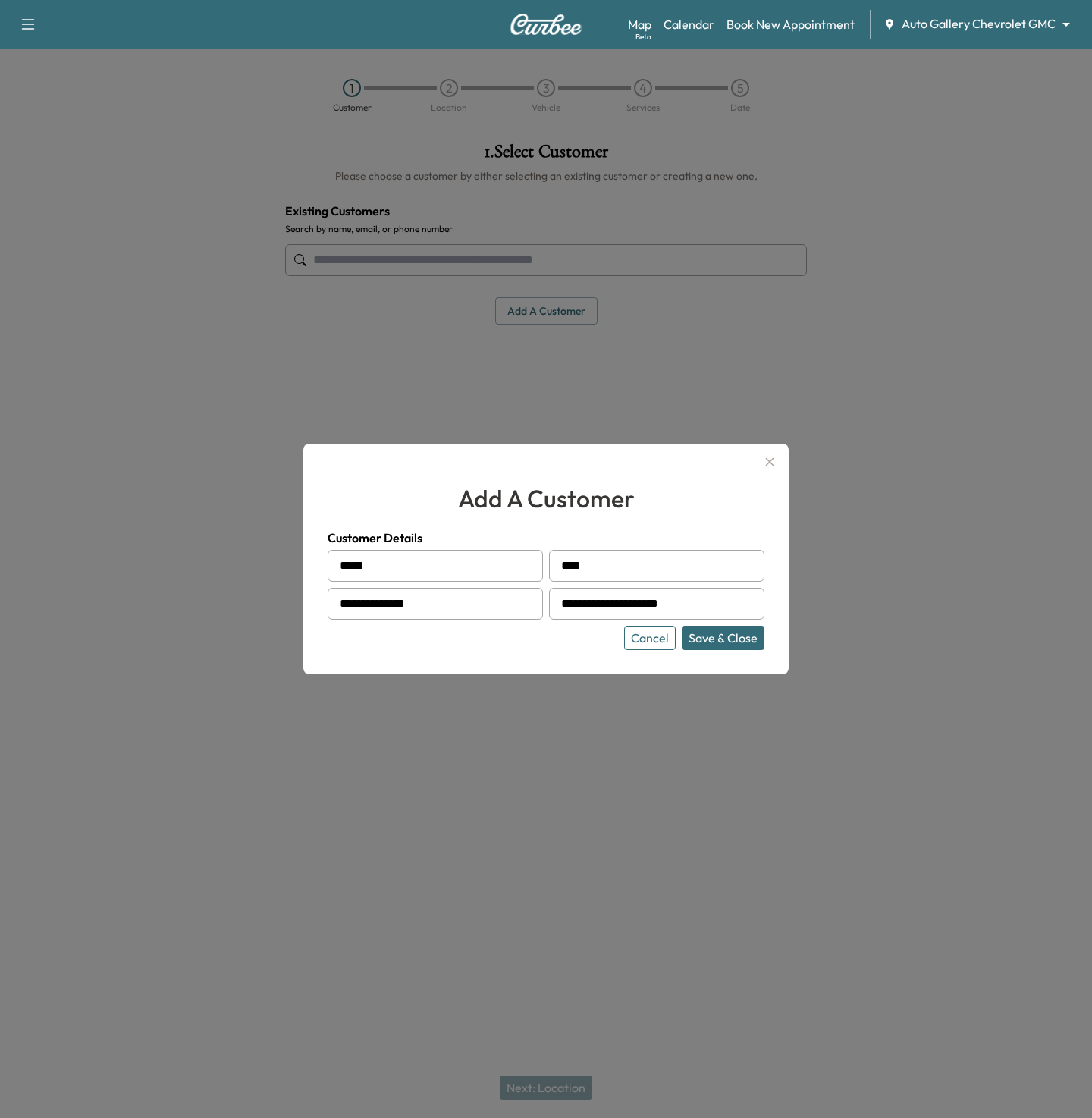
type input "**********"
click at [682, 625] on button "Save & Close" at bounding box center [723, 637] width 82 height 24
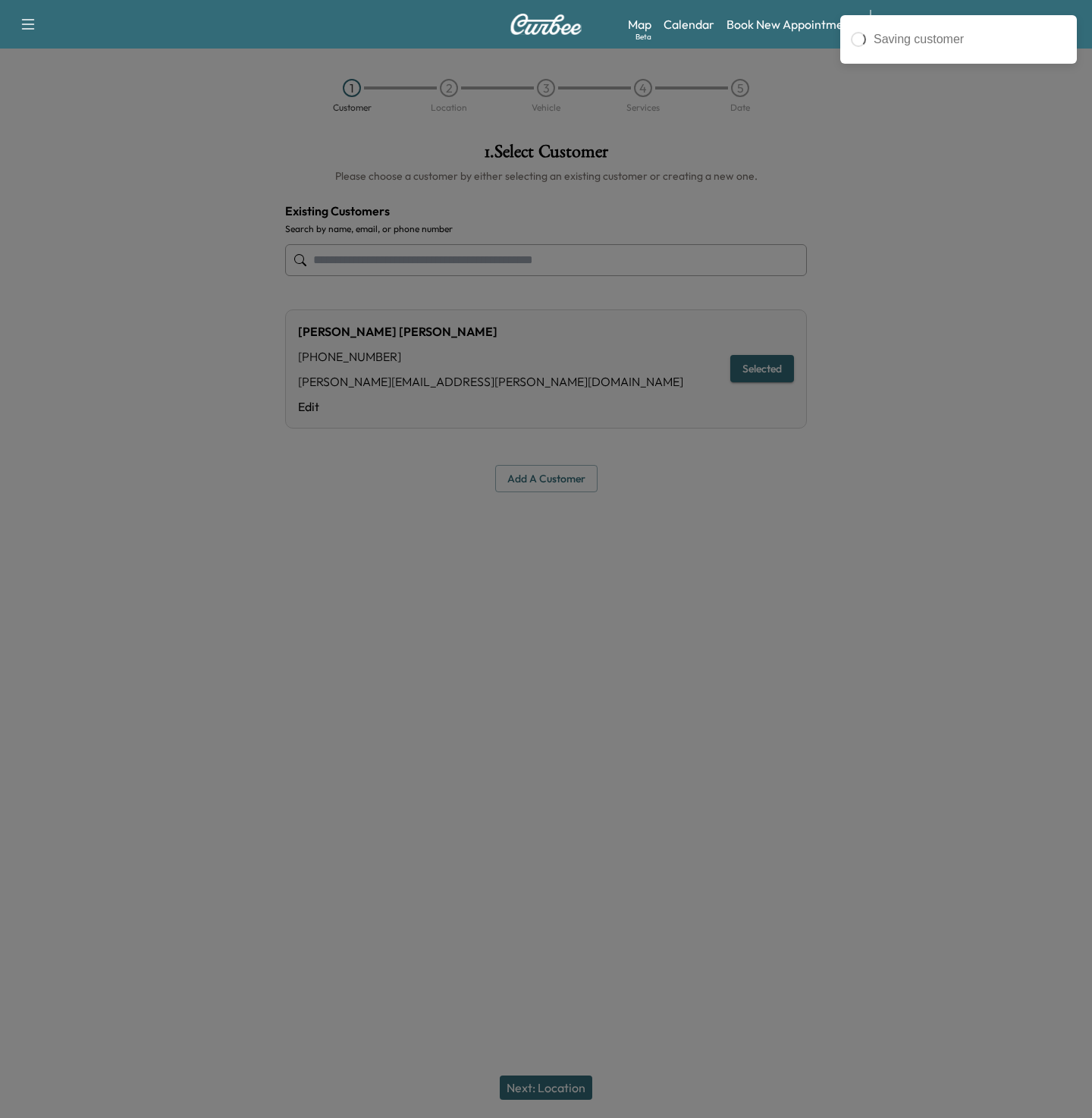
type input "**********"
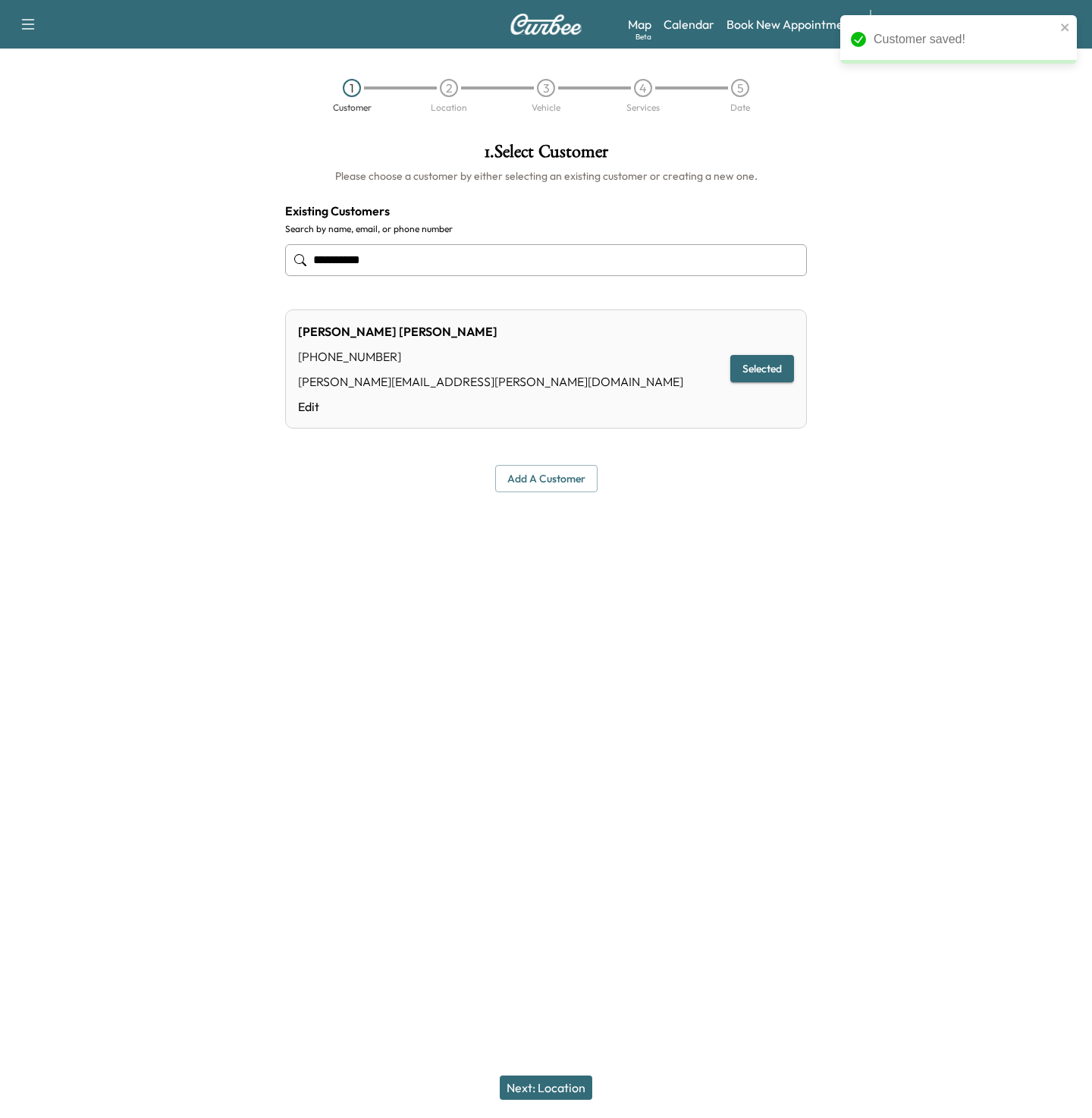
click at [526, 1080] on button "Next: Location" at bounding box center [546, 1087] width 93 height 24
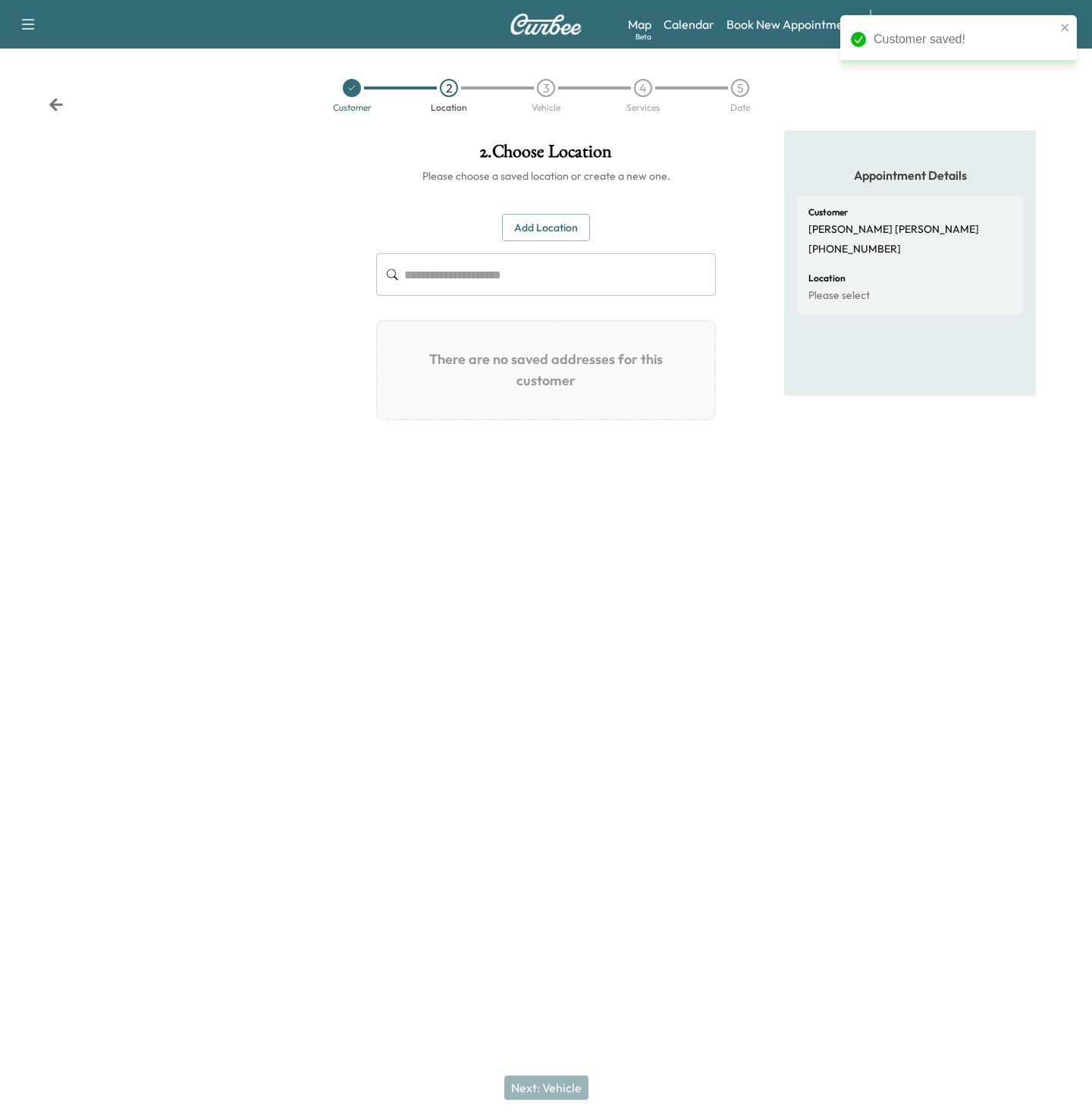
click at [558, 232] on button "Add Location" at bounding box center [546, 228] width 88 height 28
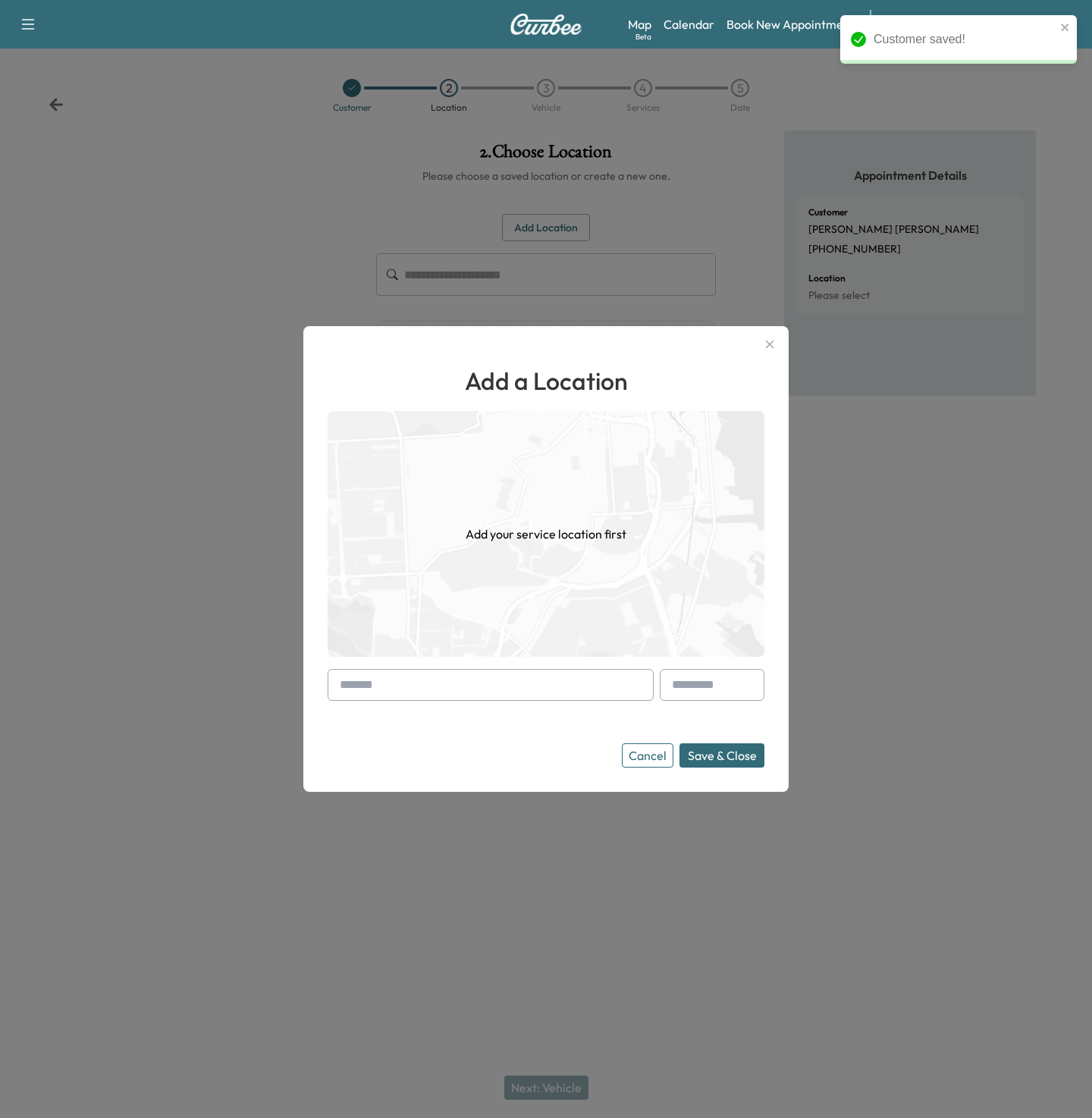
click at [385, 679] on input "text" at bounding box center [490, 684] width 326 height 32
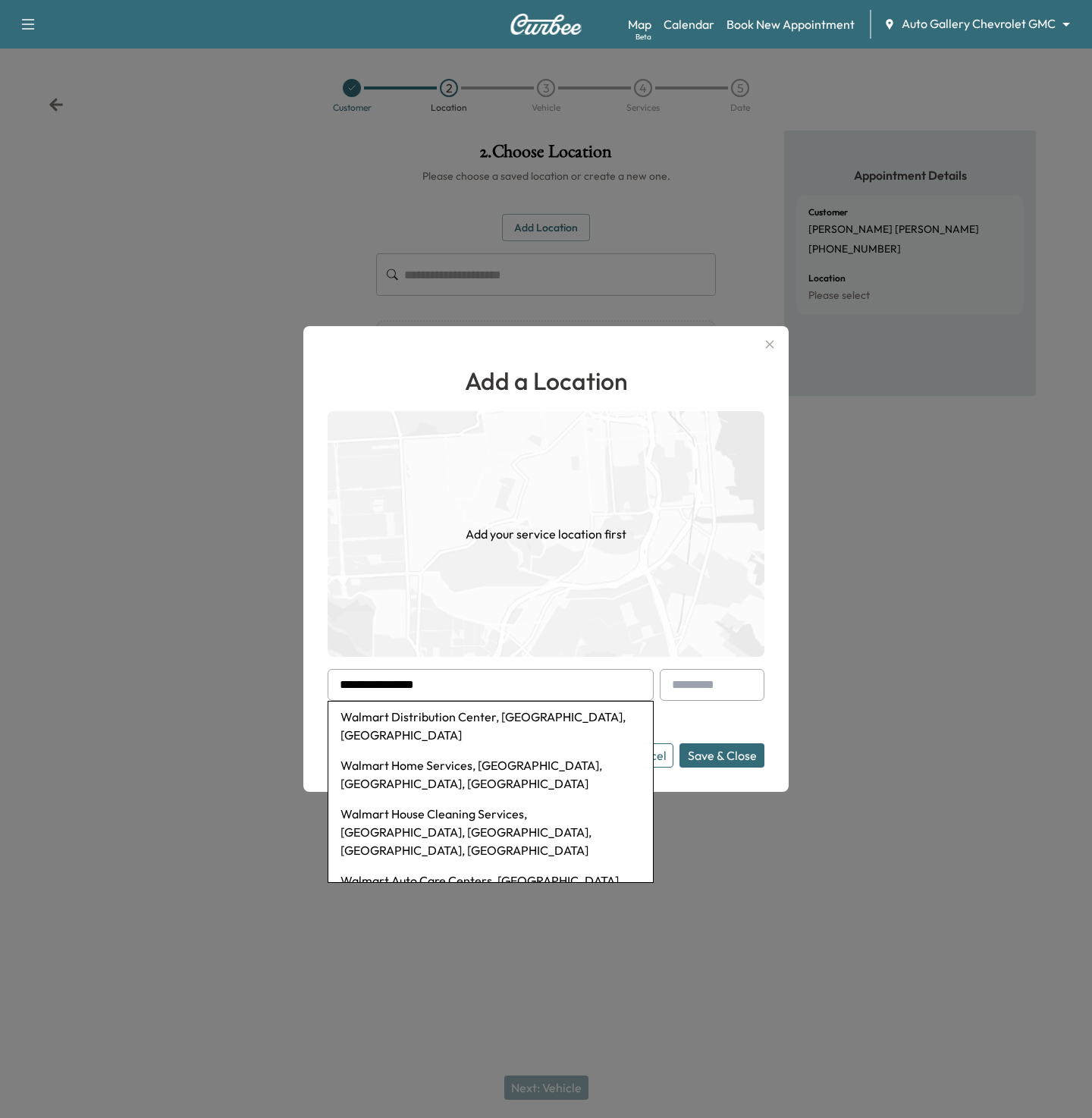
click at [397, 723] on li "Walmart Distribution Center, [GEOGRAPHIC_DATA], [GEOGRAPHIC_DATA]" at bounding box center [490, 725] width 324 height 49
type input "**********"
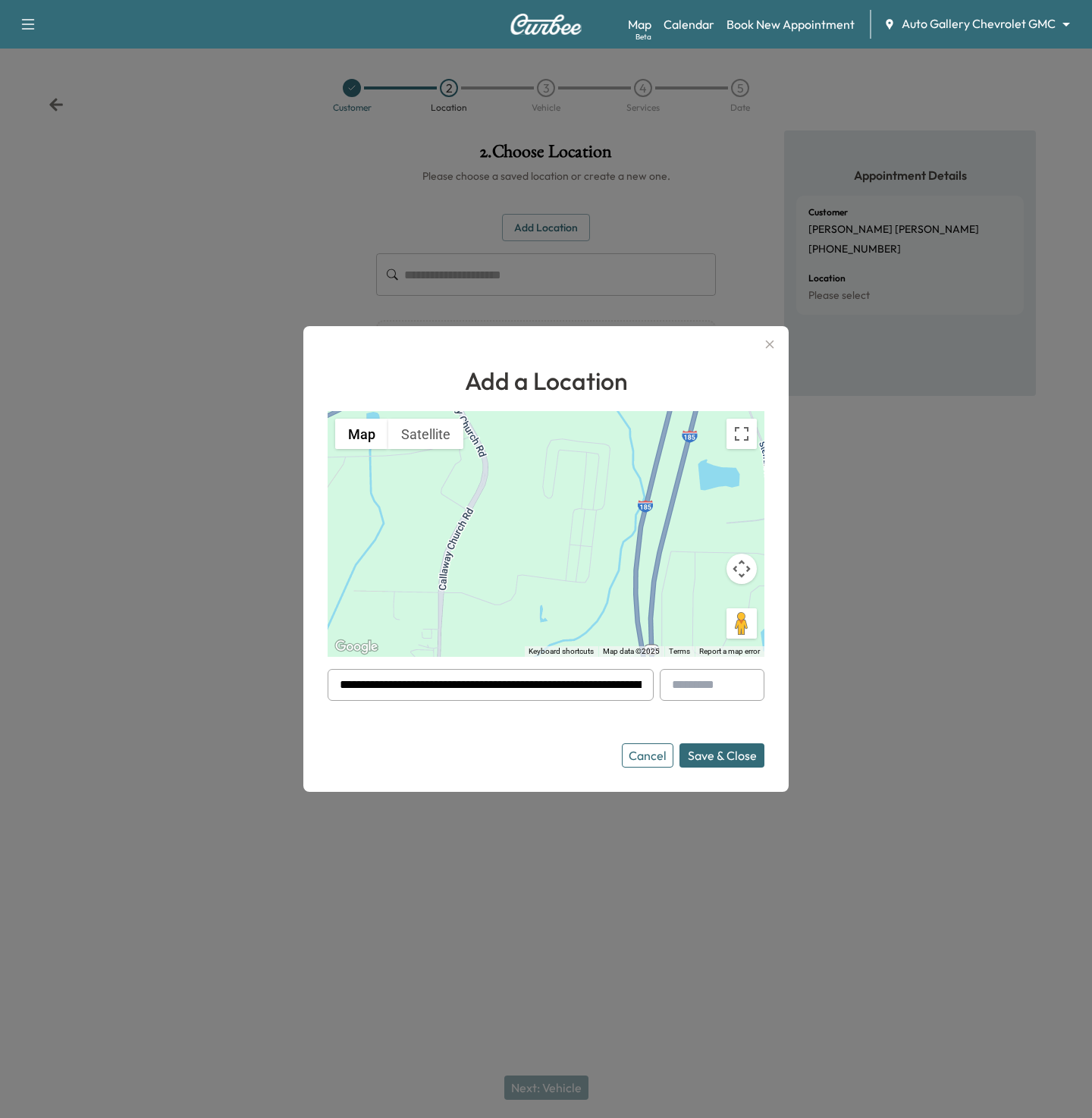
click at [713, 747] on button "Save & Close" at bounding box center [722, 755] width 85 height 24
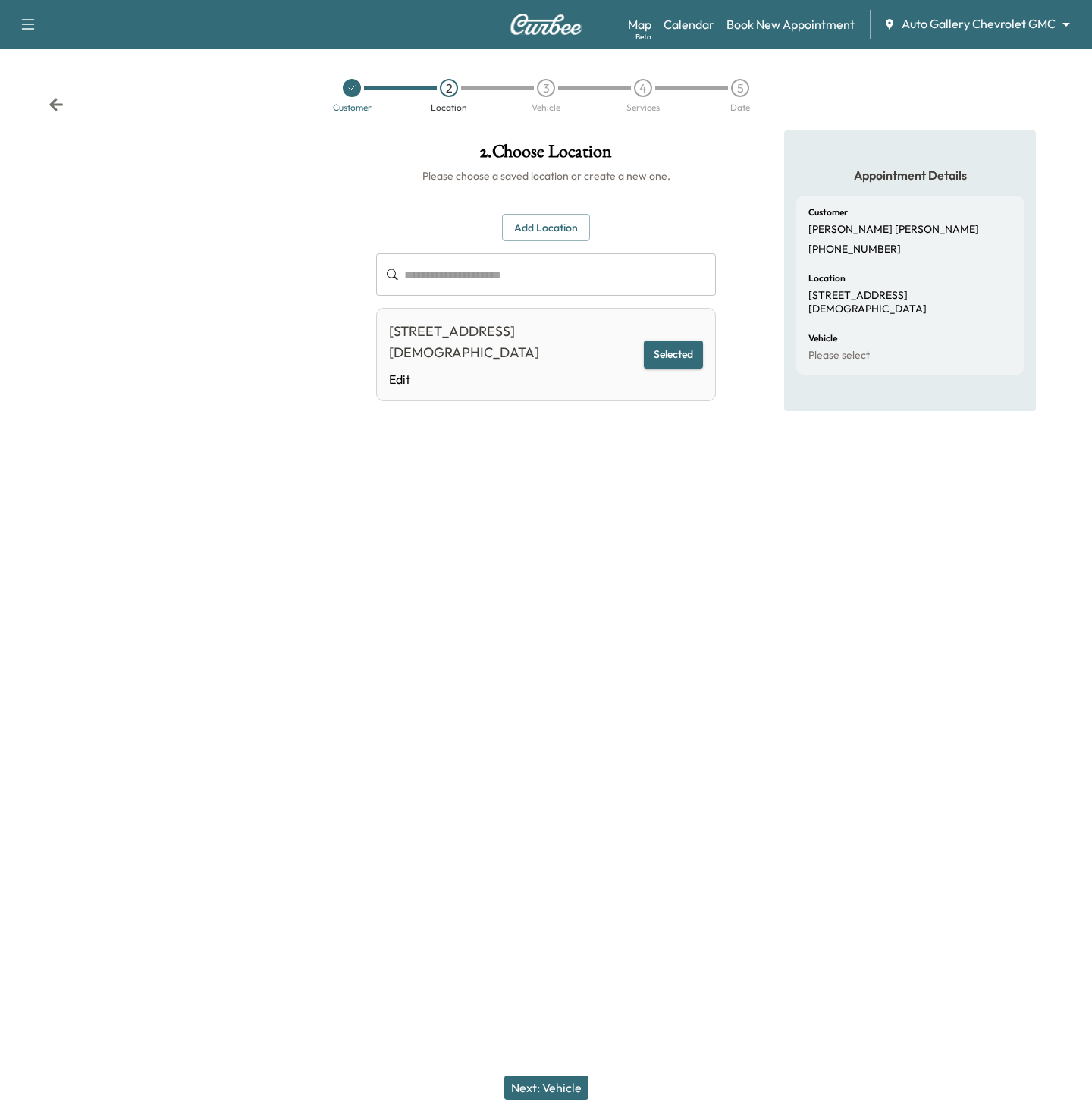
click at [528, 1092] on button "Next: Vehicle" at bounding box center [546, 1087] width 84 height 24
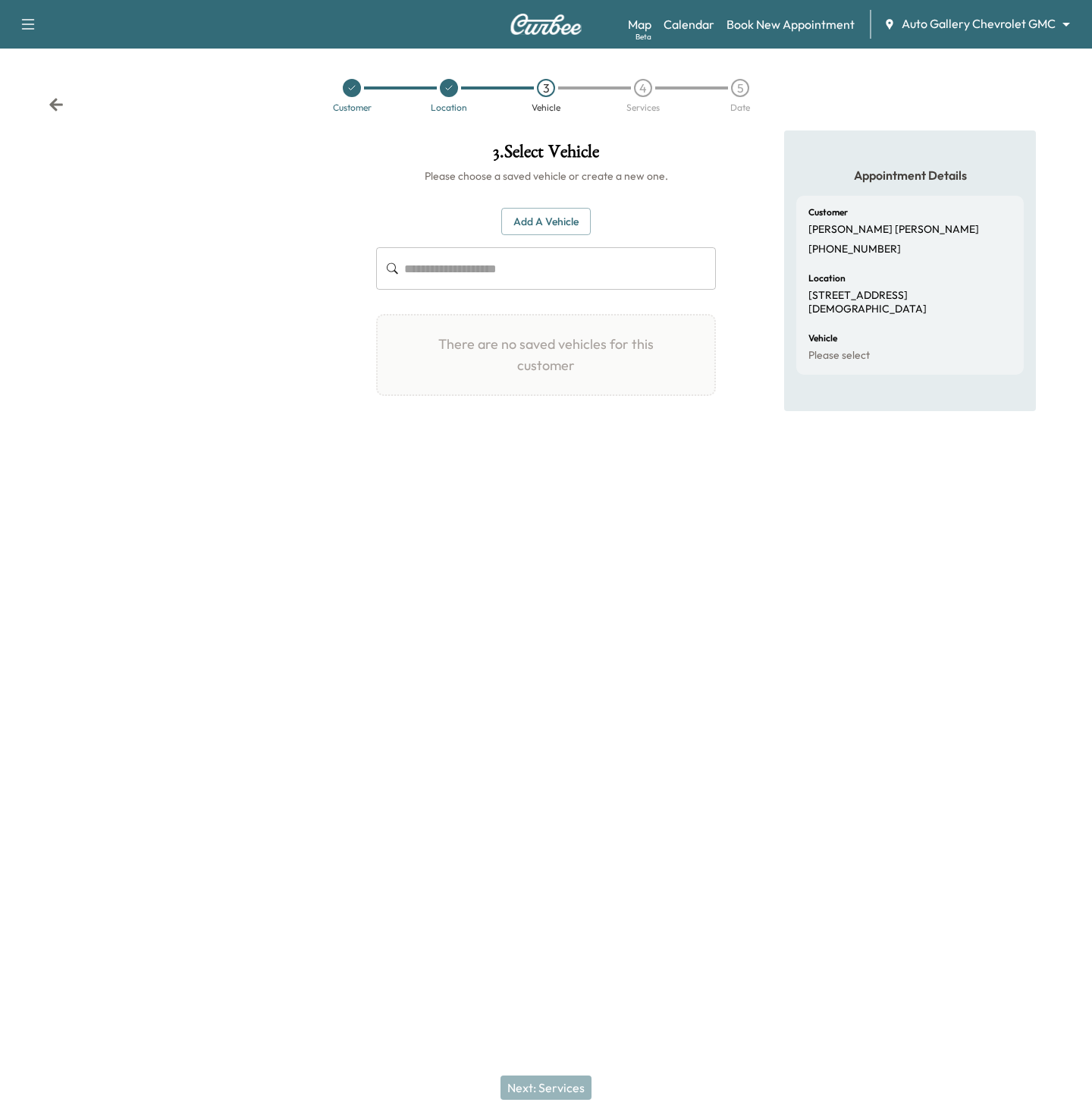
click at [552, 223] on button "Add a Vehicle" at bounding box center [546, 221] width 89 height 28
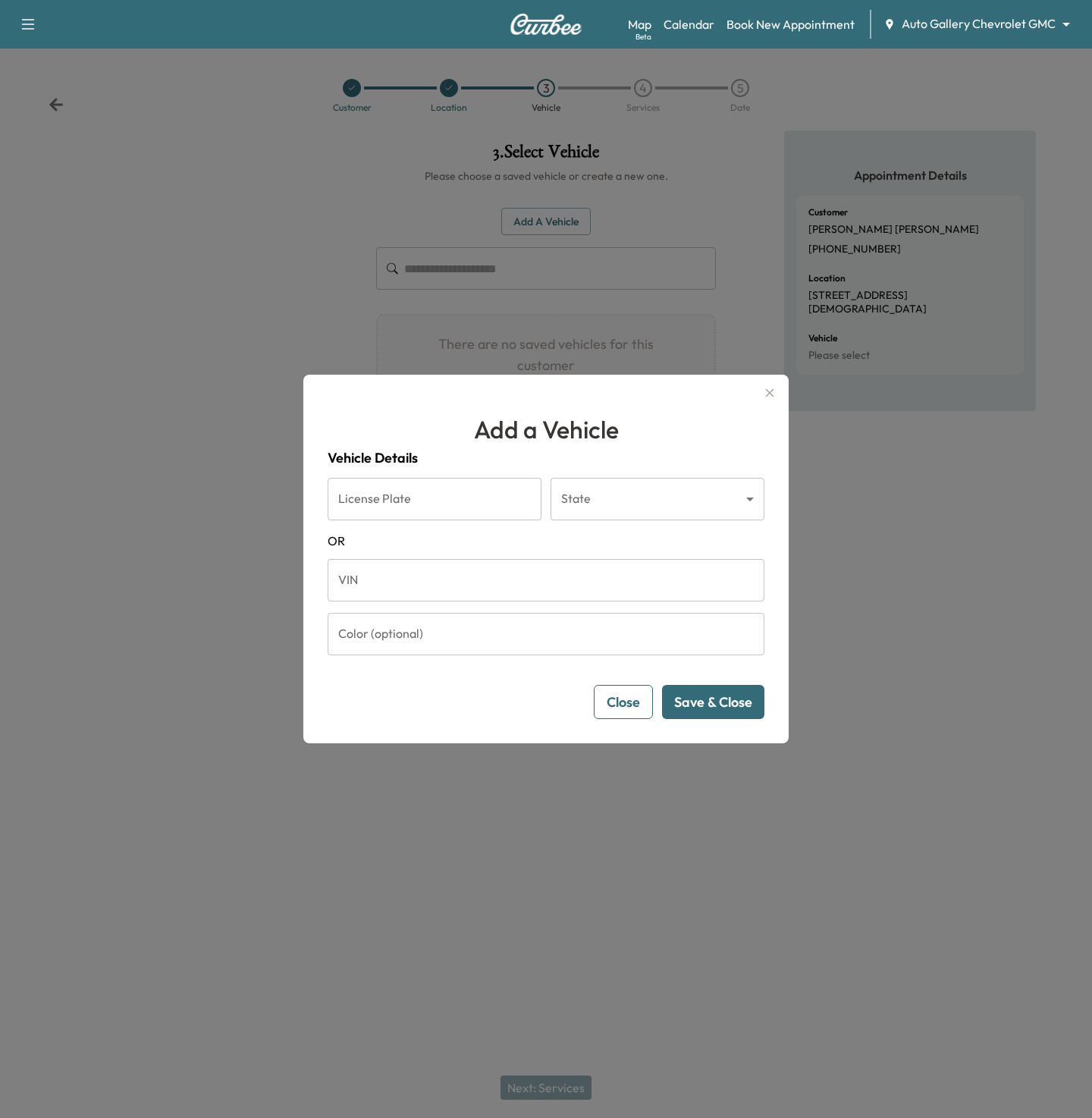
click at [415, 581] on input "VIN" at bounding box center [546, 580] width 437 height 42
paste input "**********"
type input "**********"
click at [711, 702] on button "Save & Close" at bounding box center [713, 701] width 102 height 34
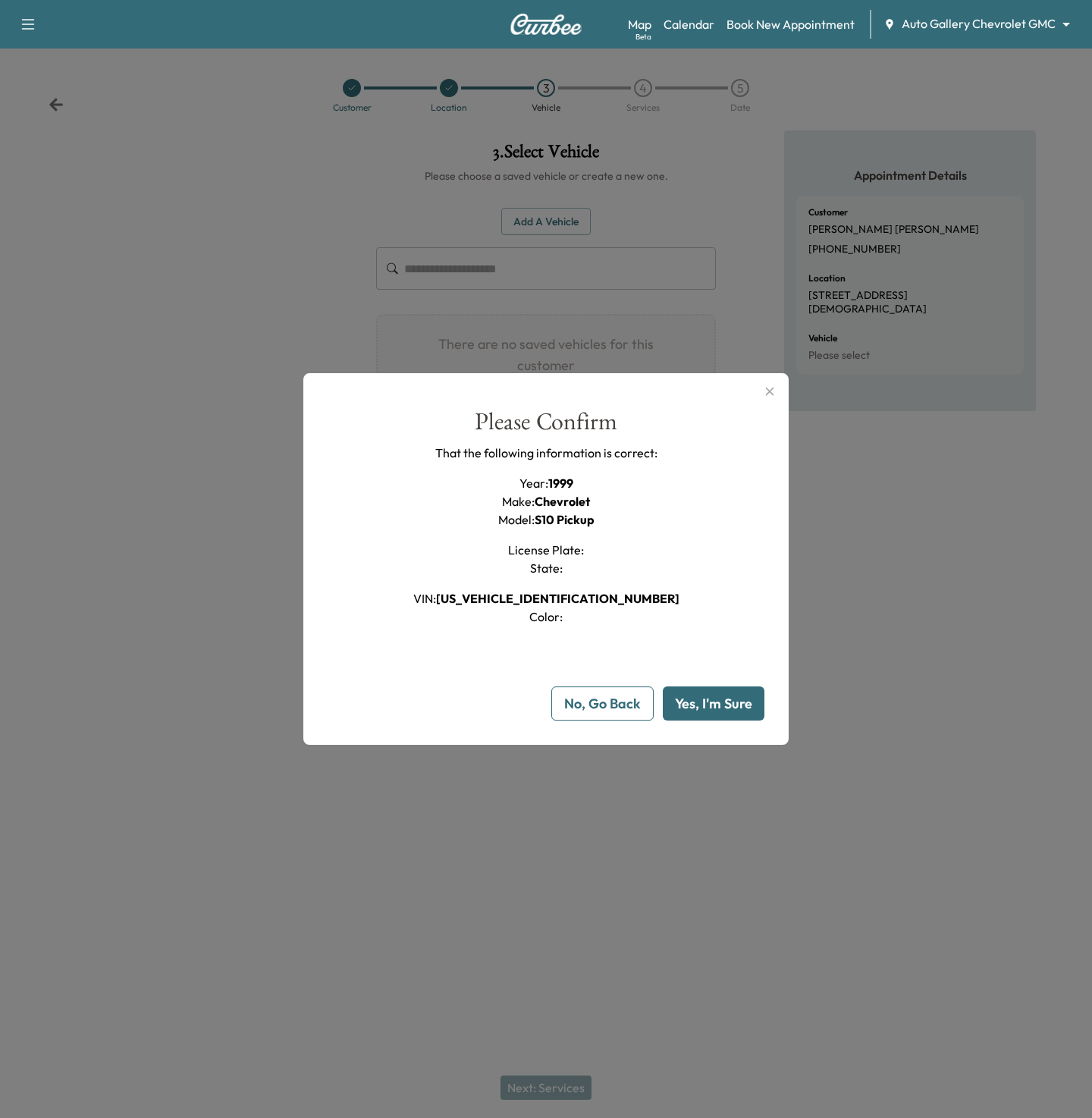
click at [708, 708] on button "Yes, I'm Sure" at bounding box center [713, 703] width 101 height 34
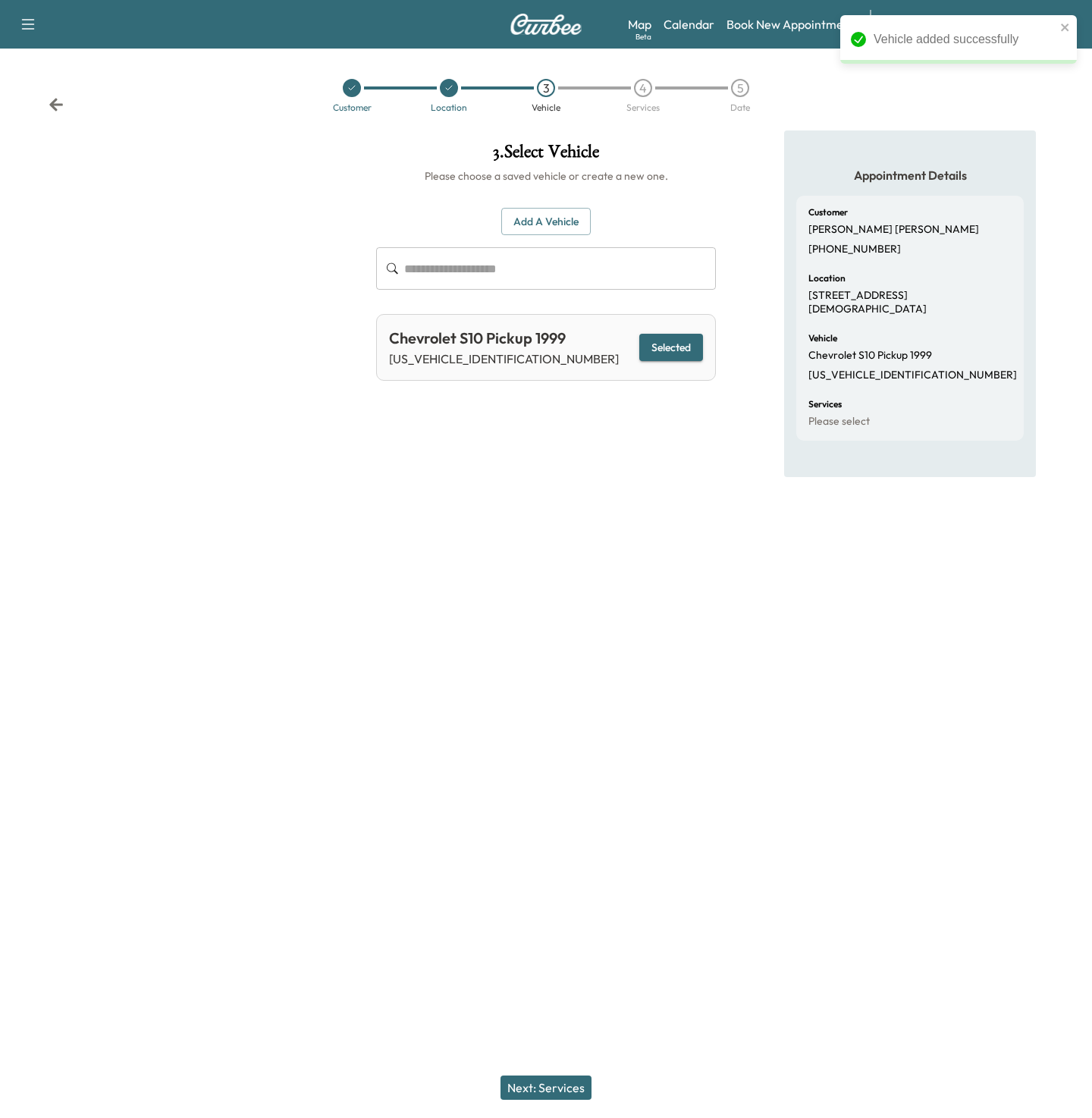
click at [533, 1088] on button "Next: Services" at bounding box center [546, 1087] width 91 height 24
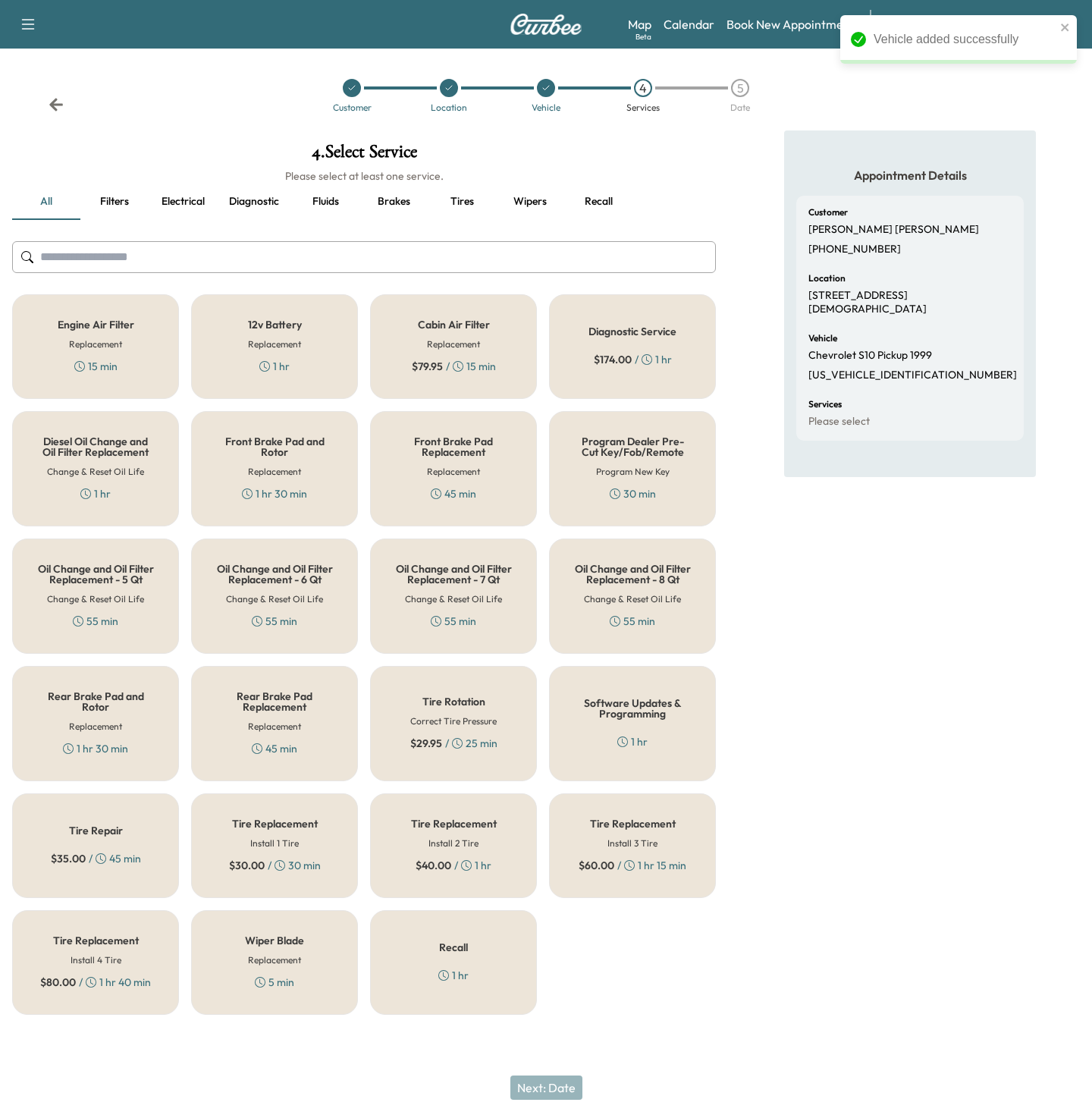
click at [470, 383] on div "Cabin Air Filter Replacement $ 79.95 / 15 min" at bounding box center [453, 346] width 167 height 105
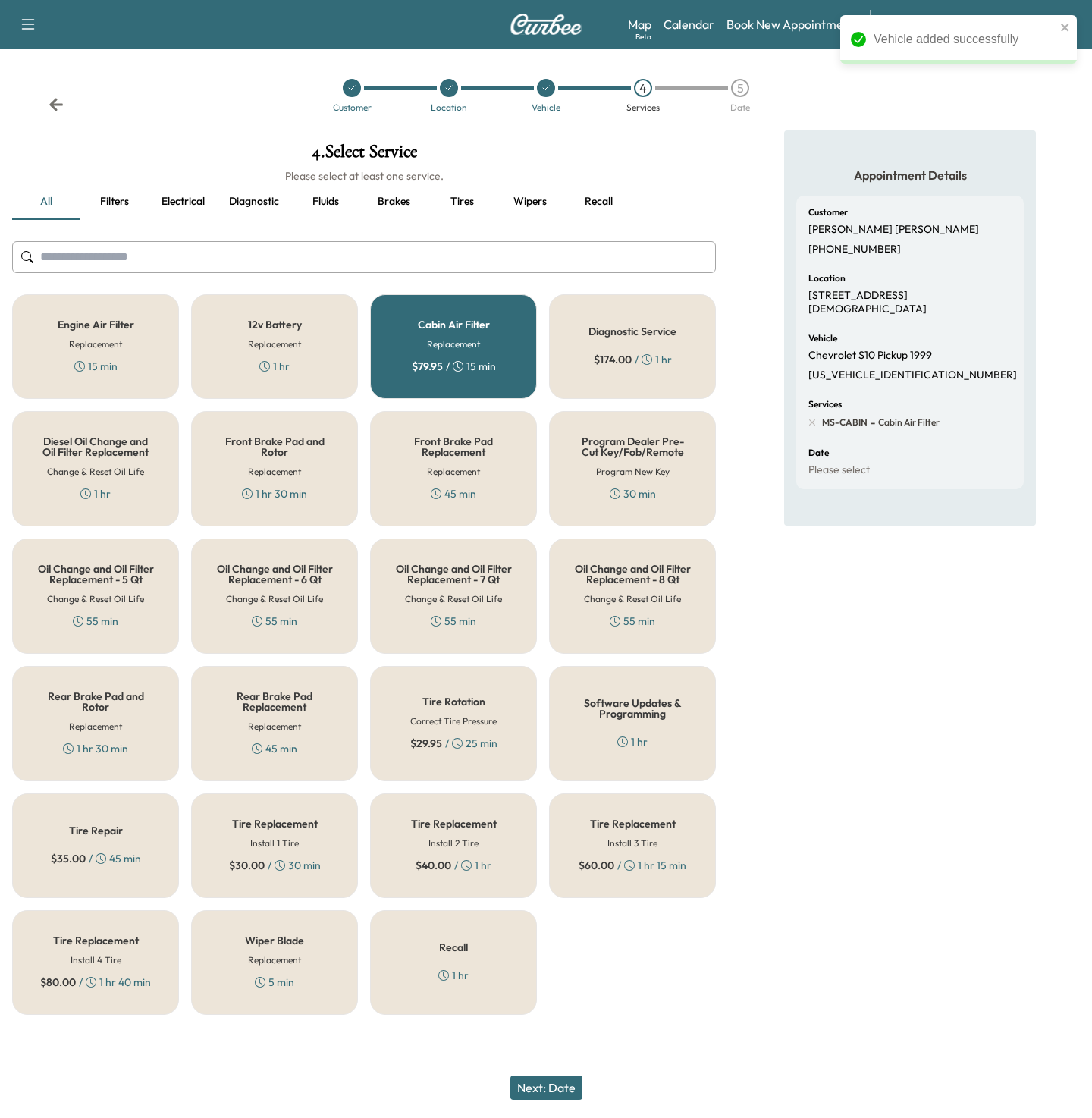
click at [550, 1096] on button "Next: Date" at bounding box center [546, 1087] width 72 height 24
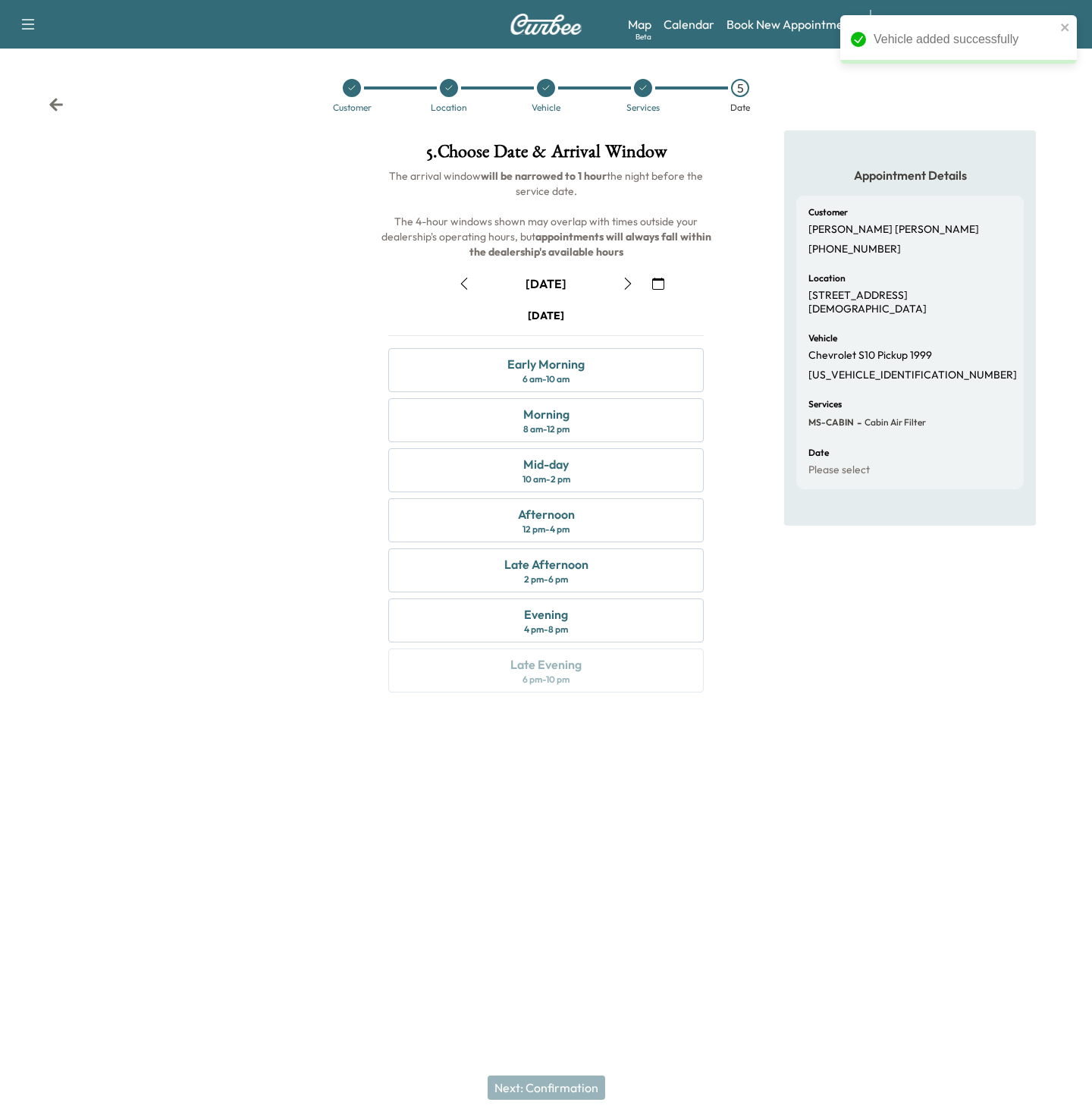
click at [663, 278] on icon "button" at bounding box center [658, 283] width 12 height 12
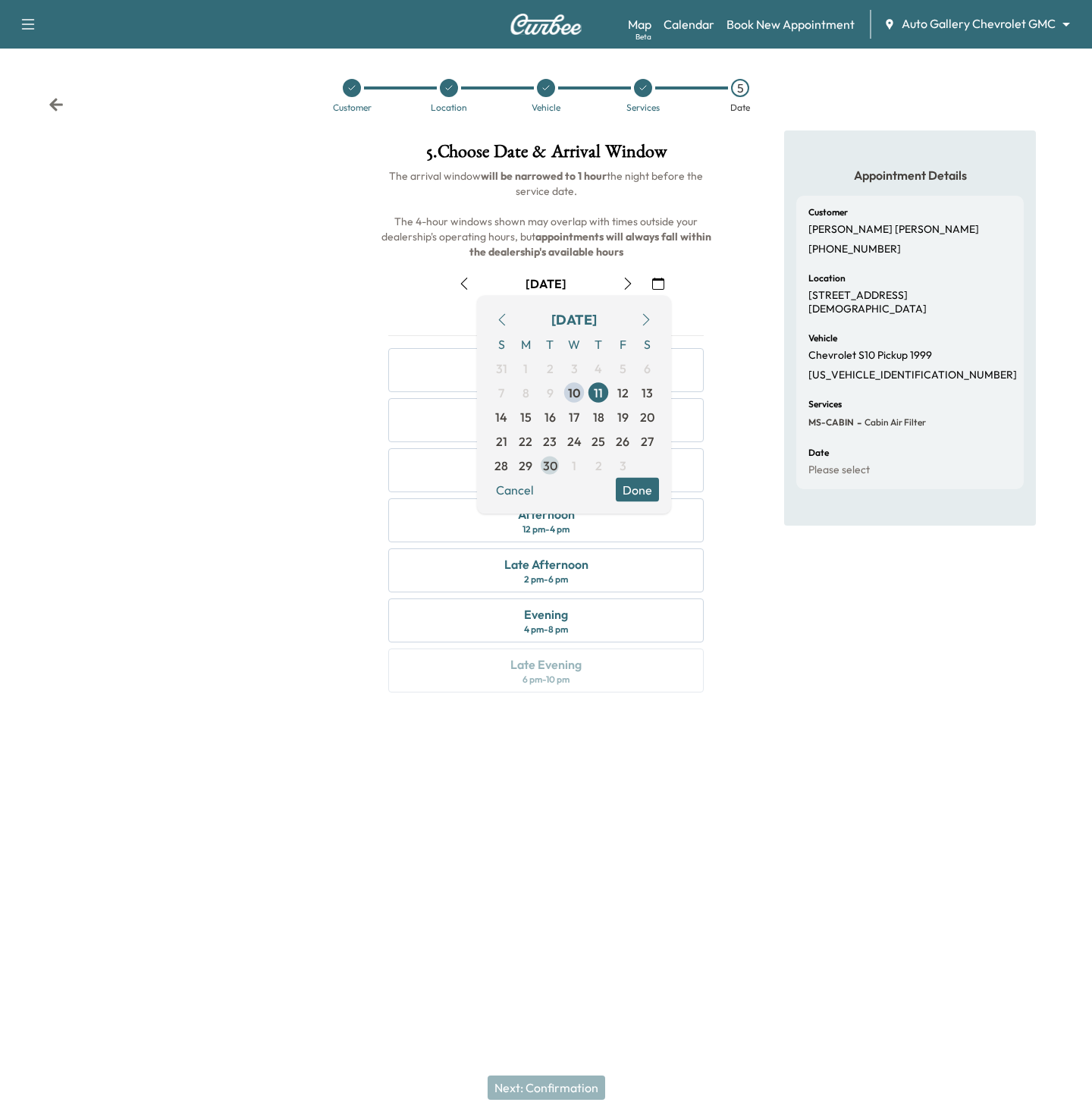
click at [544, 469] on span "30" at bounding box center [550, 466] width 14 height 18
click at [638, 474] on div "S M T W T F S 31 1 2 3 4 5 6 7 8 9 10 11 12 13 14 15 16 17 18 19 20 21 22 23 24…" at bounding box center [574, 405] width 170 height 145
click at [633, 486] on button "Done" at bounding box center [637, 490] width 43 height 24
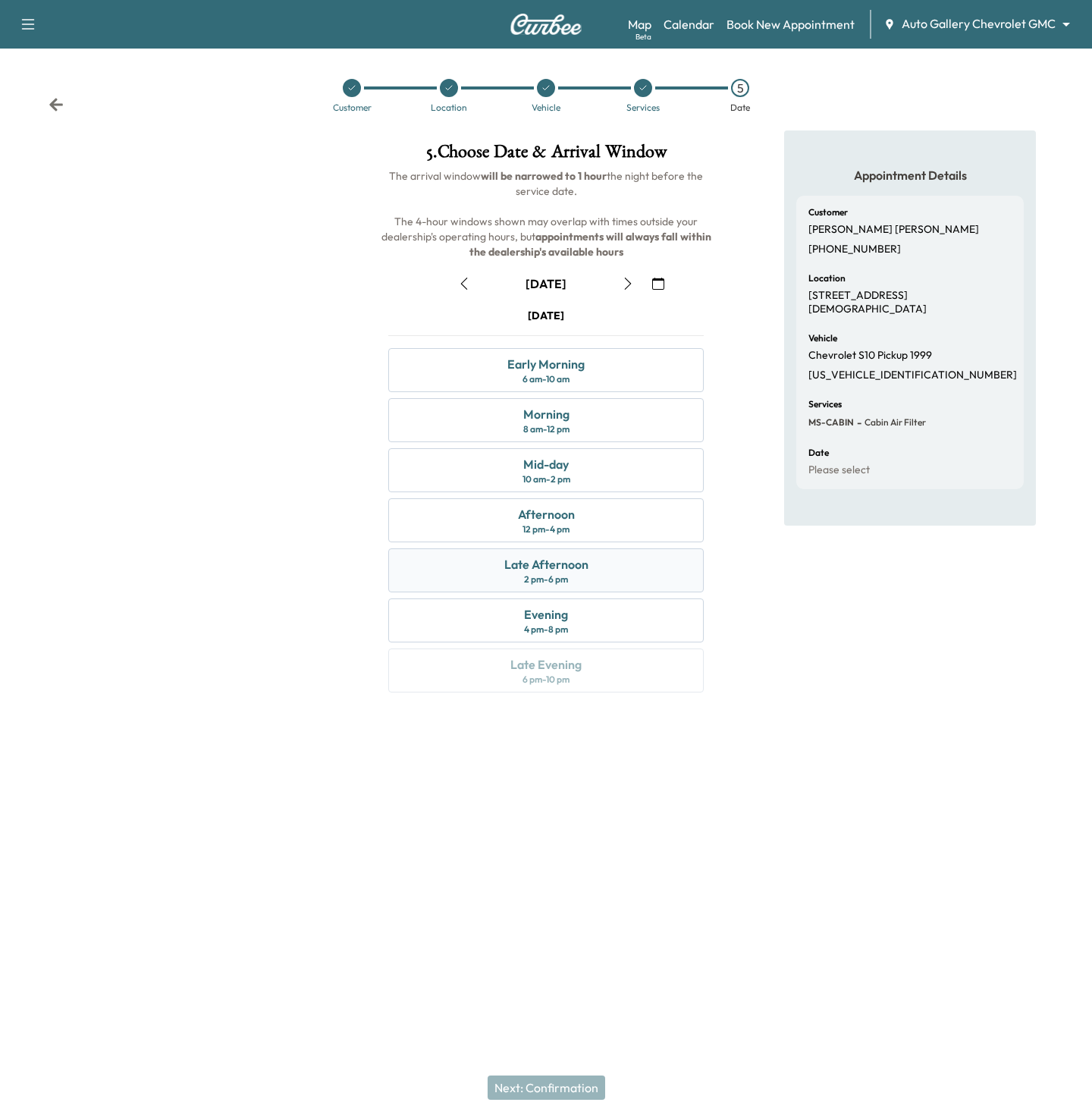
click at [598, 558] on div "Late Afternoon 2 pm - 6 pm" at bounding box center [546, 569] width 316 height 44
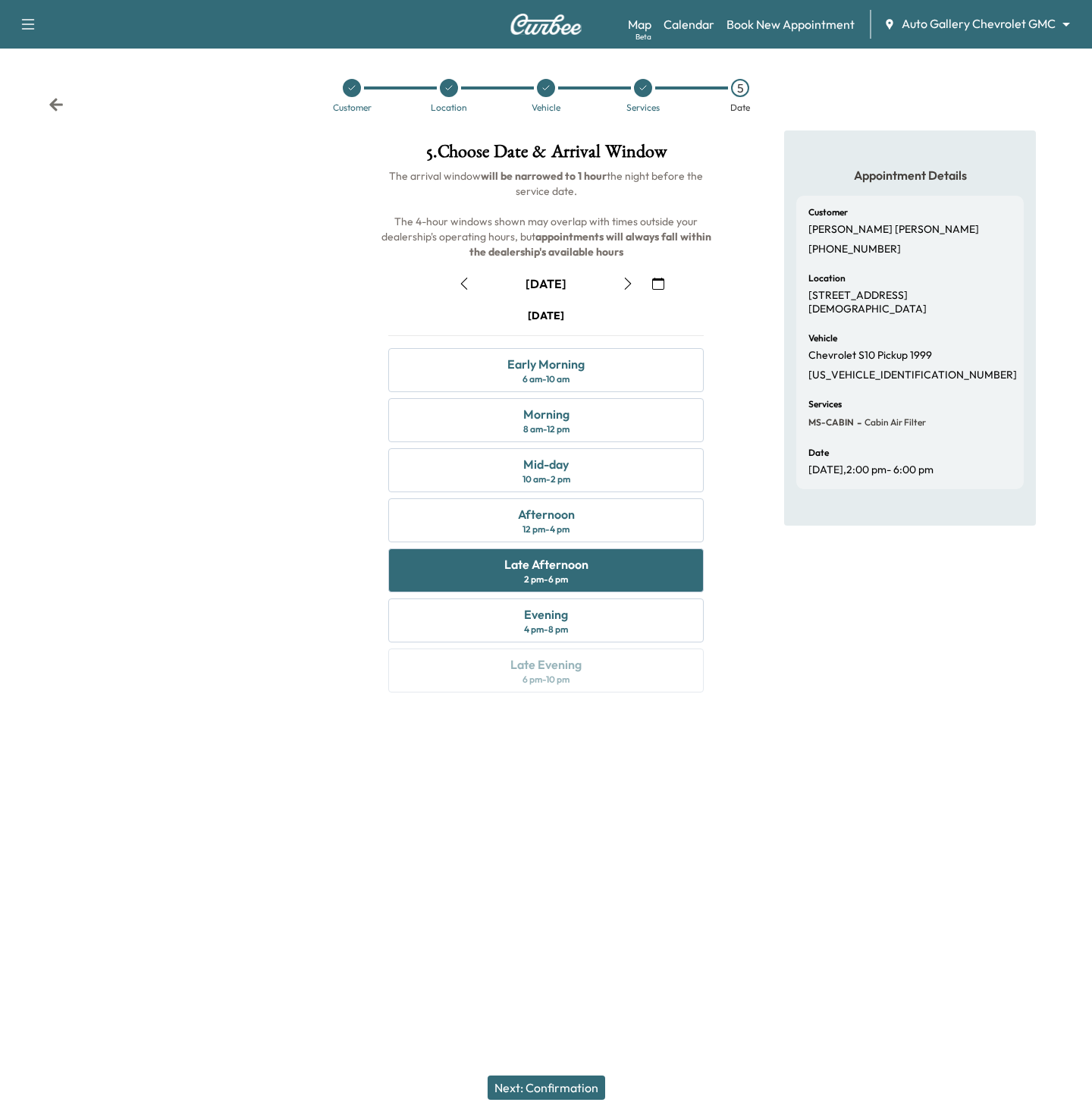
click at [564, 1089] on button "Next: Confirmation" at bounding box center [546, 1087] width 117 height 24
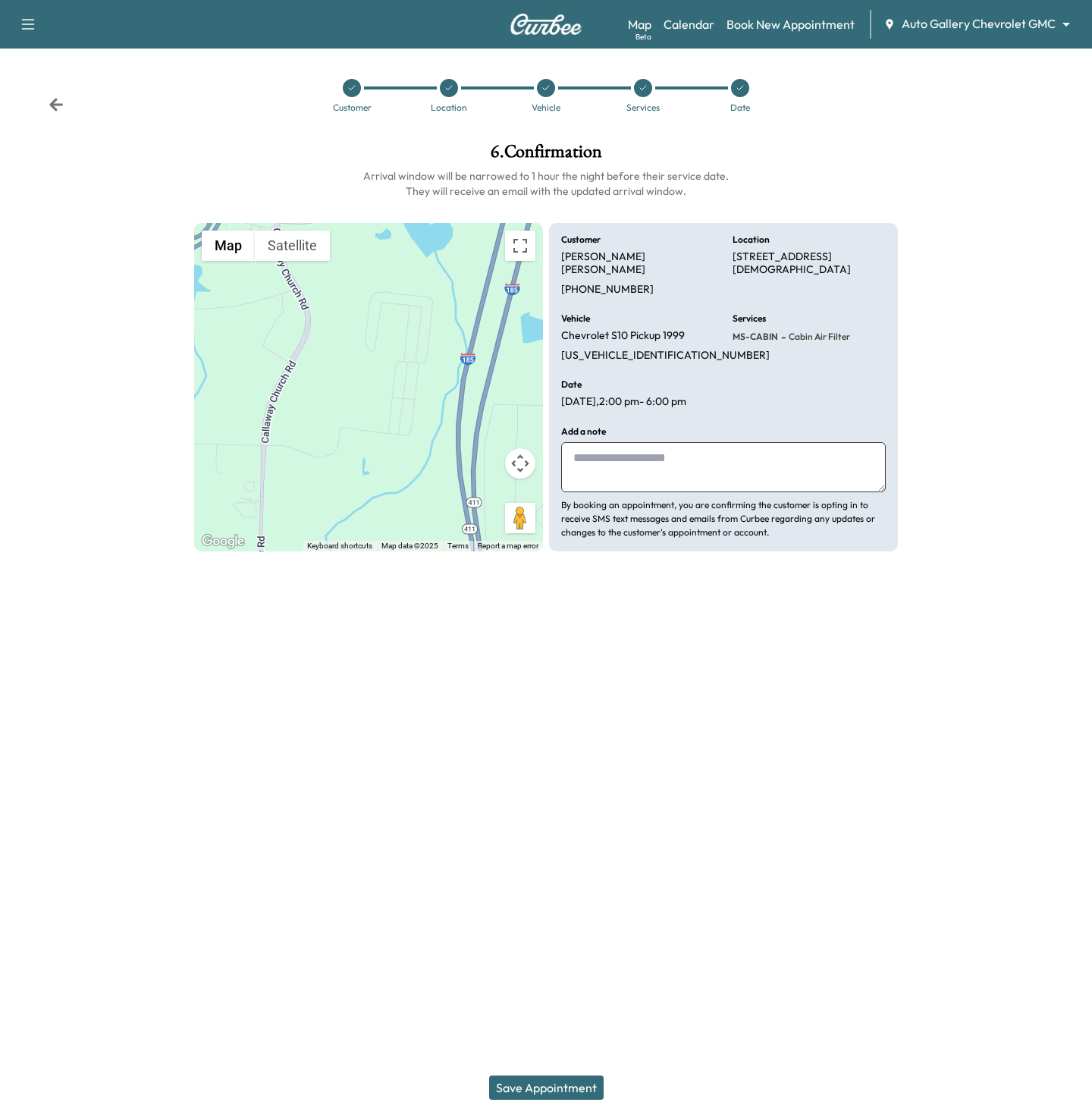
click at [563, 1089] on button "Save Appointment" at bounding box center [546, 1087] width 114 height 24
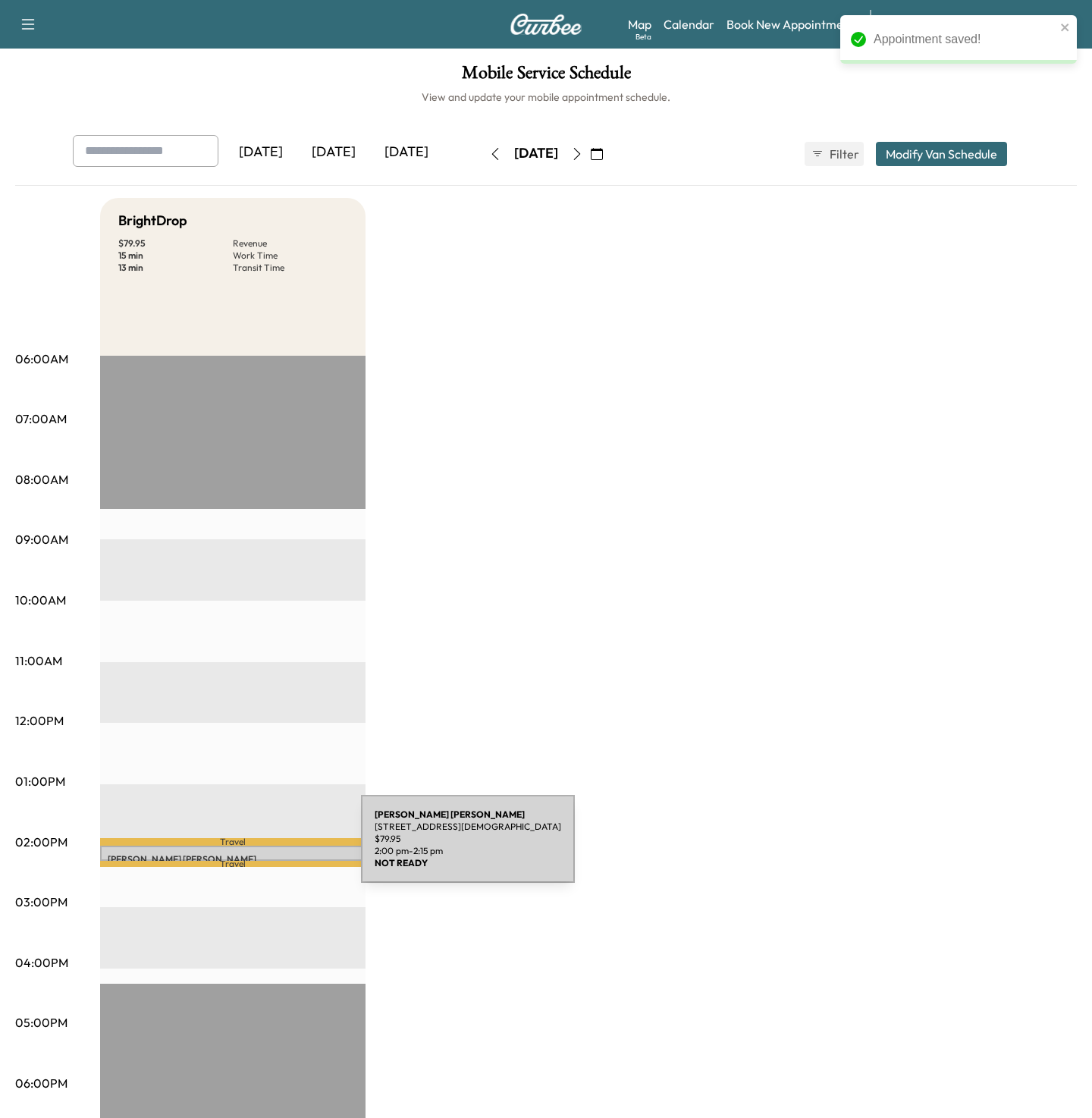
click at [248, 848] on div "[PERSON_NAME] [STREET_ADDRESS][PERSON_NAME][DEMOGRAPHIC_DATA] $ 79.95 2:00 pm -…" at bounding box center [232, 853] width 265 height 15
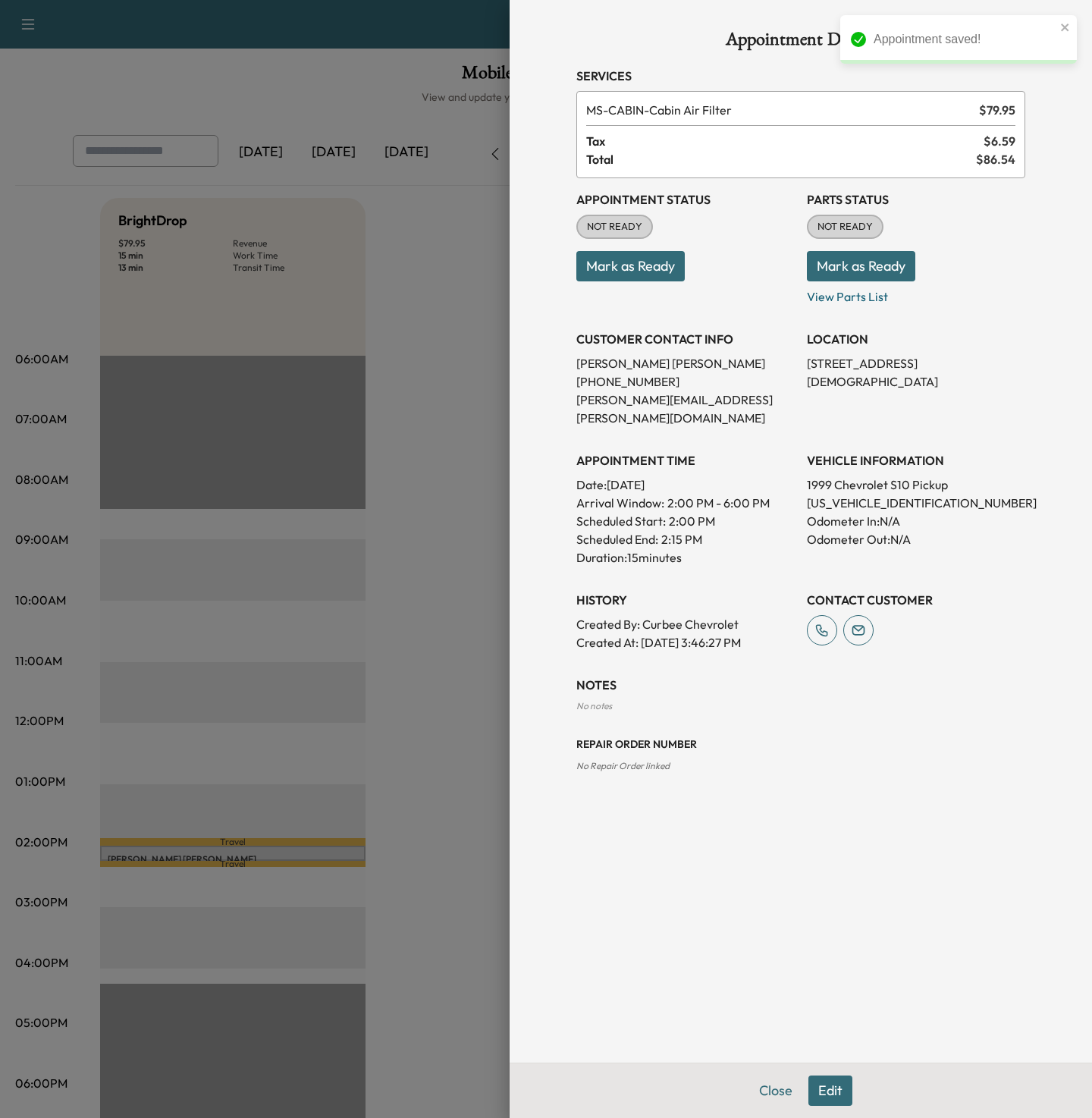
click at [826, 1077] on button "Edit" at bounding box center [830, 1090] width 44 height 30
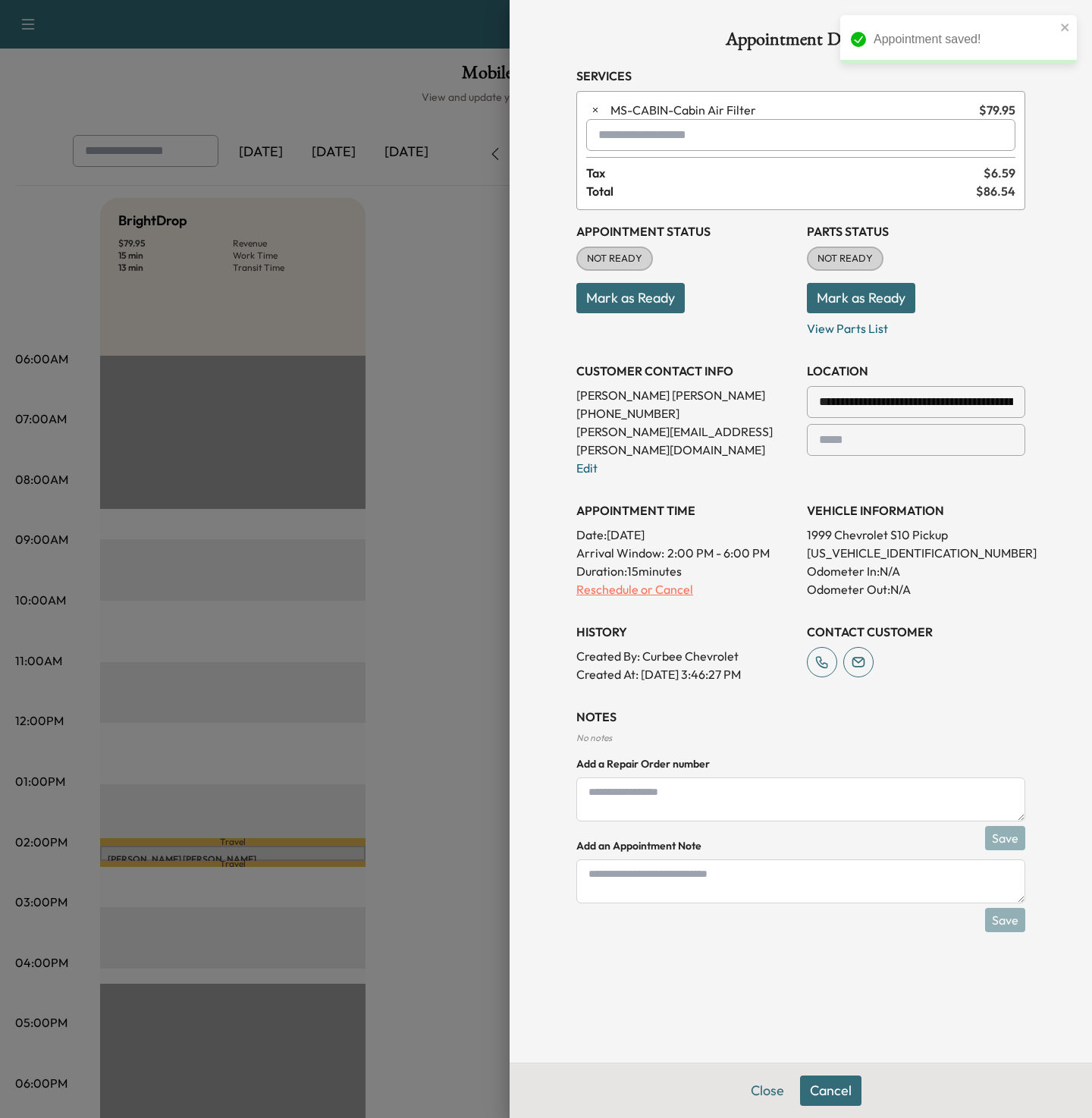
click at [652, 580] on p "Reschedule or Cancel" at bounding box center [685, 589] width 218 height 18
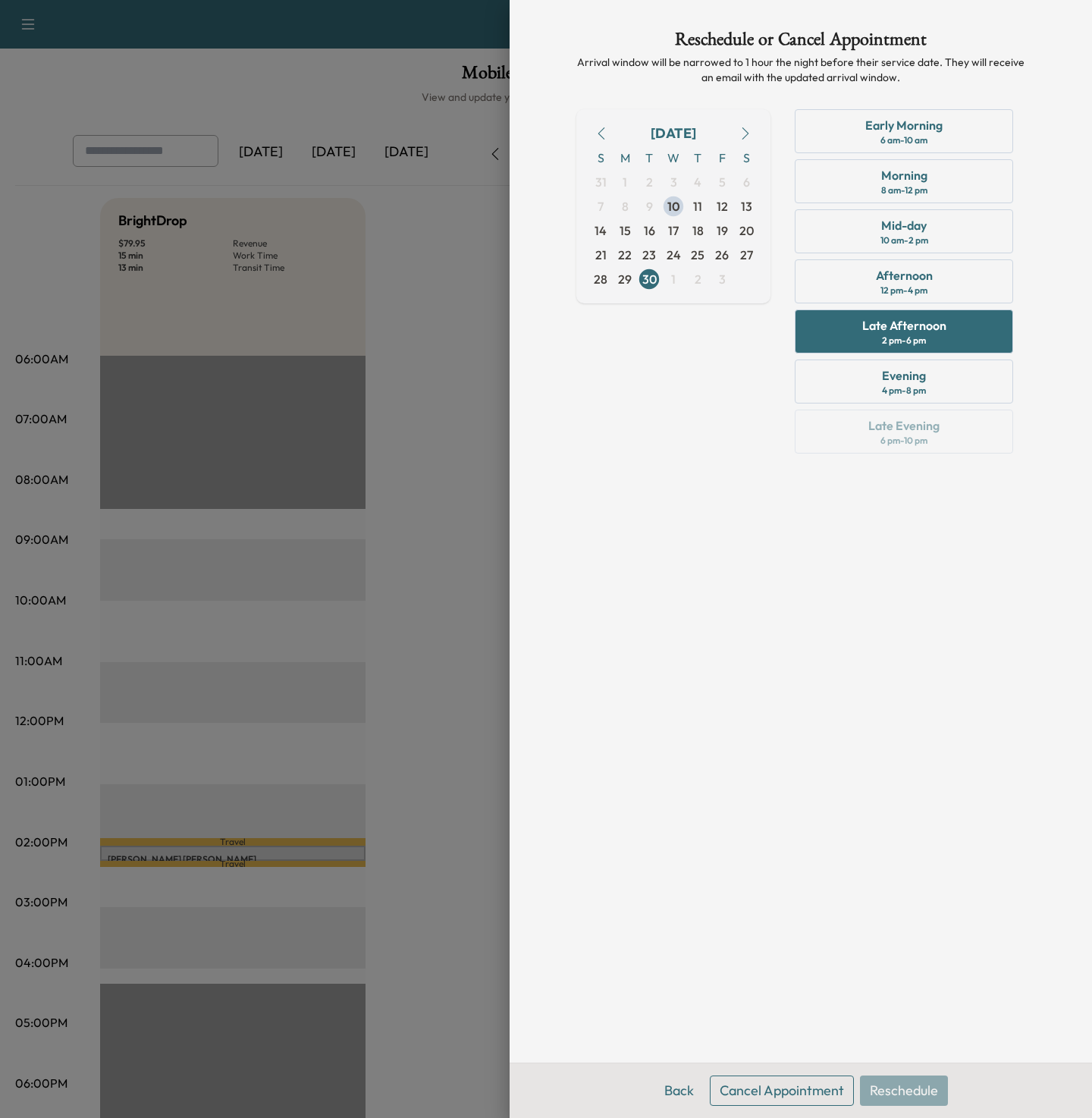
click at [773, 1084] on button "Cancel Appointment" at bounding box center [782, 1090] width 144 height 30
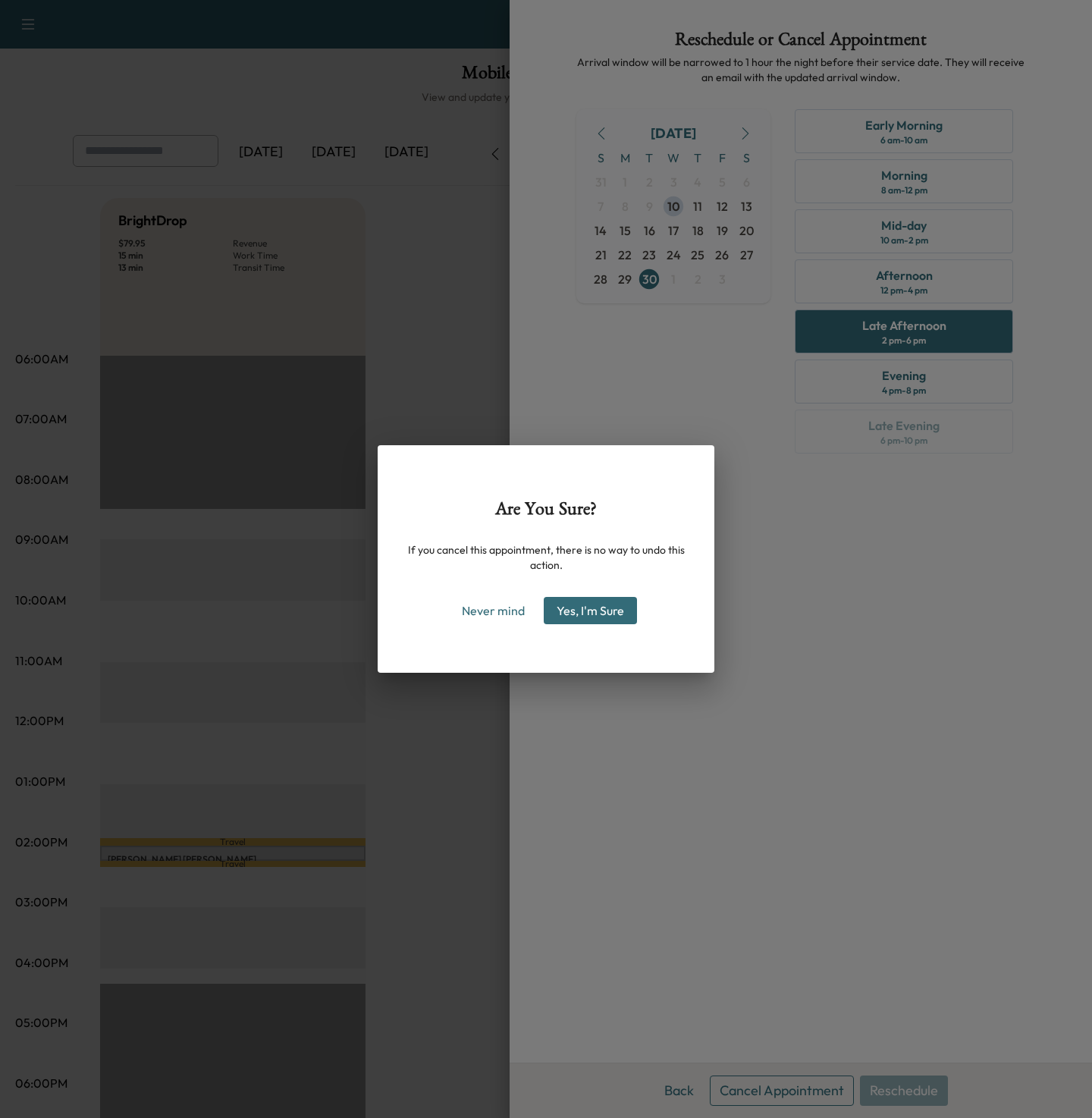
click at [610, 608] on button "Yes, I'm Sure" at bounding box center [590, 610] width 93 height 27
